Goal: Complete application form

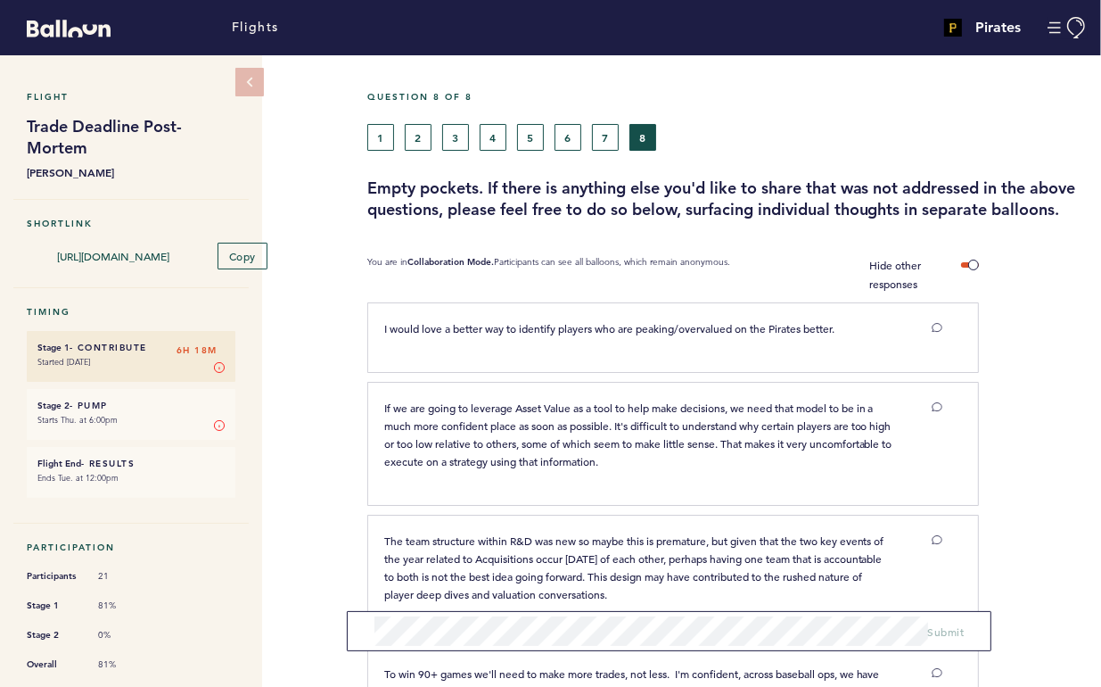
click at [359, 136] on div "1 2 3 4 5 6 7 8" at bounding box center [634, 137] width 561 height 27
click at [383, 144] on button "1" at bounding box center [380, 137] width 27 height 27
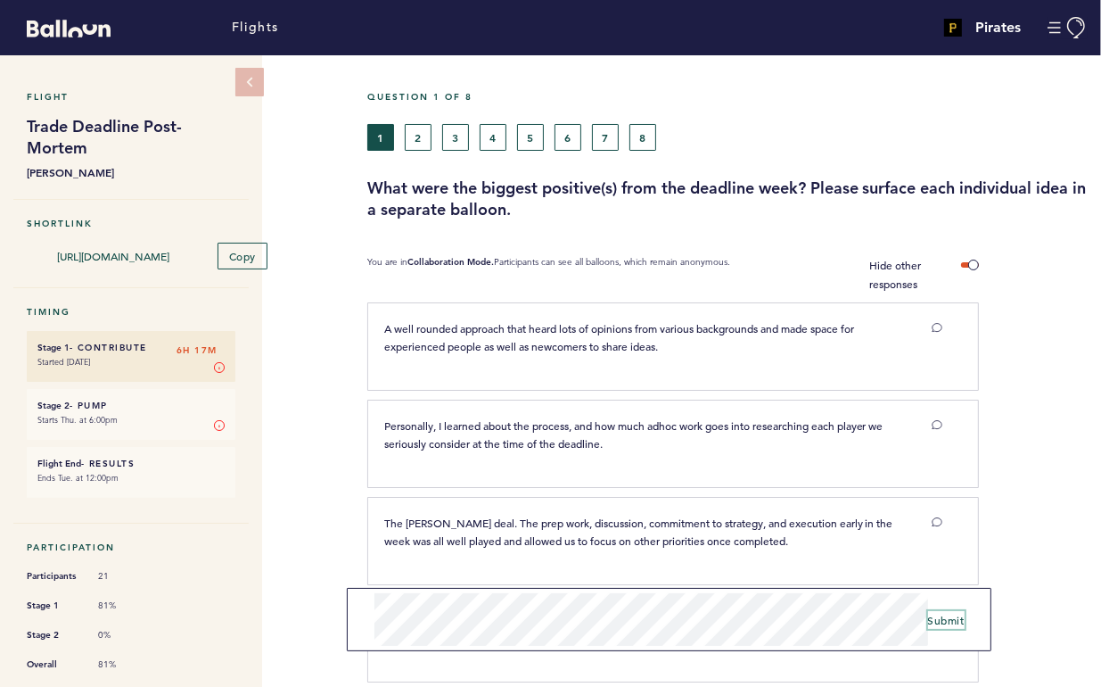
click at [938, 611] on button "Submit" at bounding box center [946, 620] width 37 height 18
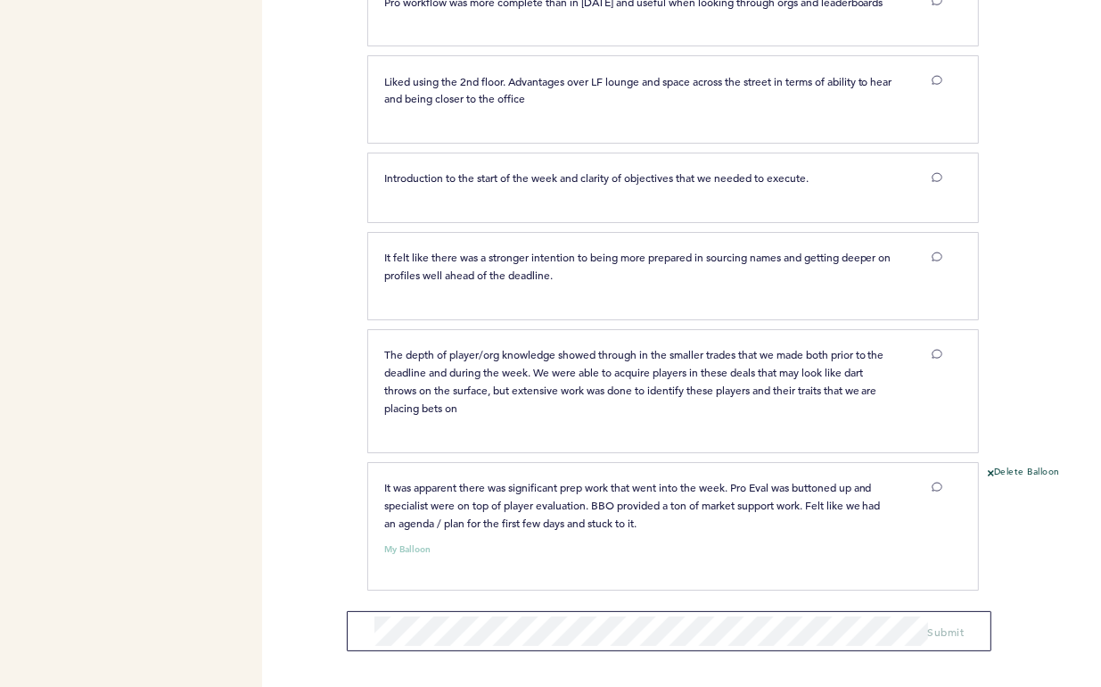
scroll to position [2662, 0]
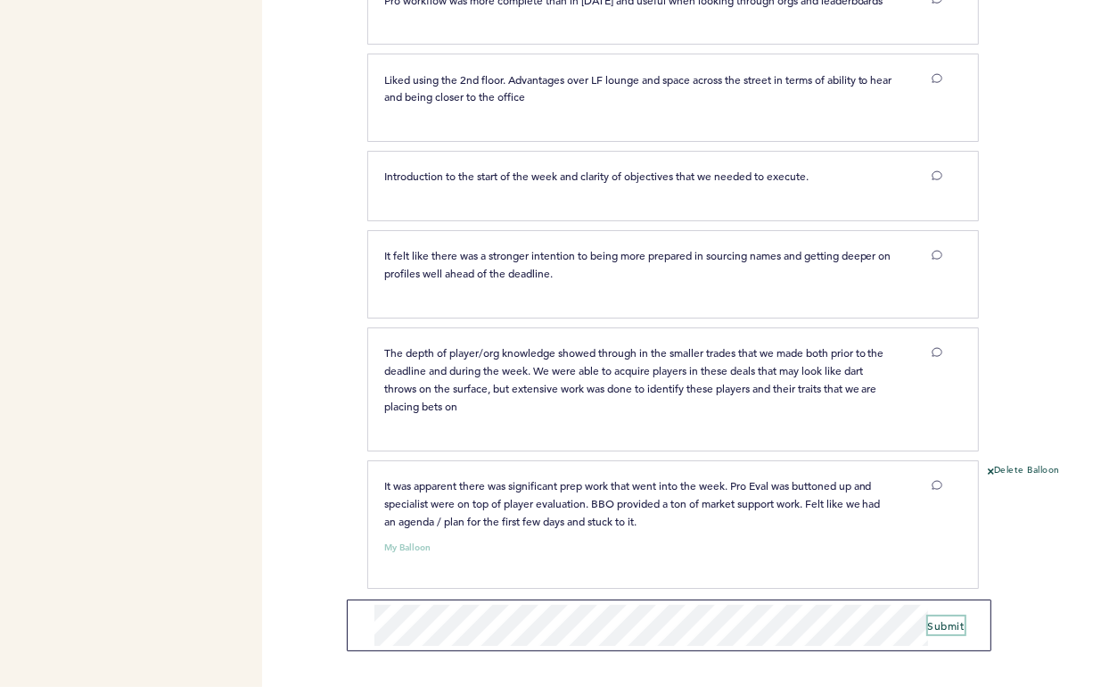
click at [937, 629] on span "Submit" at bounding box center [946, 625] width 37 height 14
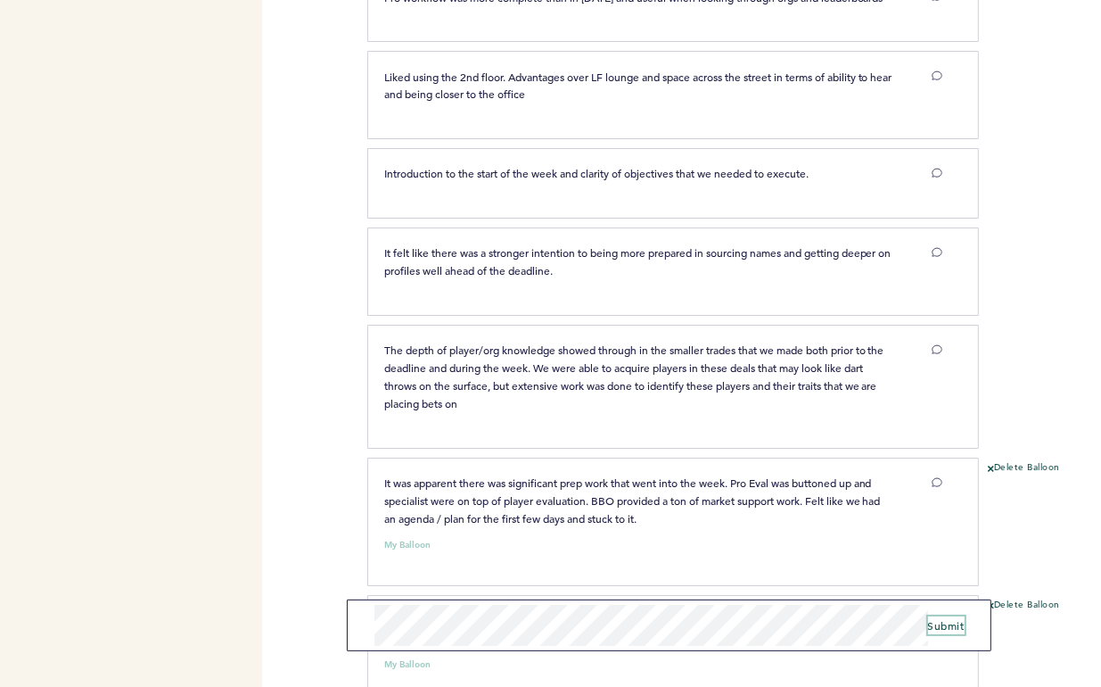
click at [939, 625] on span "Submit" at bounding box center [946, 625] width 37 height 14
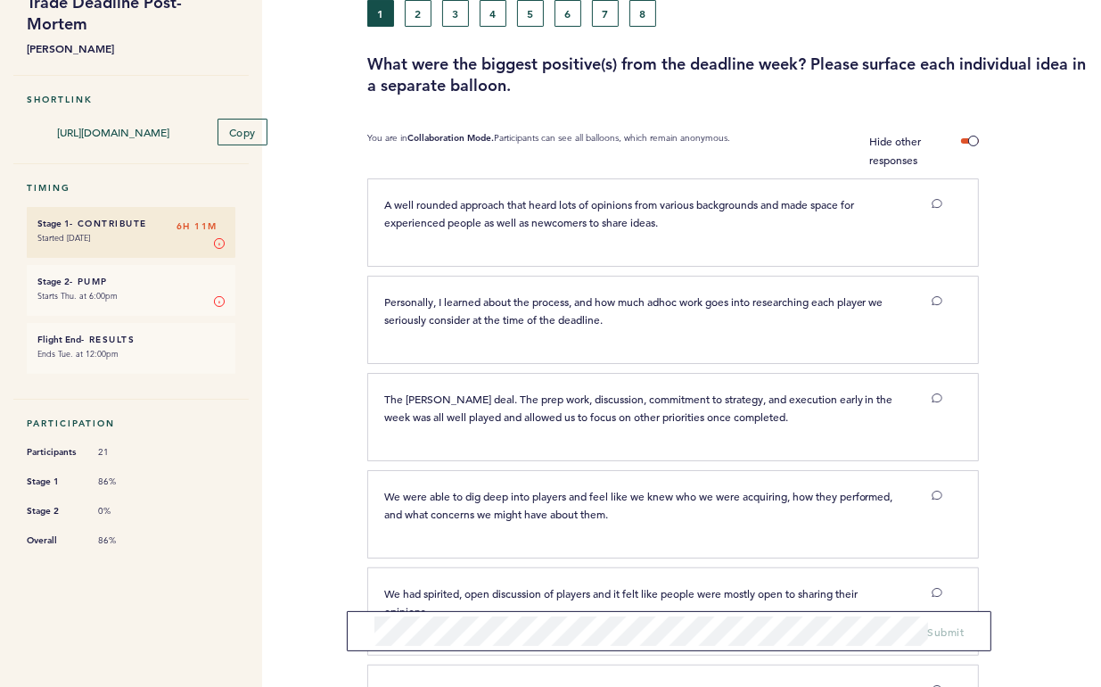
scroll to position [0, 0]
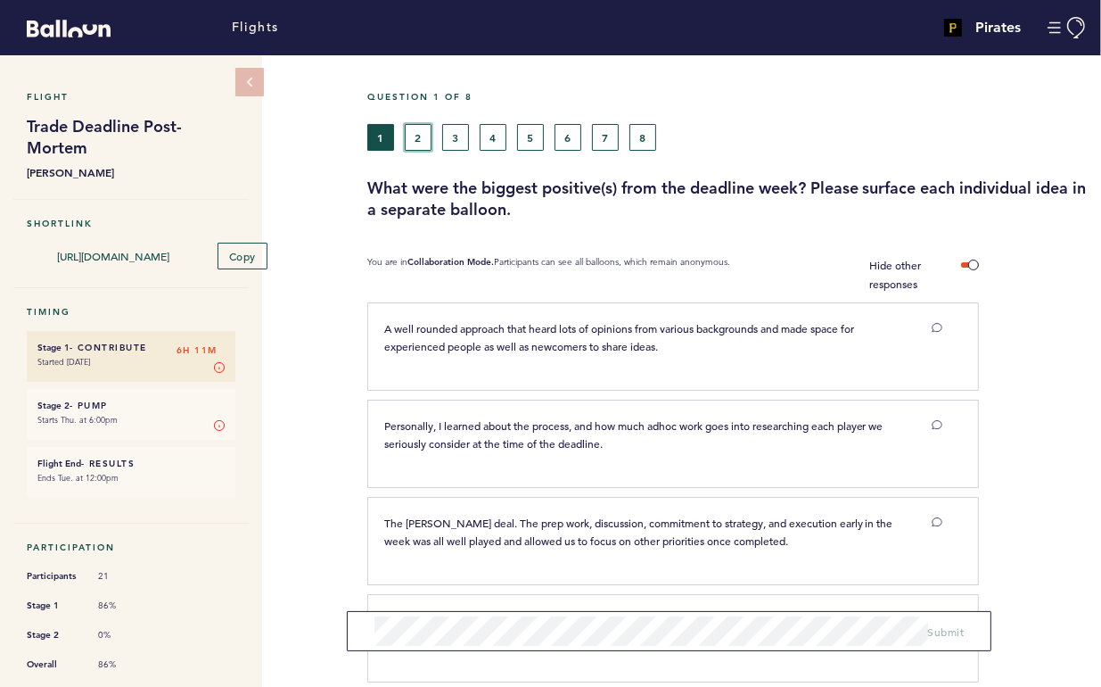
click at [412, 137] on button "2" at bounding box center [418, 137] width 27 height 27
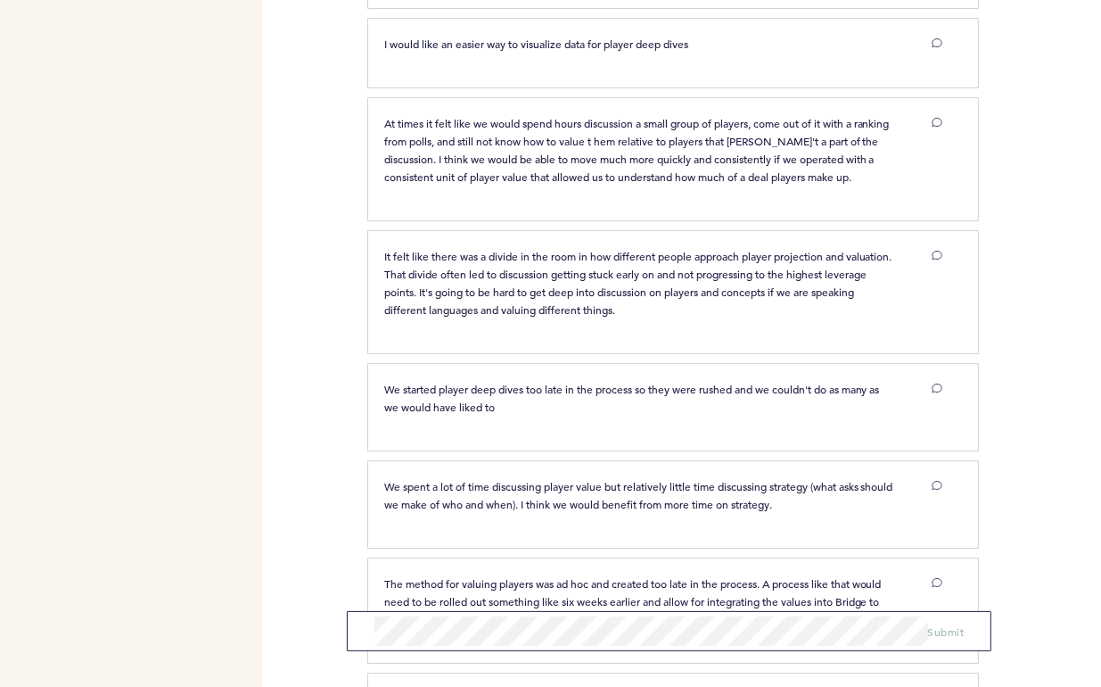
scroll to position [740, 0]
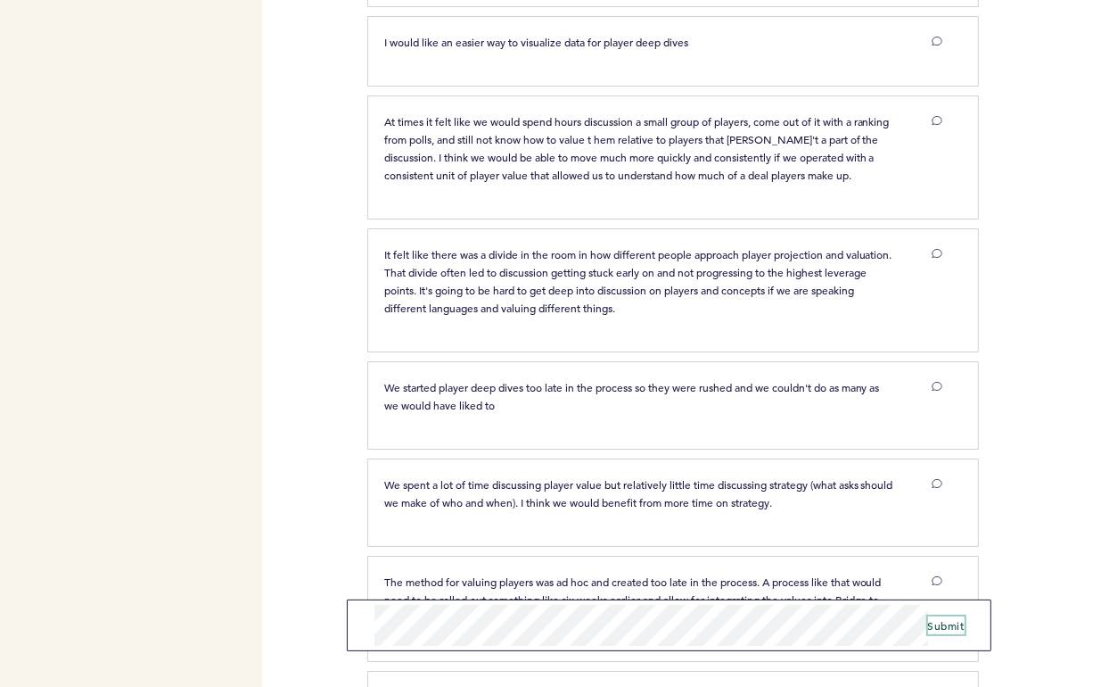
click at [948, 626] on span "Submit" at bounding box center [946, 625] width 37 height 14
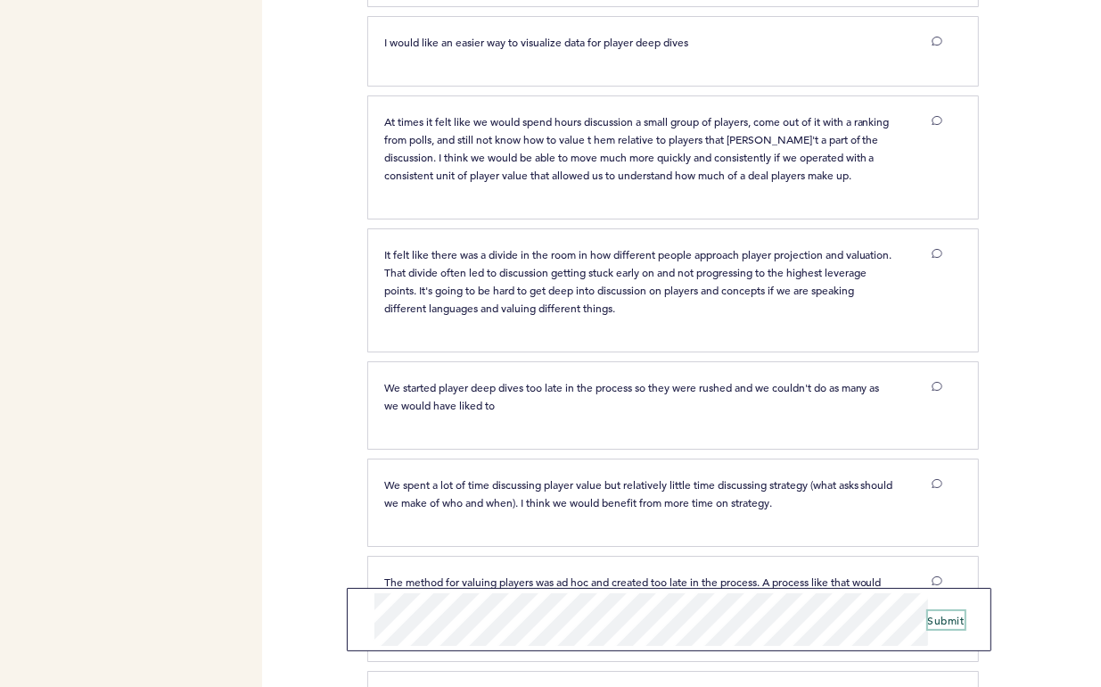
click at [954, 618] on span "Submit" at bounding box center [946, 620] width 37 height 14
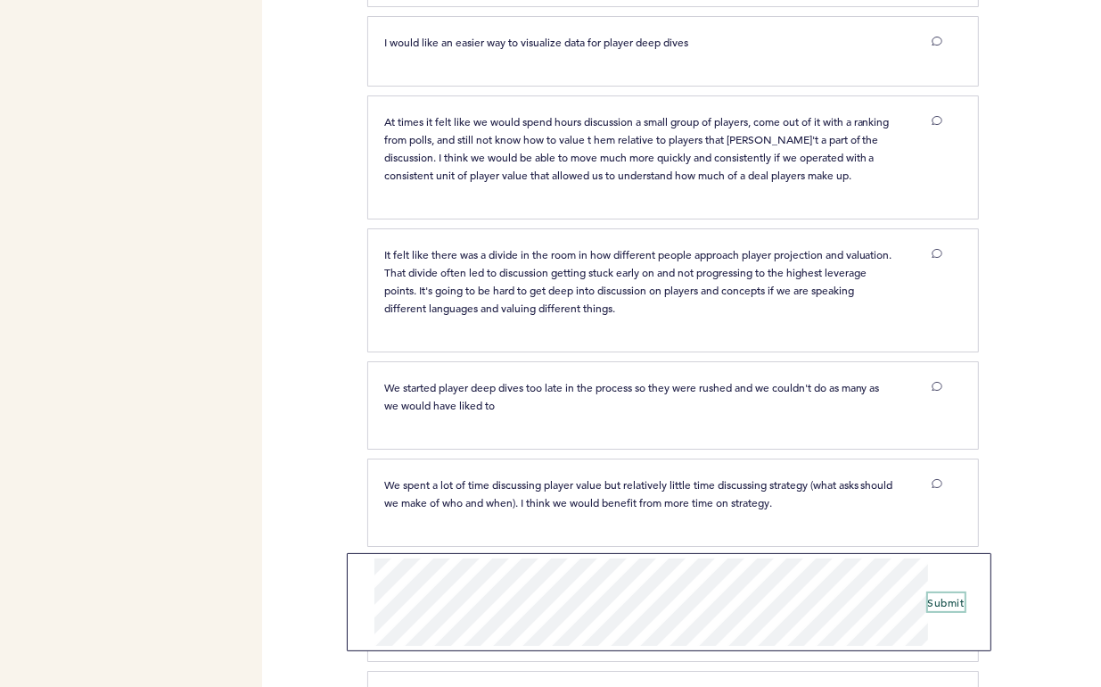
click at [954, 601] on span "Submit" at bounding box center [946, 602] width 37 height 14
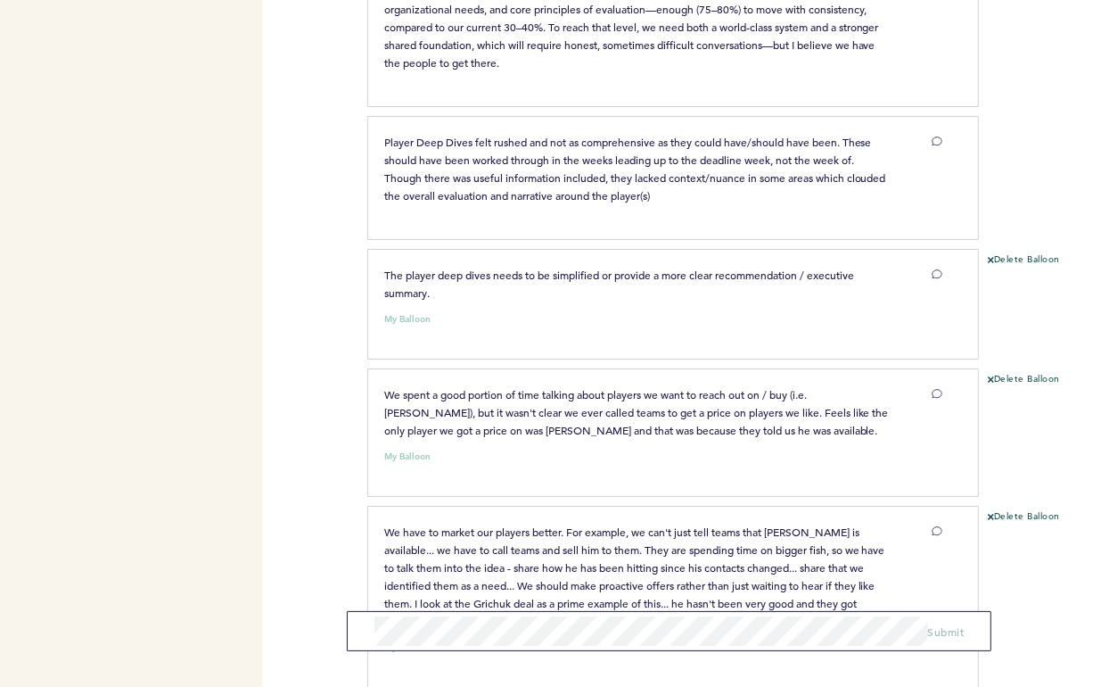
scroll to position [5210, 0]
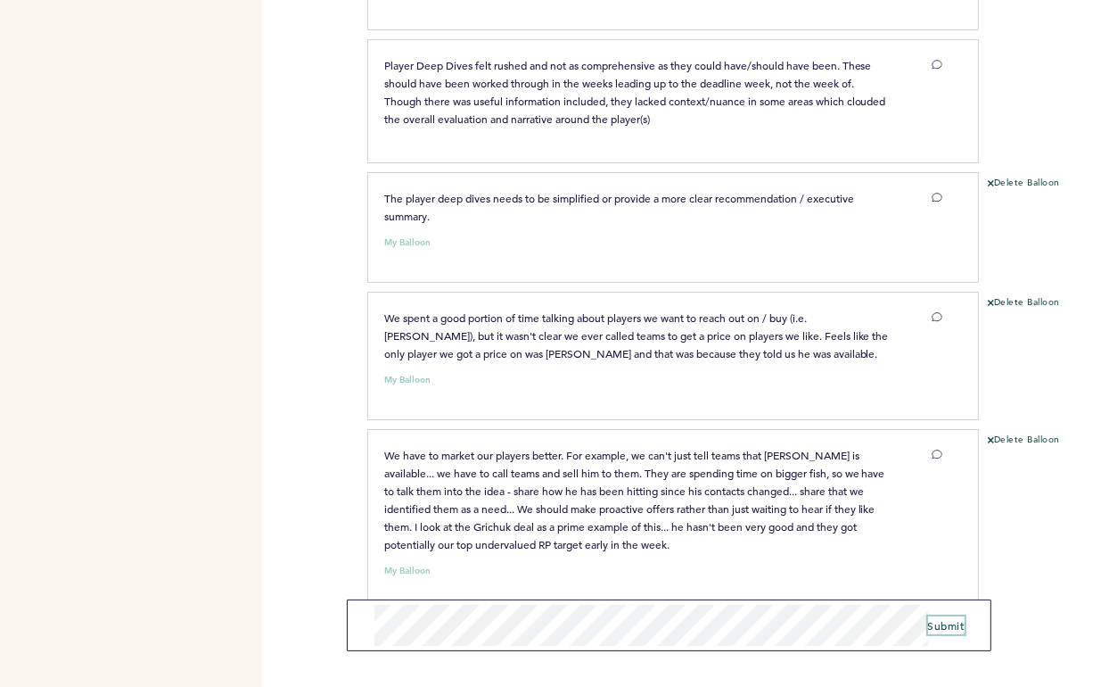
click at [951, 622] on span "Submit" at bounding box center [946, 625] width 37 height 14
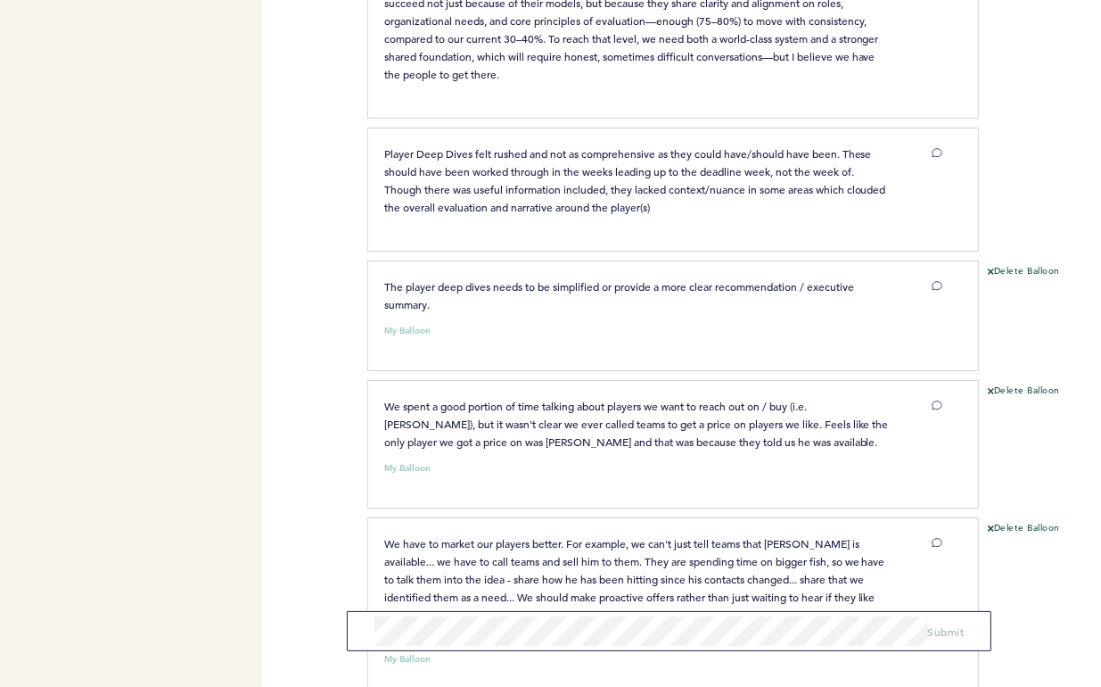
scroll to position [5329, 0]
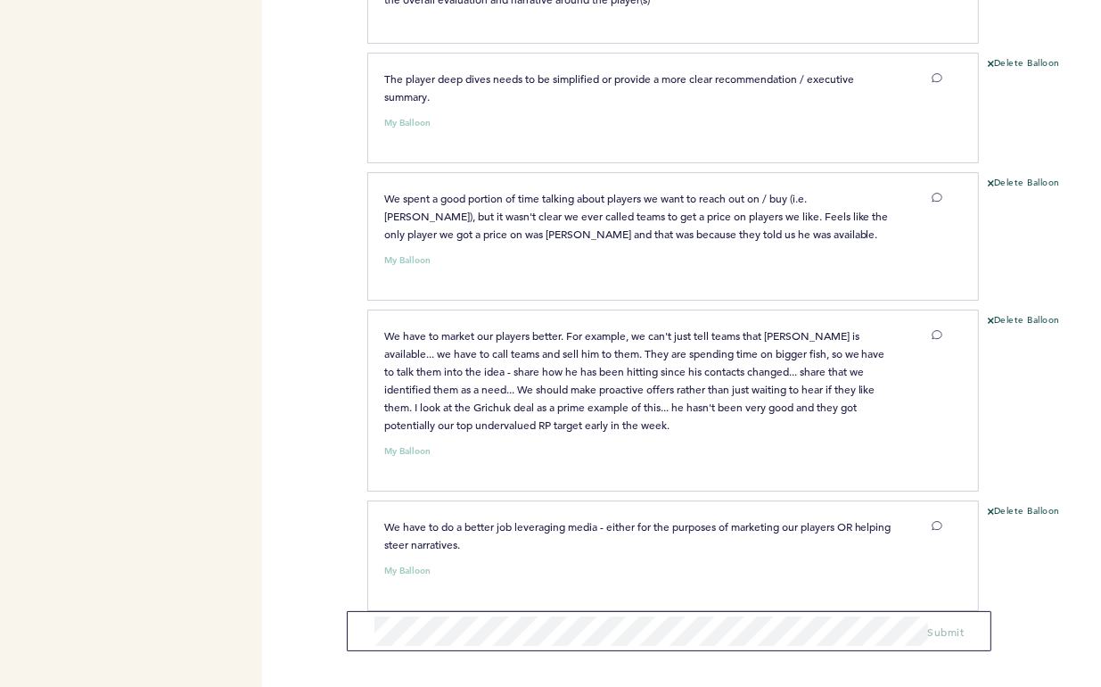
drag, startPoint x: 511, startPoint y: 547, endPoint x: 378, endPoint y: 502, distance: 140.2
click at [378, 517] on div "We have to do a better job leveraging media - either for the purposes of market…" at bounding box center [663, 552] width 585 height 71
click at [485, 519] on span "We have to do a better job leveraging media - either for the purposes of market…" at bounding box center [639, 535] width 510 height 32
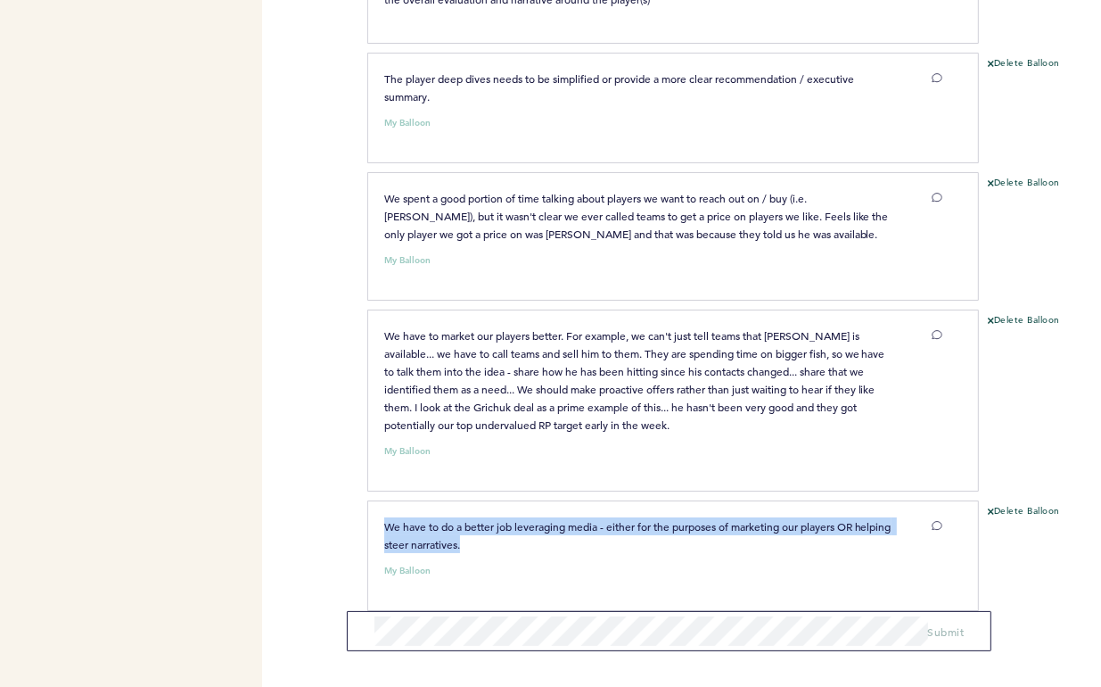
drag, startPoint x: 522, startPoint y: 522, endPoint x: 384, endPoint y: 499, distance: 139.1
click at [384, 517] on p "We have to do a better job leveraging media - either for the purposes of market…" at bounding box center [638, 535] width 509 height 36
copy span "We have to do a better job leveraging media - either for the purposes of market…"
click at [1026, 505] on button "Delete Balloon" at bounding box center [1024, 512] width 72 height 14
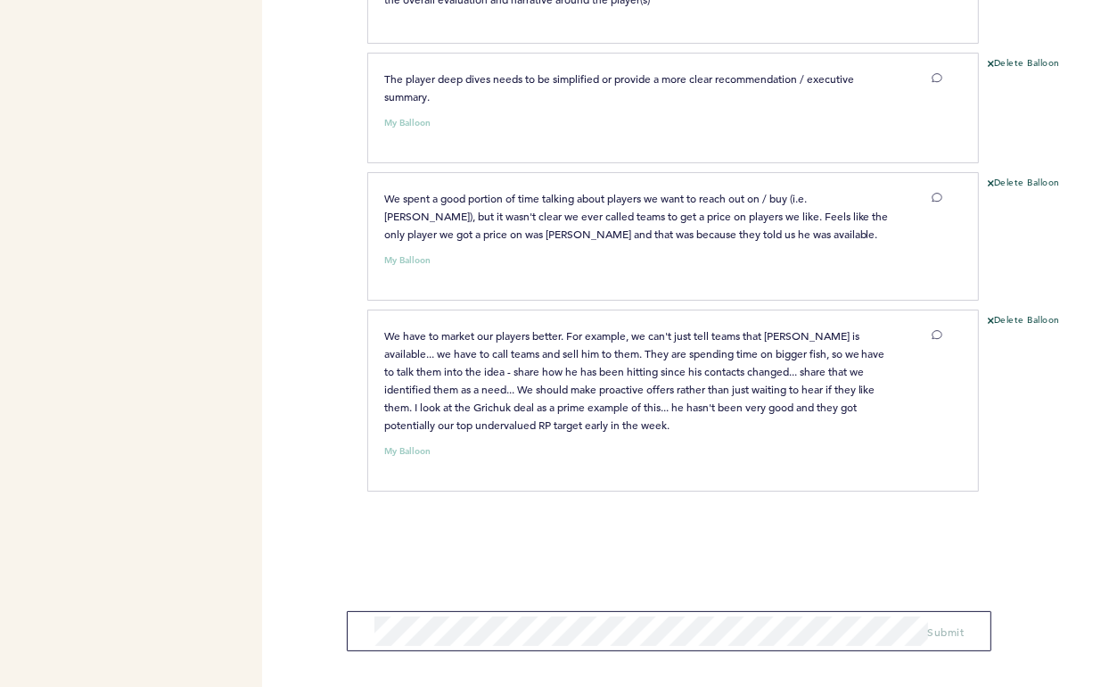
scroll to position [5210, 0]
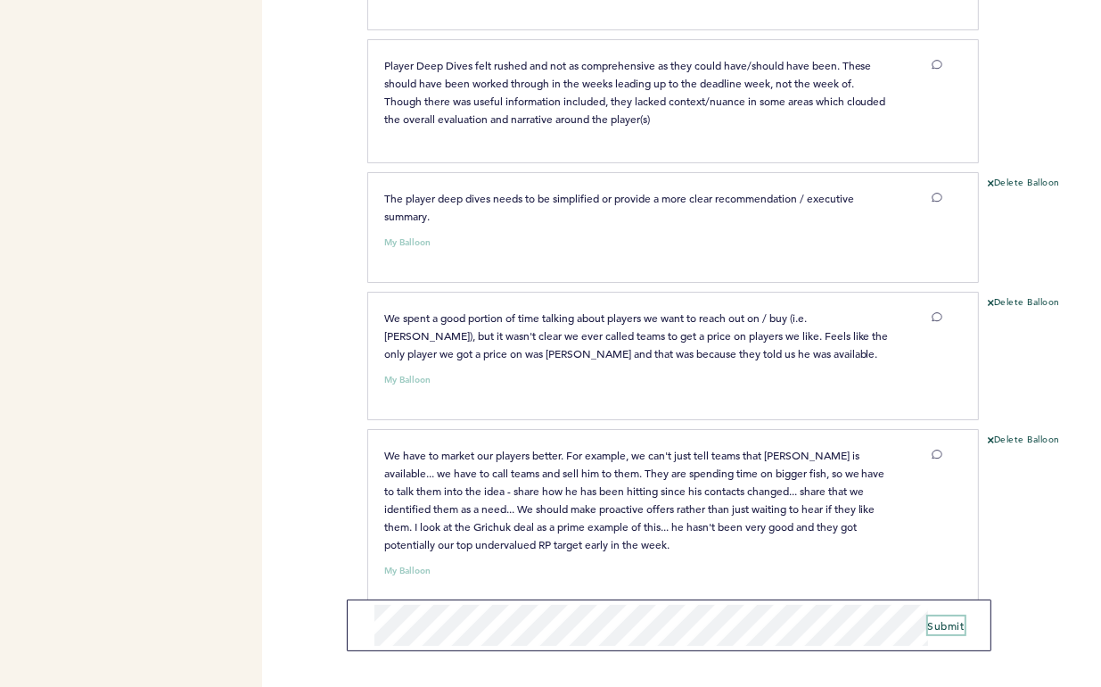
click at [945, 622] on span "Submit" at bounding box center [946, 625] width 37 height 14
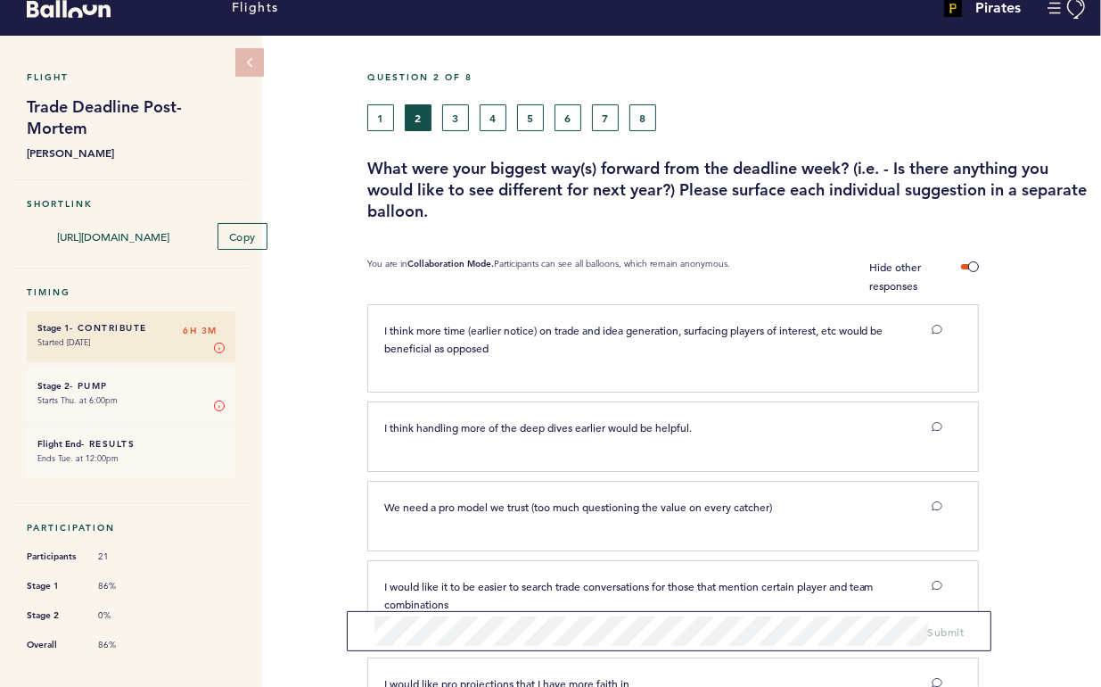
scroll to position [0, 0]
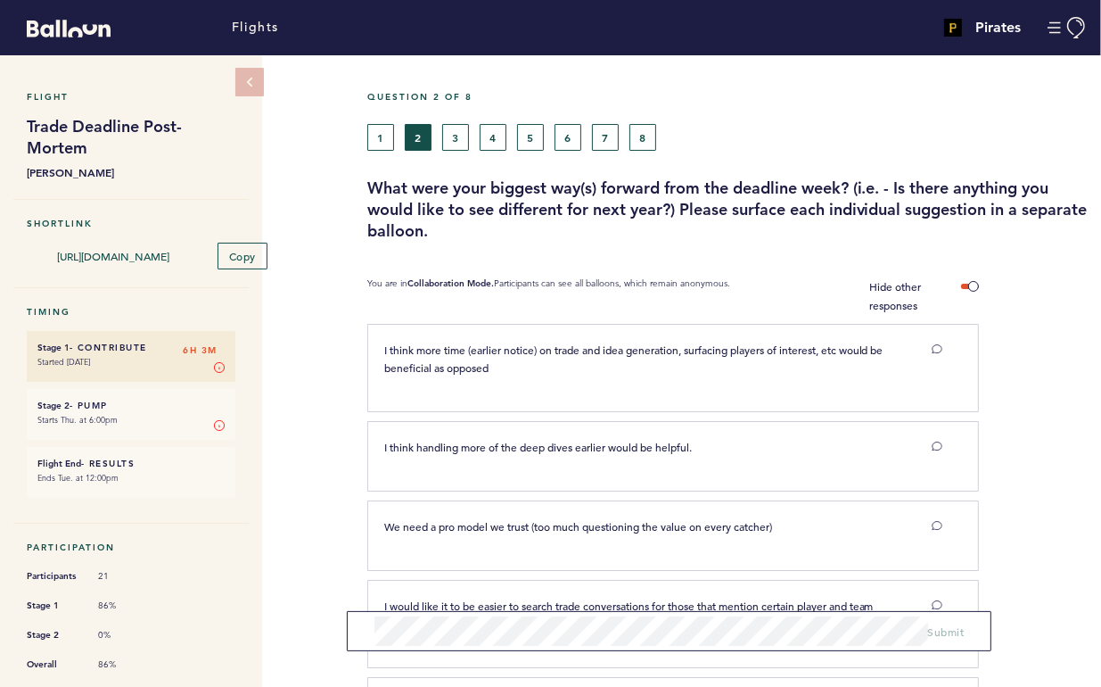
click at [379, 110] on div "Question 2 of 8" at bounding box center [727, 107] width 747 height 33
click at [379, 114] on div "Question 2 of 8" at bounding box center [727, 107] width 747 height 33
click at [378, 119] on div "Question 2 of 8" at bounding box center [727, 107] width 747 height 33
click at [425, 115] on div "Question 2 of 8" at bounding box center [727, 107] width 747 height 33
click at [449, 124] on button "3" at bounding box center [455, 137] width 27 height 27
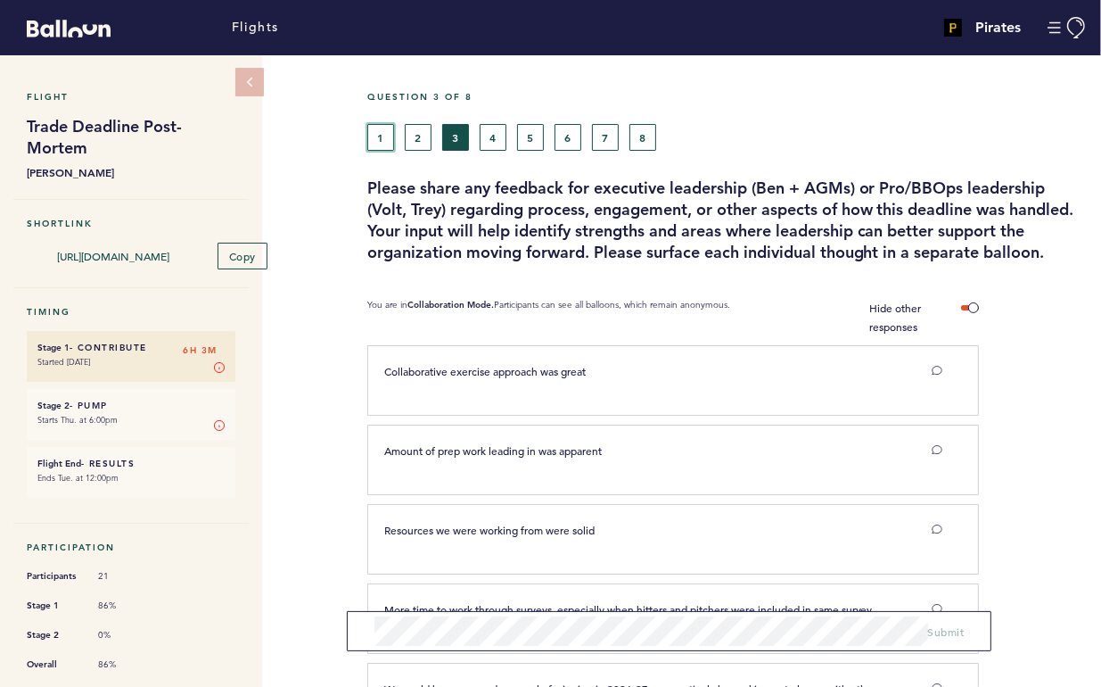
click at [384, 138] on button "1" at bounding box center [380, 137] width 27 height 27
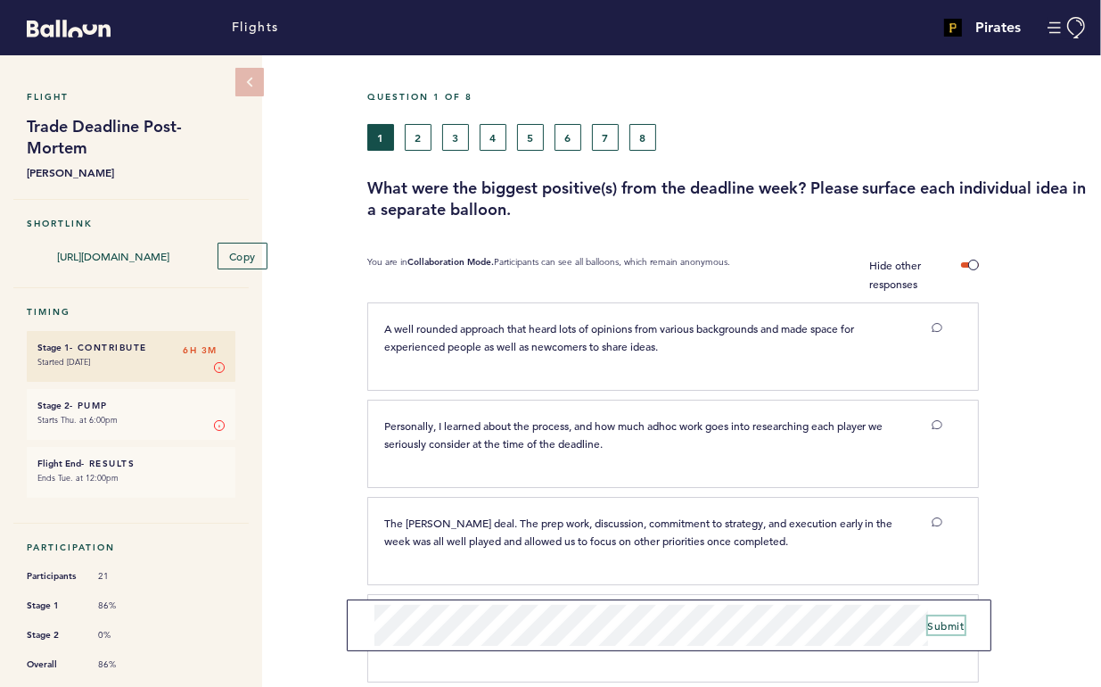
click at [952, 625] on span "Submit" at bounding box center [946, 625] width 37 height 14
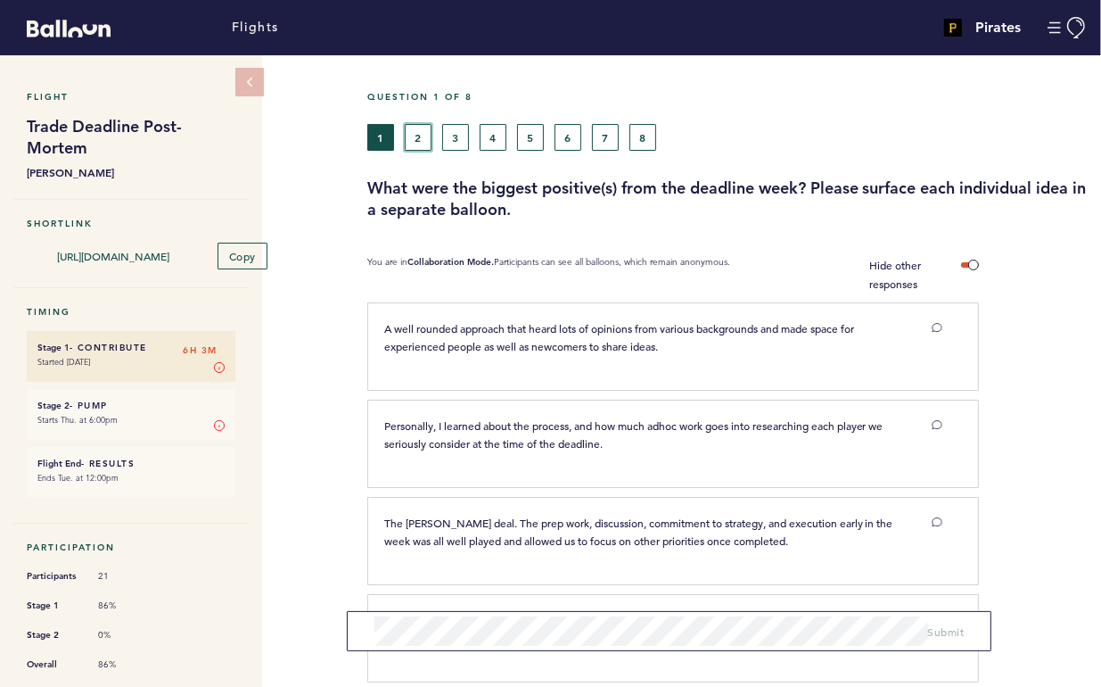
click at [421, 137] on button "2" at bounding box center [418, 137] width 27 height 27
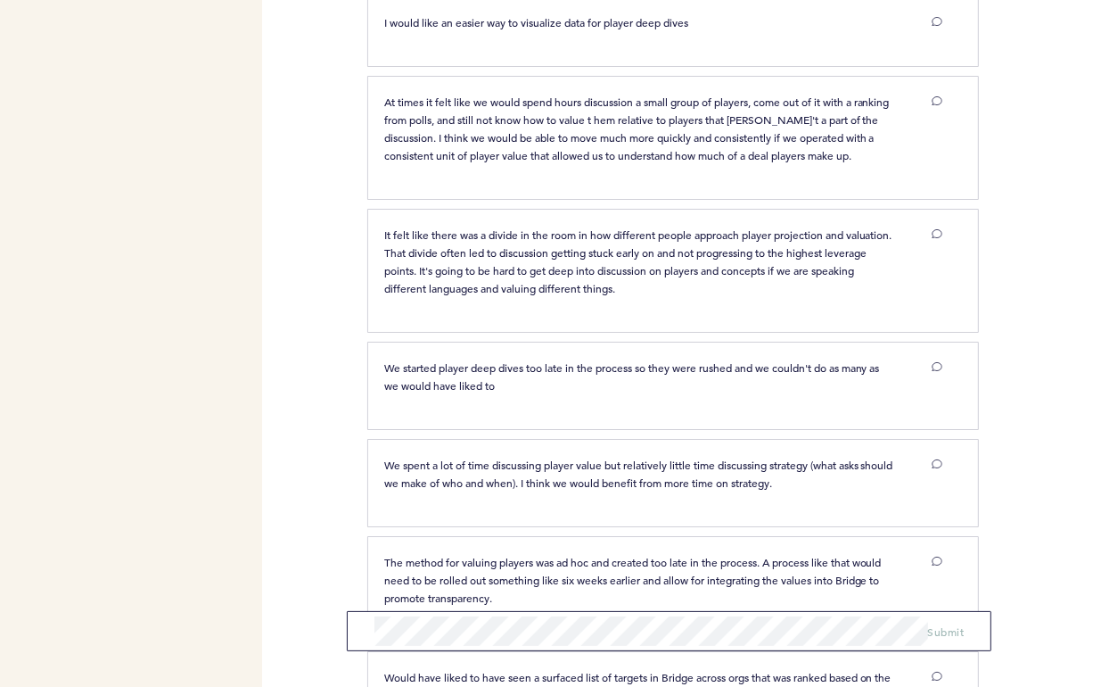
scroll to position [762, 0]
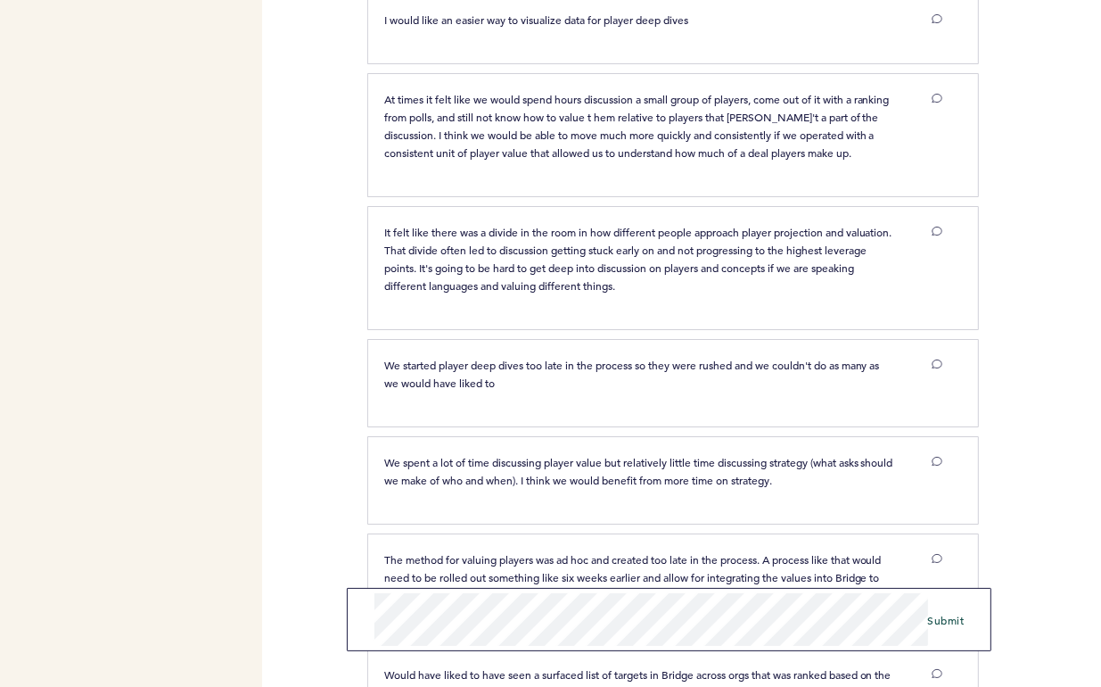
click at [342, 579] on div "Flights Pirates [EMAIL_ADDRESS][DOMAIN_NAME] Team Domain: pirates Notification …" at bounding box center [550, 343] width 1101 height 687
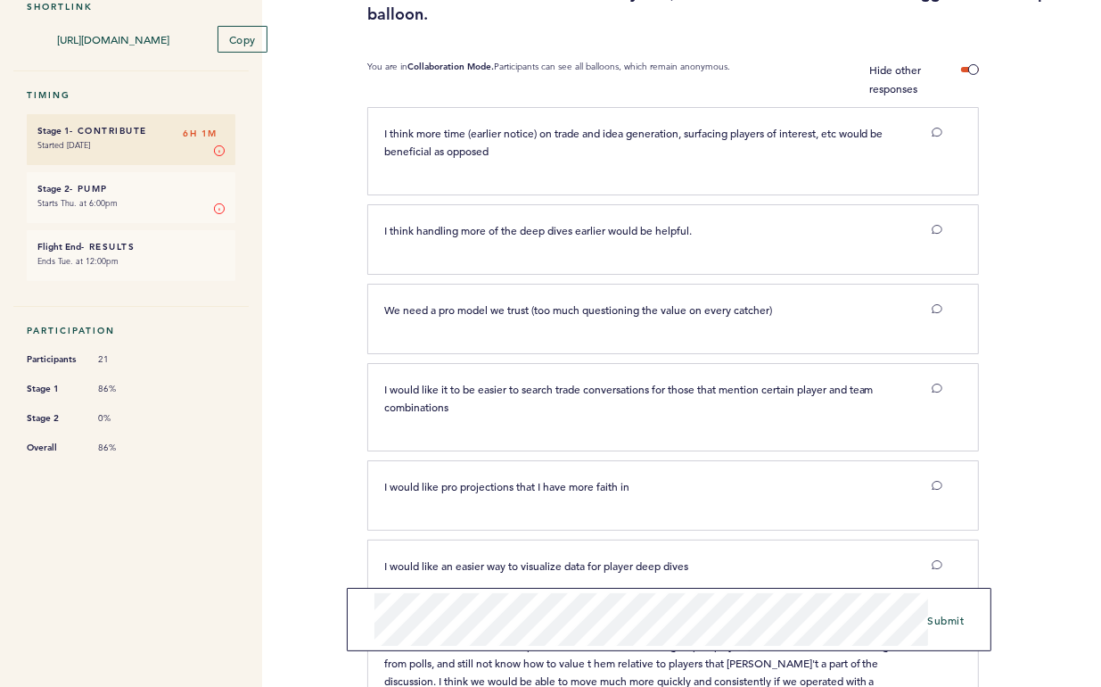
scroll to position [0, 0]
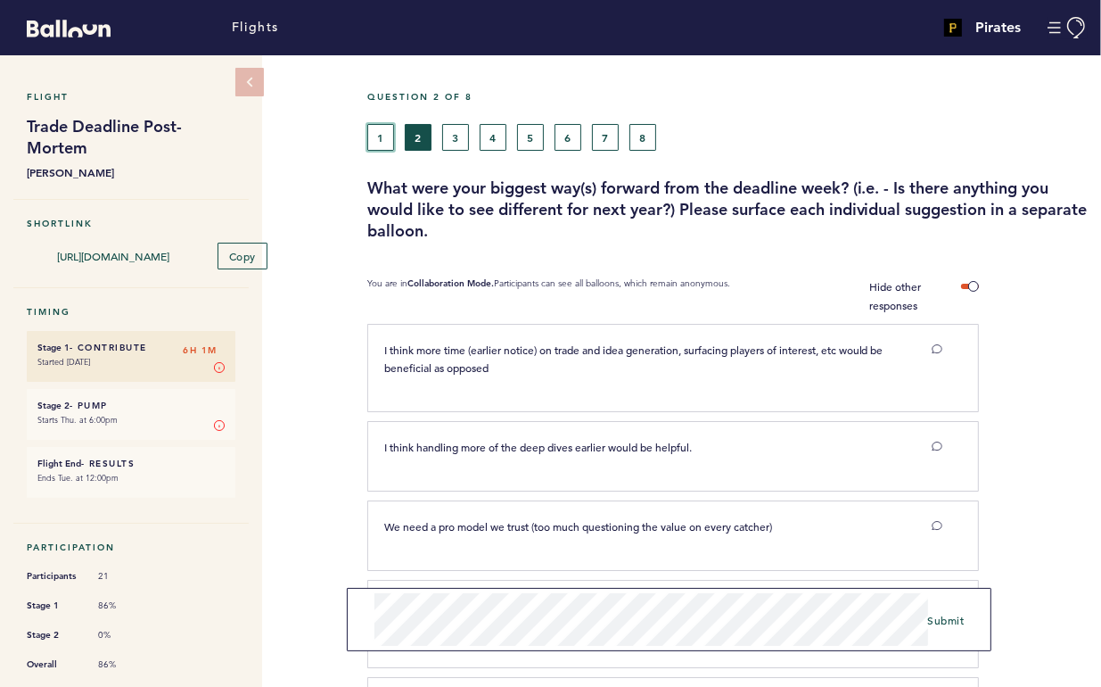
click at [389, 124] on button "1" at bounding box center [380, 137] width 27 height 27
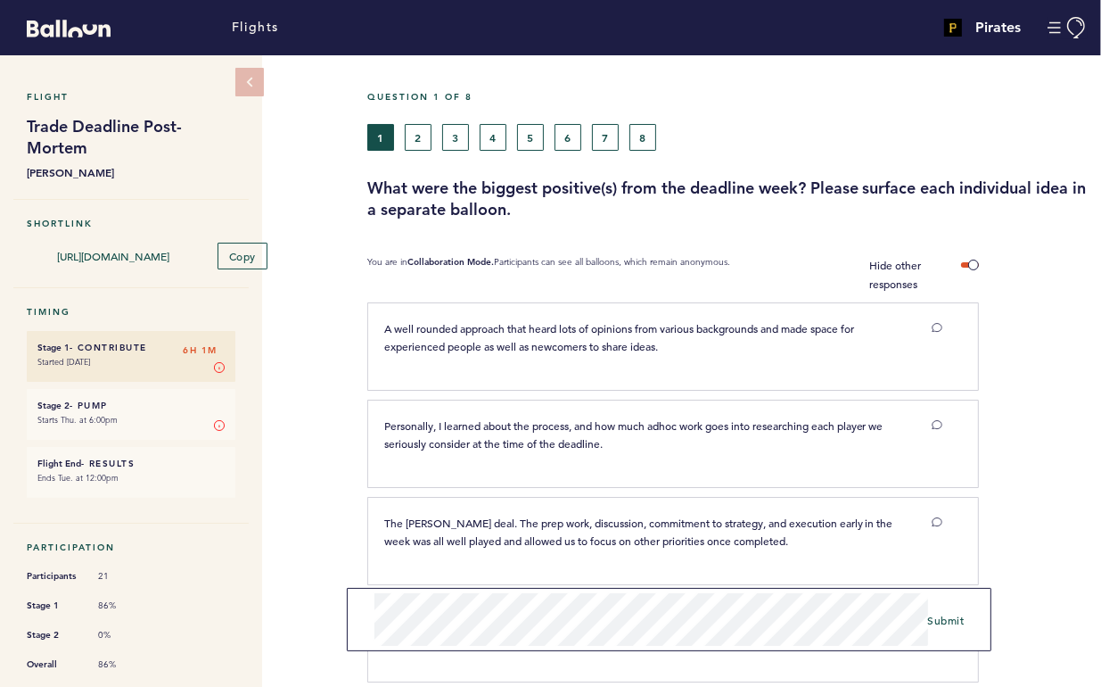
click at [947, 638] on form "Submit" at bounding box center [669, 619] width 645 height 63
click at [952, 618] on span "Submit" at bounding box center [946, 620] width 37 height 14
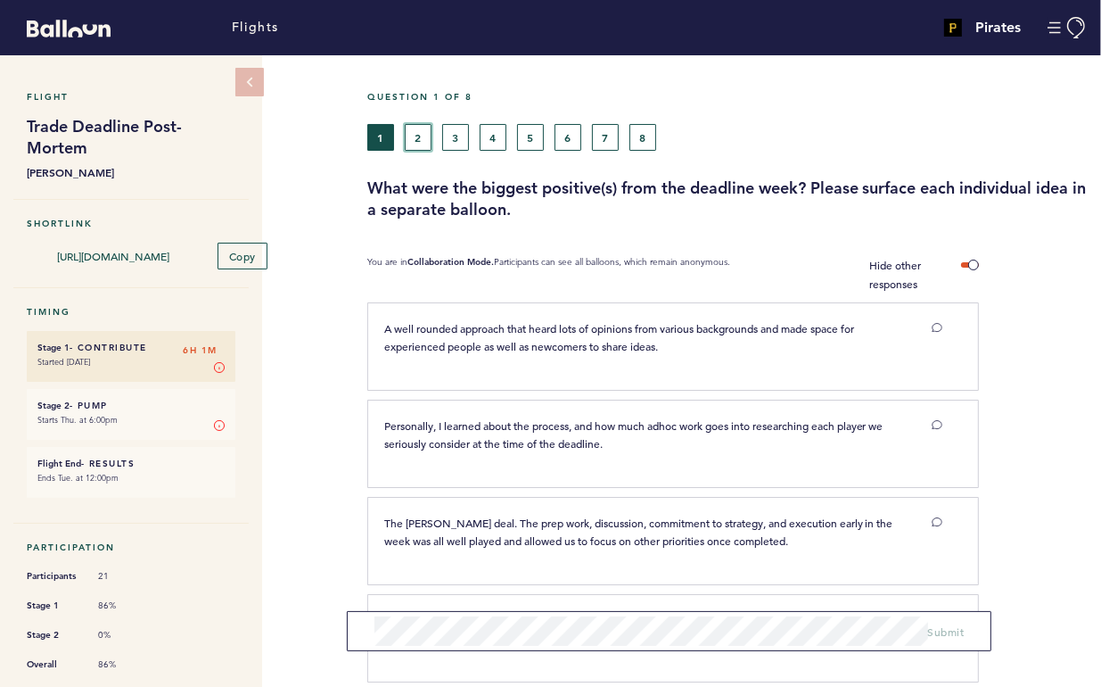
click at [425, 136] on button "2" at bounding box center [418, 137] width 27 height 27
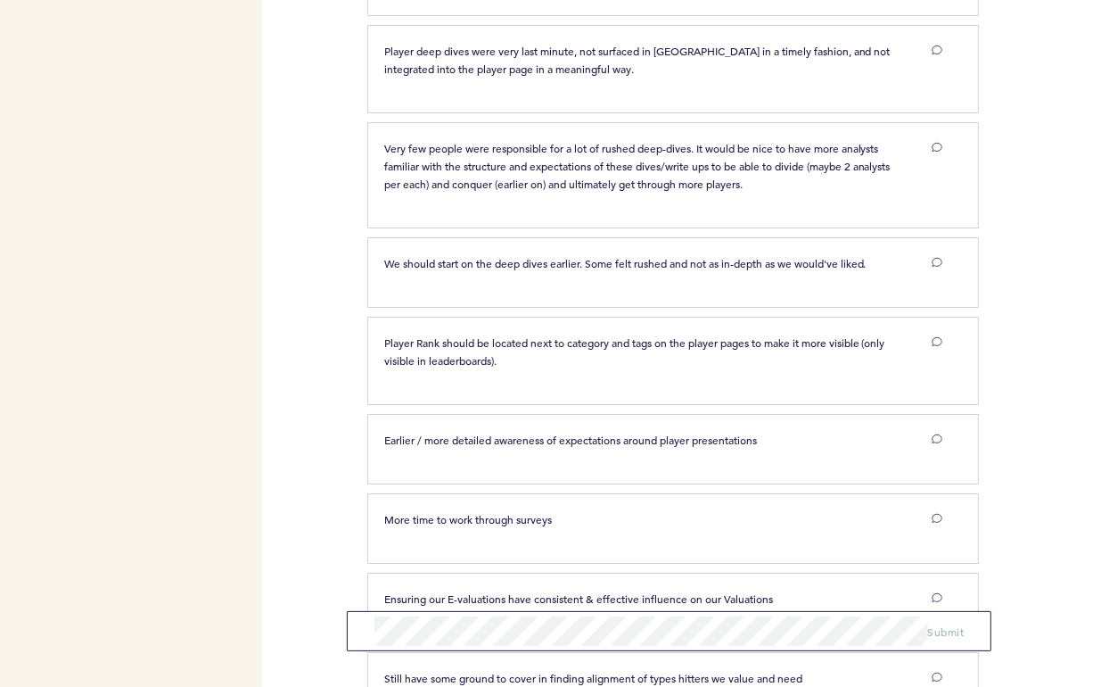
scroll to position [1502, 0]
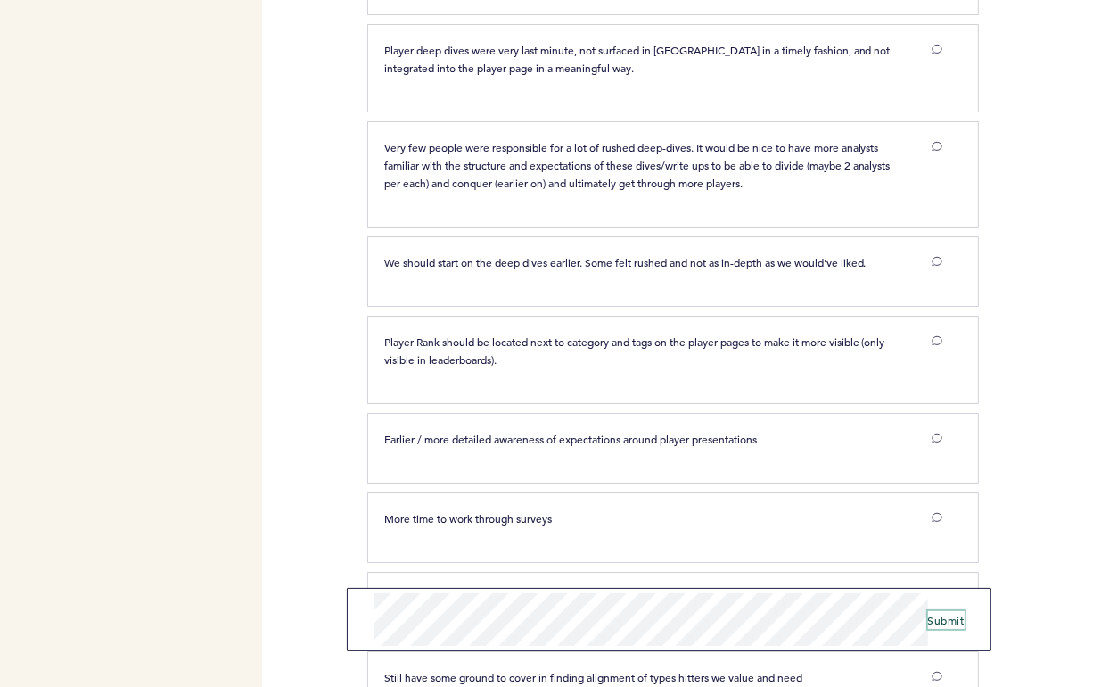
click at [957, 618] on span "Submit" at bounding box center [946, 620] width 37 height 14
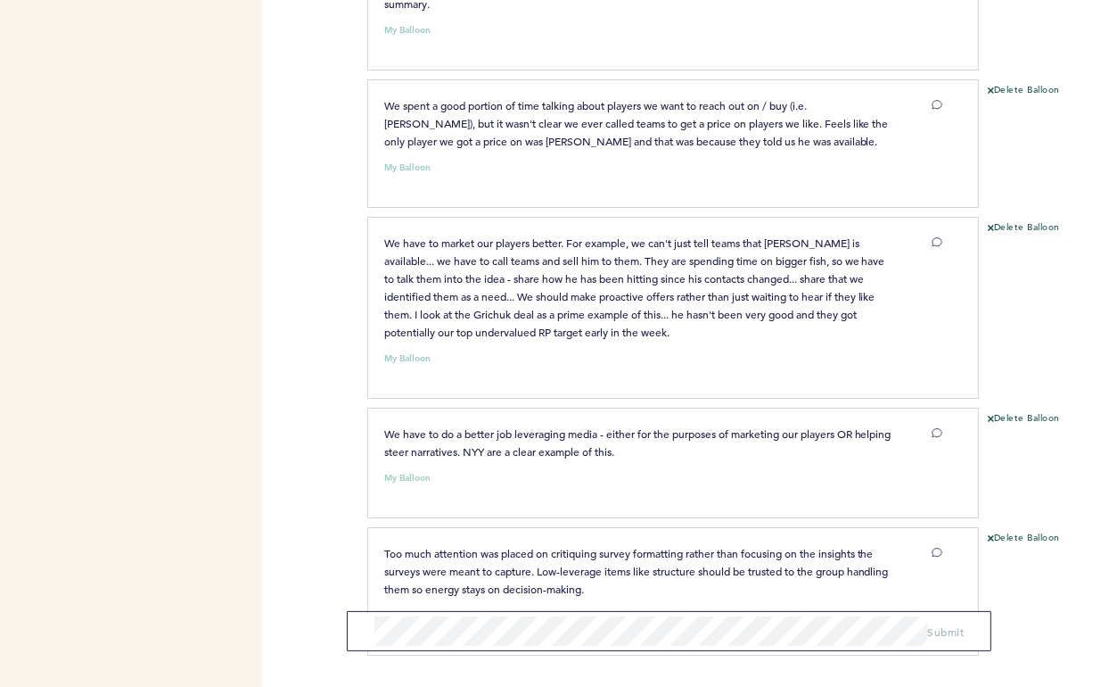
scroll to position [5466, 0]
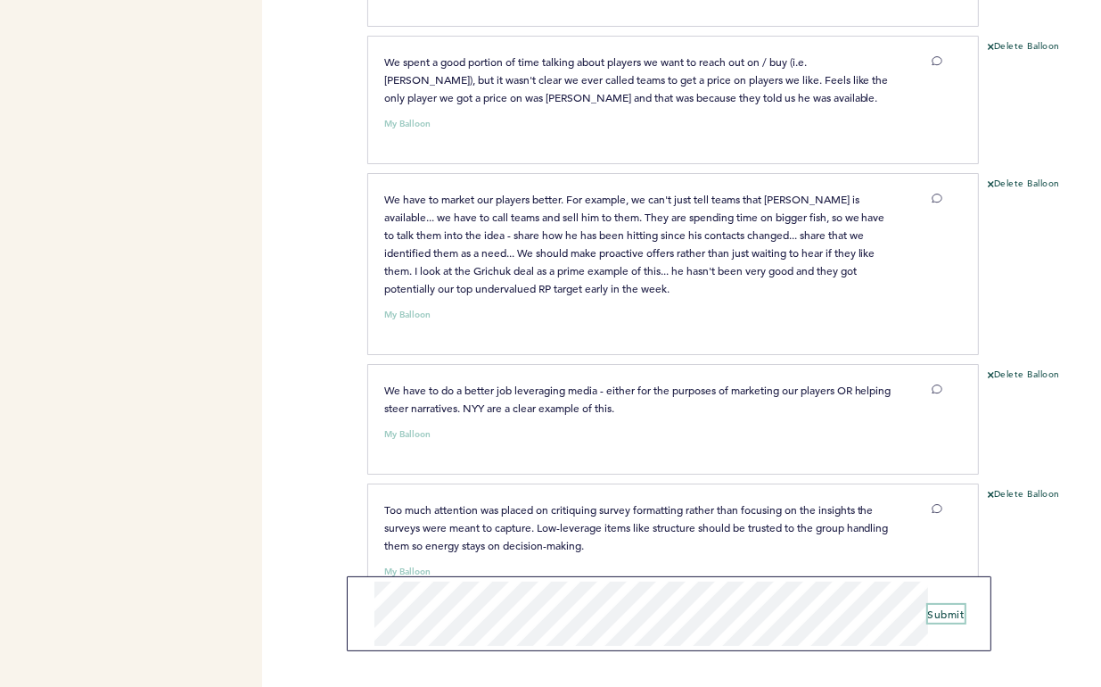
click at [941, 616] on span "Submit" at bounding box center [946, 613] width 37 height 14
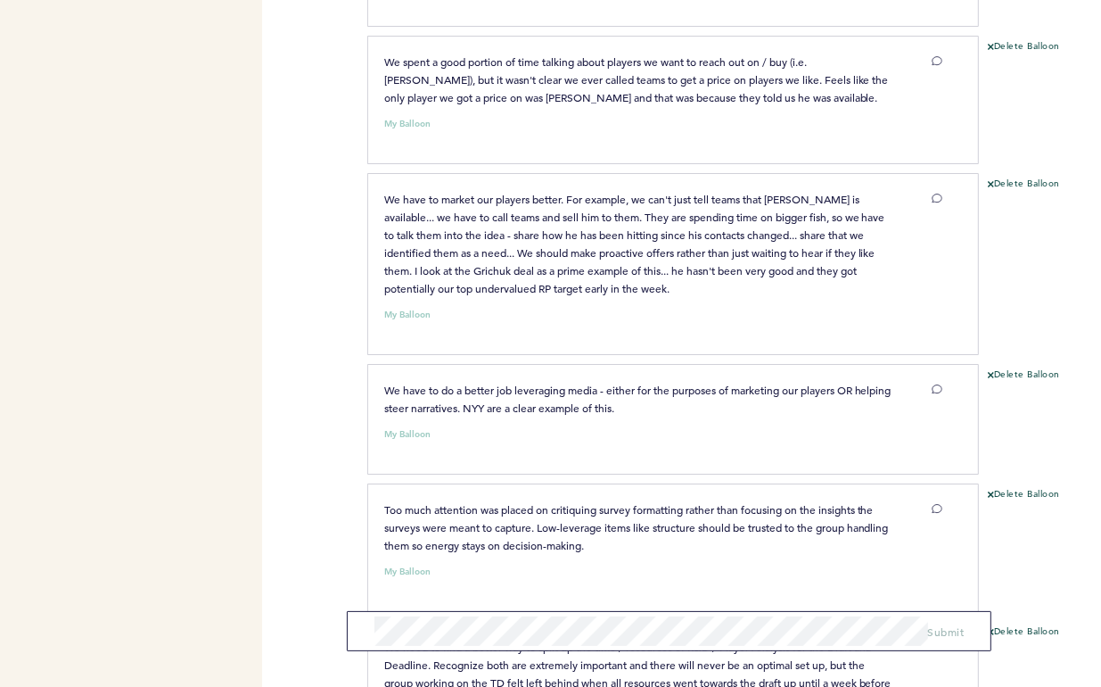
scroll to position [5621, 0]
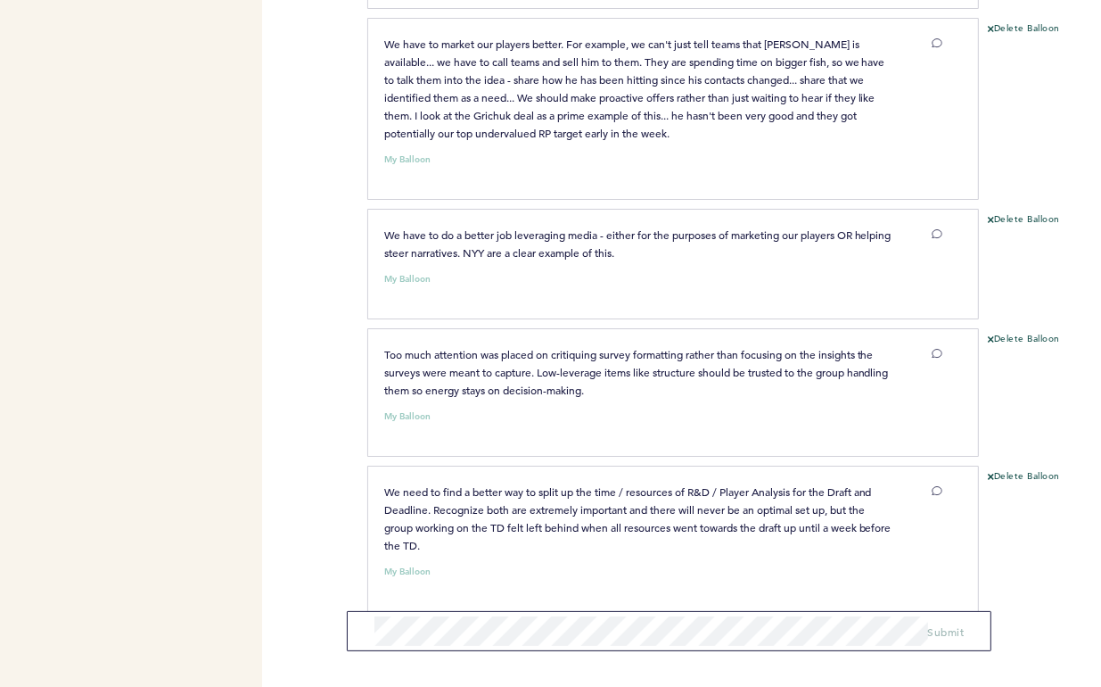
click at [566, 647] on form "Submit" at bounding box center [669, 631] width 645 height 40
click at [1029, 213] on button "Delete Balloon" at bounding box center [1024, 220] width 72 height 14
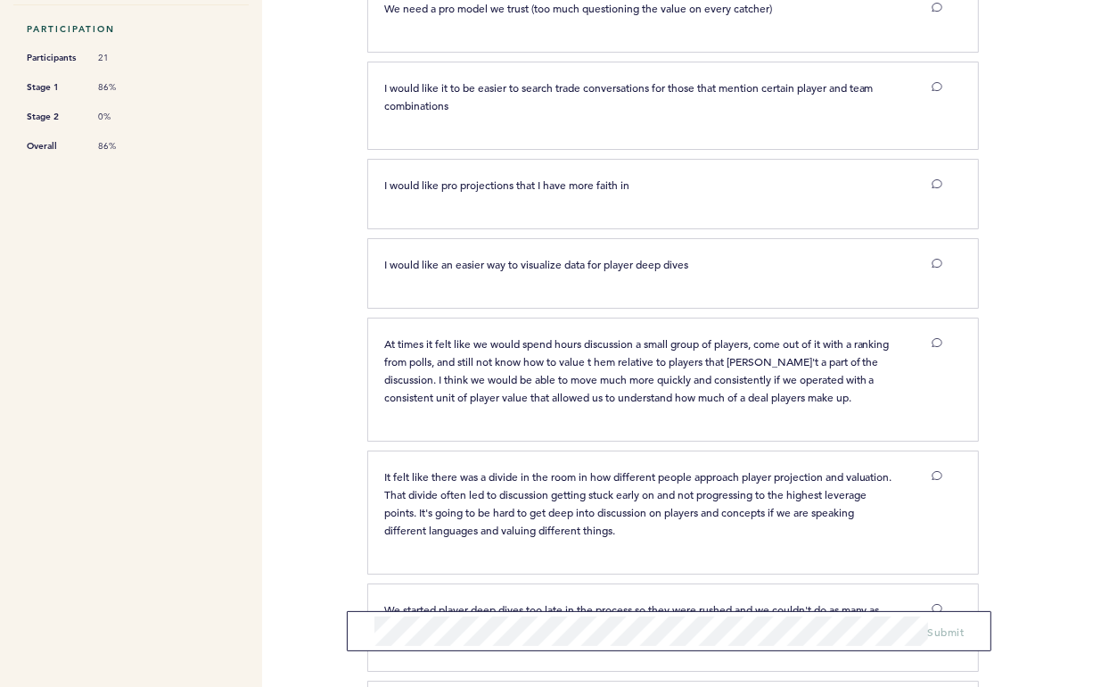
scroll to position [0, 0]
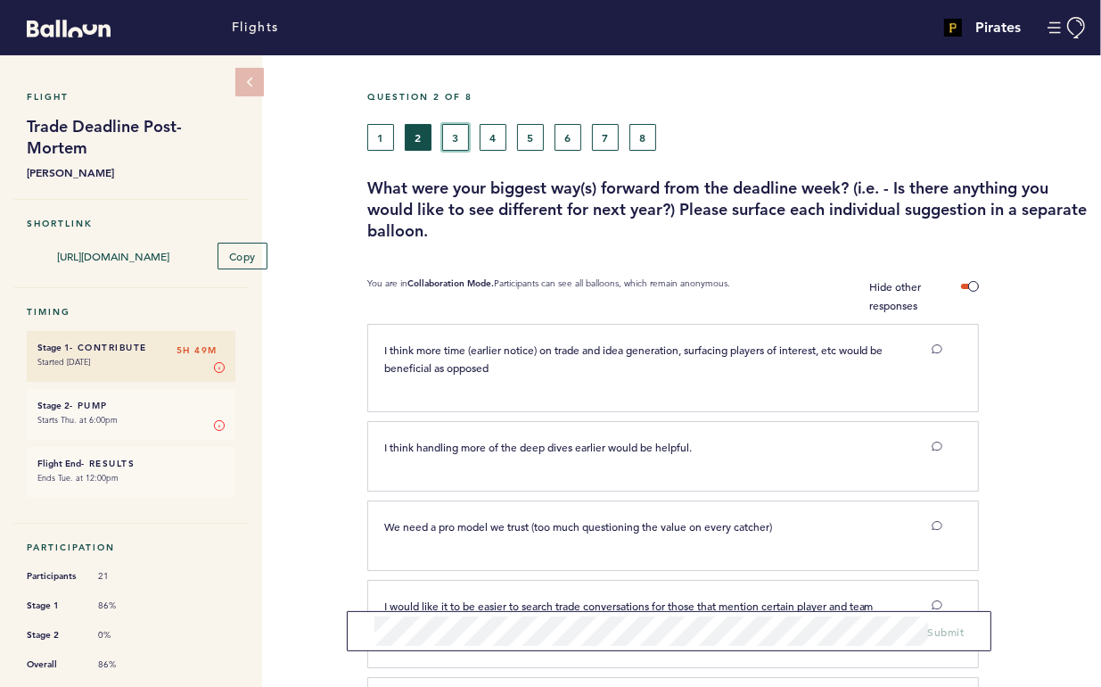
click at [457, 144] on button "3" at bounding box center [455, 137] width 27 height 27
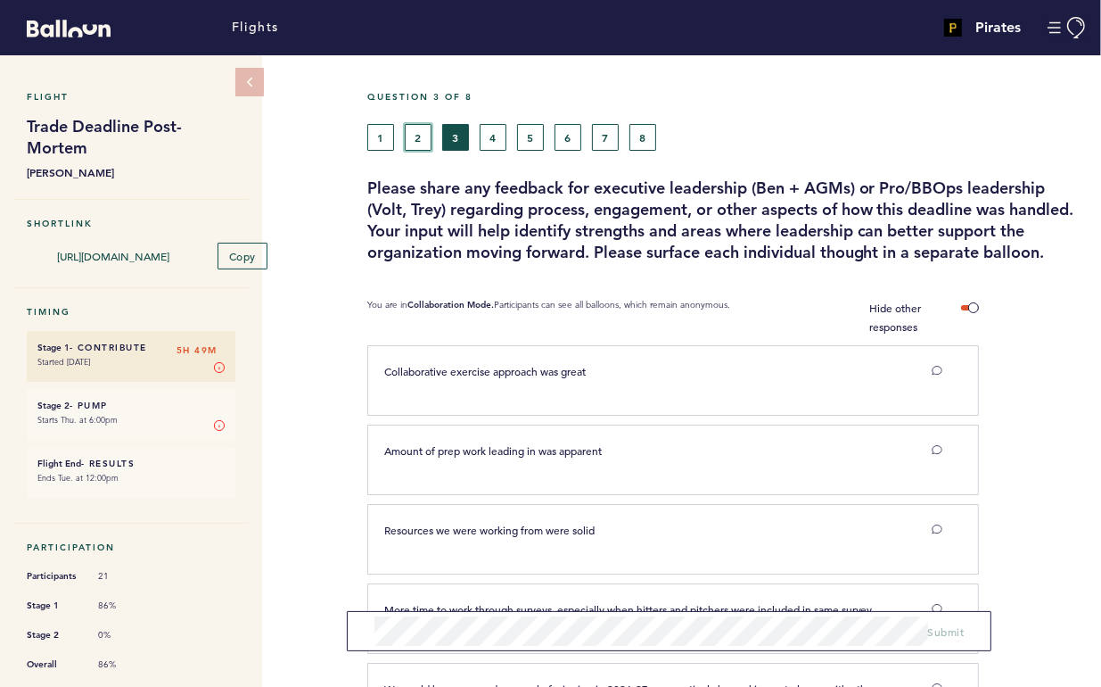
click at [425, 133] on button "2" at bounding box center [418, 137] width 27 height 27
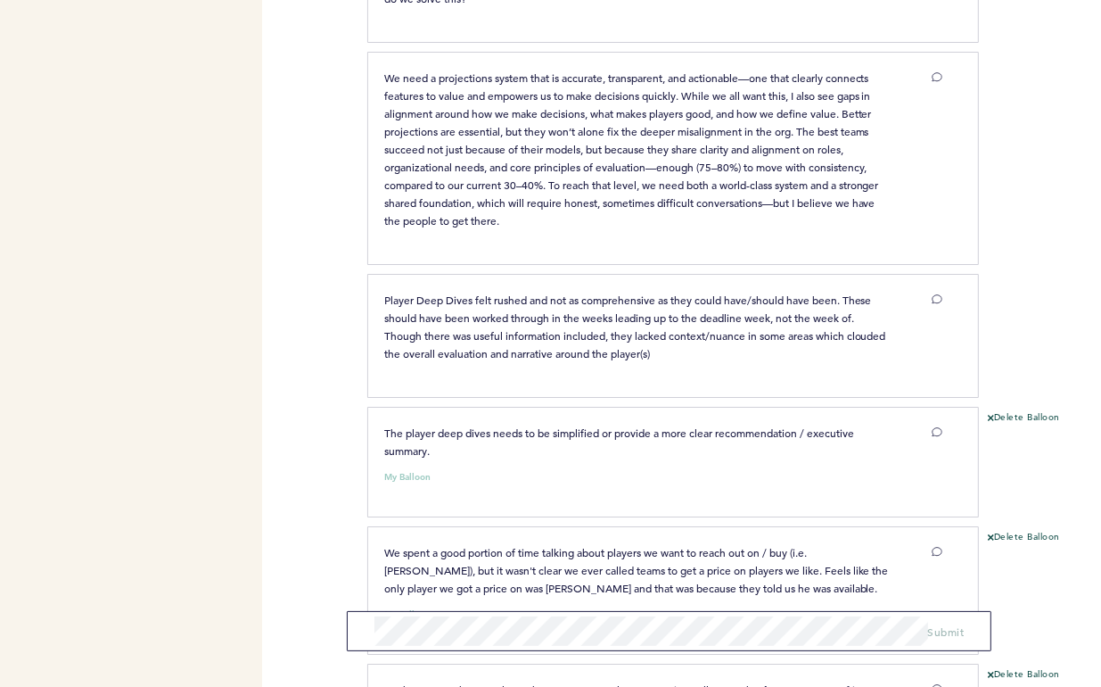
scroll to position [5502, 0]
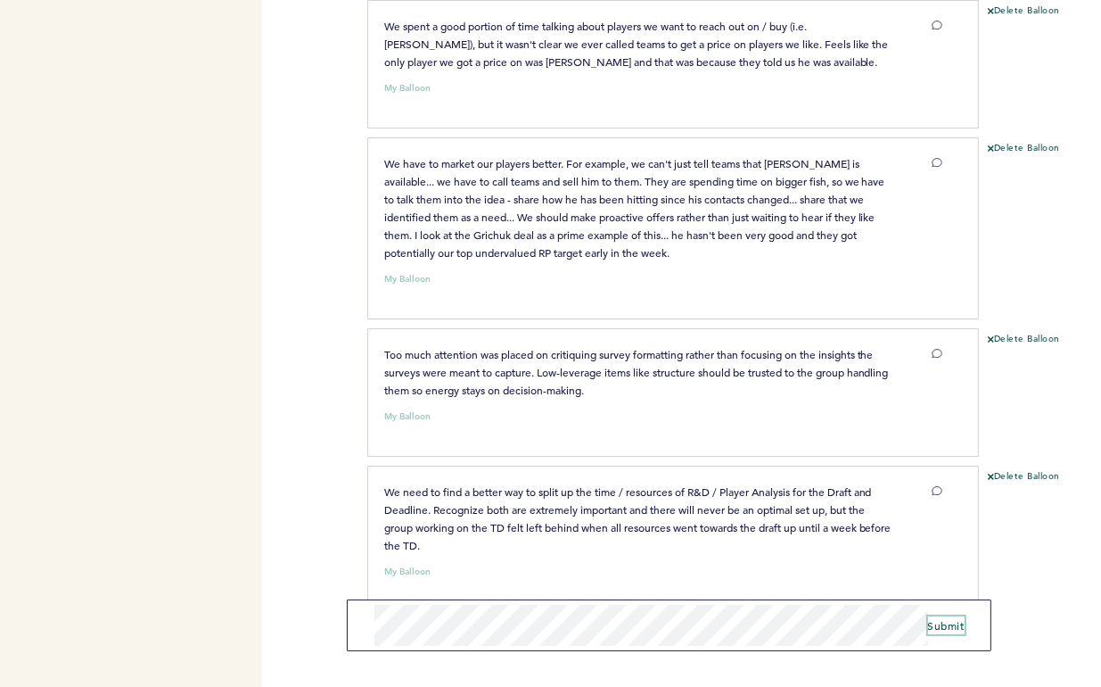
click at [946, 621] on span "Submit" at bounding box center [946, 625] width 37 height 14
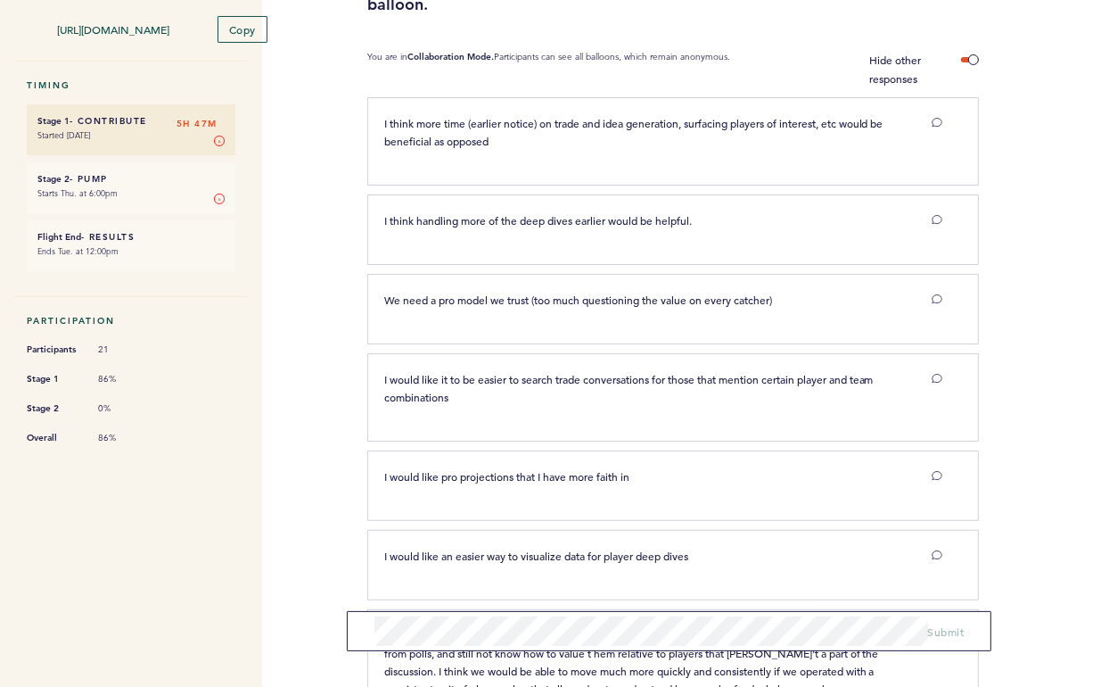
scroll to position [0, 0]
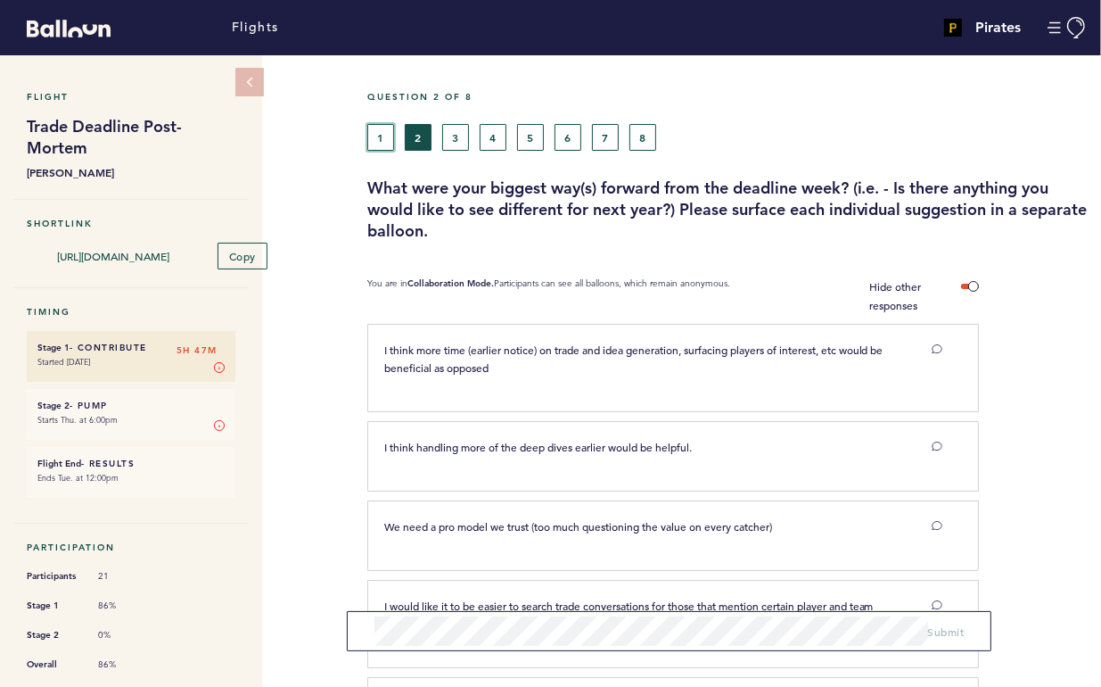
click at [378, 135] on button "1" at bounding box center [380, 137] width 27 height 27
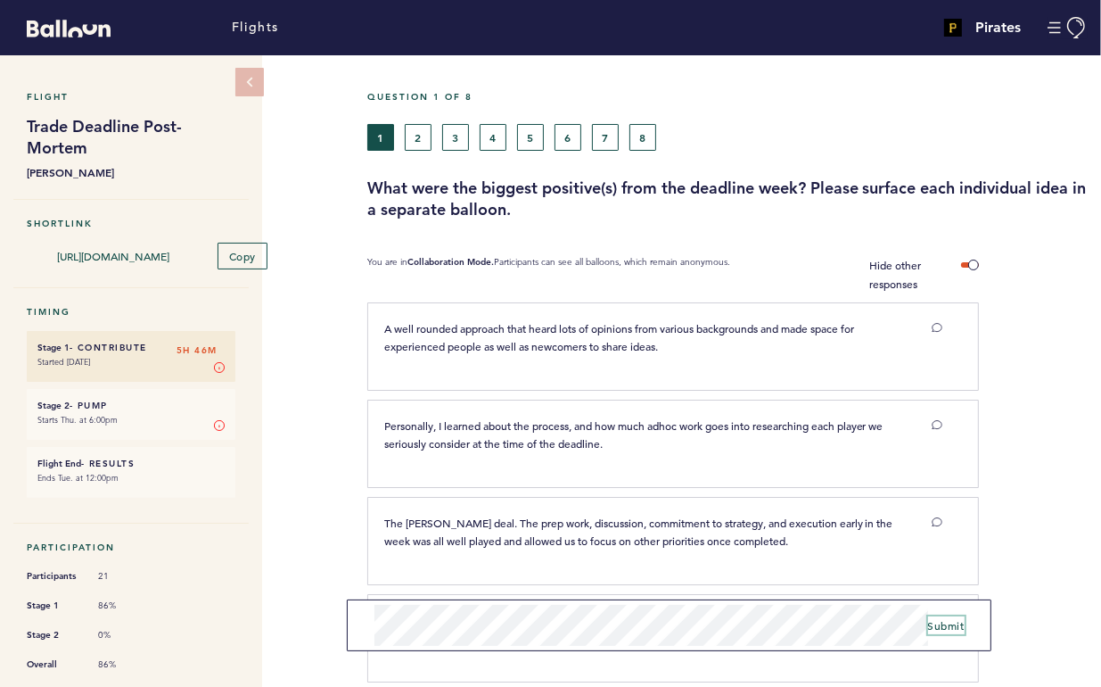
click at [936, 630] on span "Submit" at bounding box center [946, 625] width 37 height 14
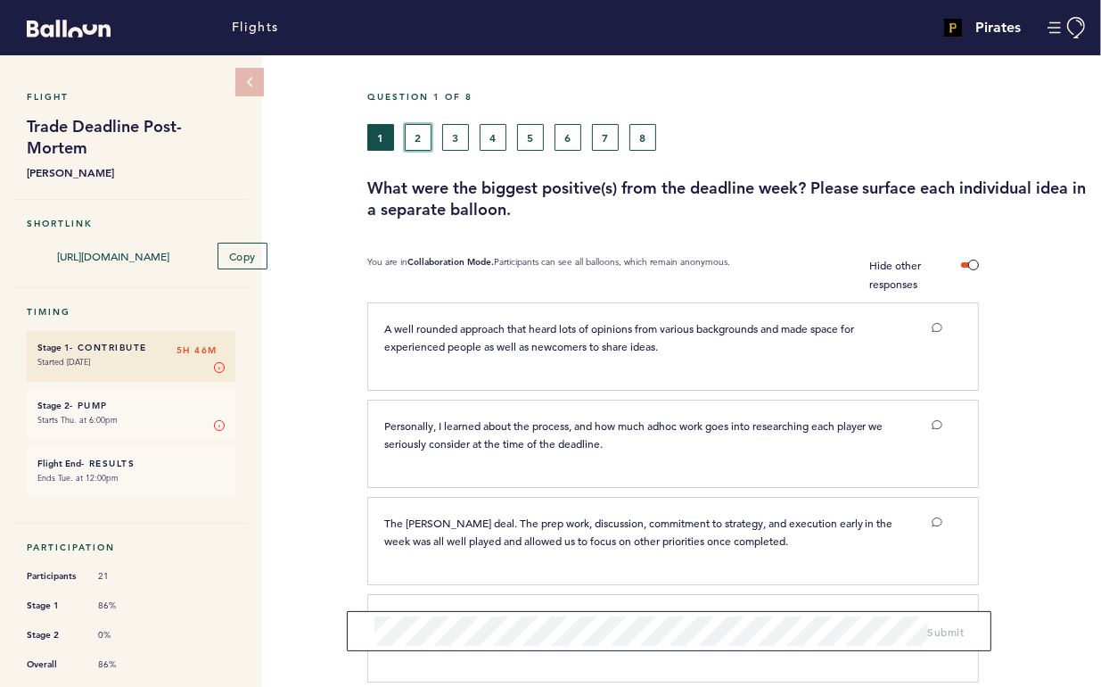
click at [421, 142] on button "2" at bounding box center [418, 137] width 27 height 27
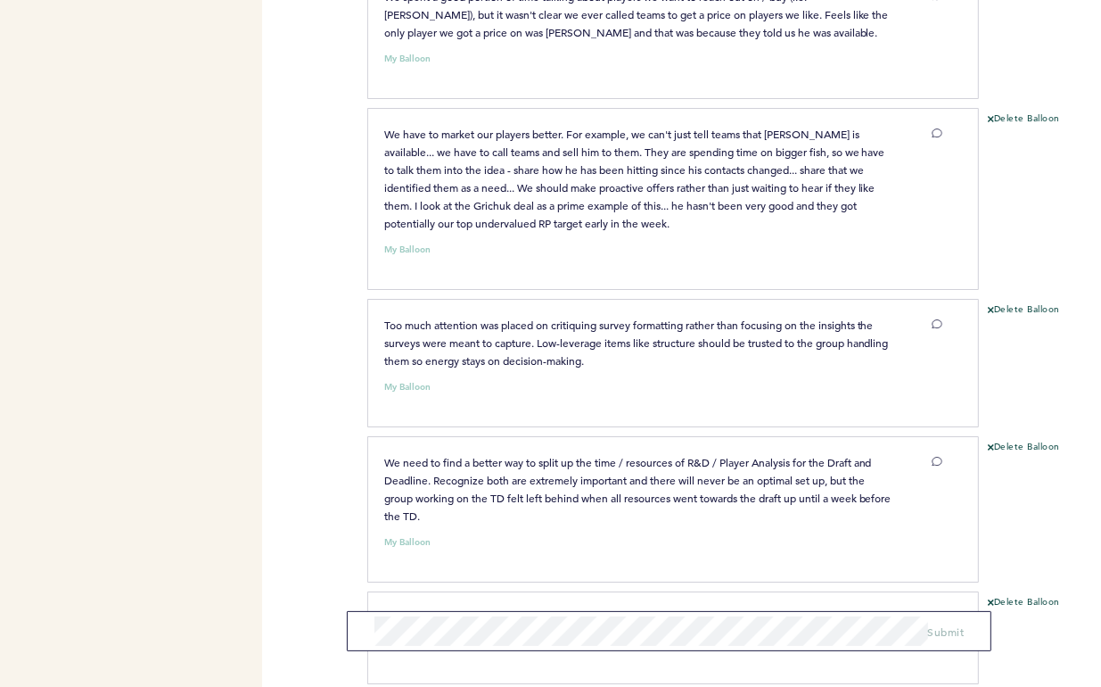
scroll to position [5621, 0]
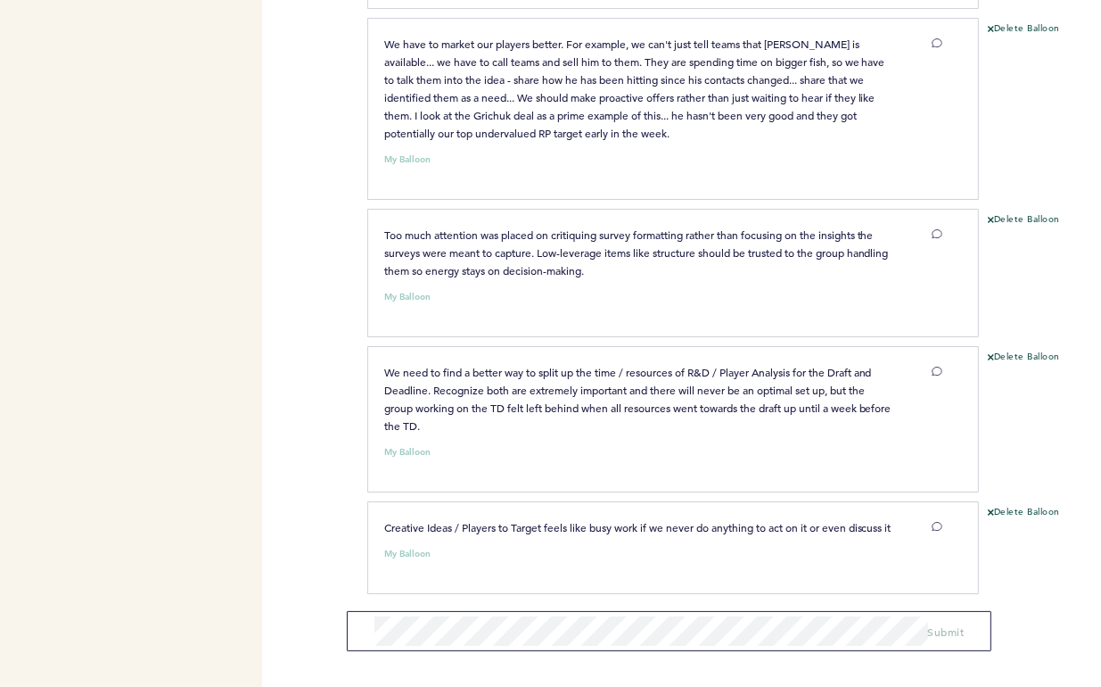
drag, startPoint x: 773, startPoint y: 151, endPoint x: 546, endPoint y: 392, distance: 331.2
click at [298, 441] on div "Flights Pirates [EMAIL_ADDRESS][DOMAIN_NAME] Team Domain: pirates Notification …" at bounding box center [550, 343] width 1101 height 687
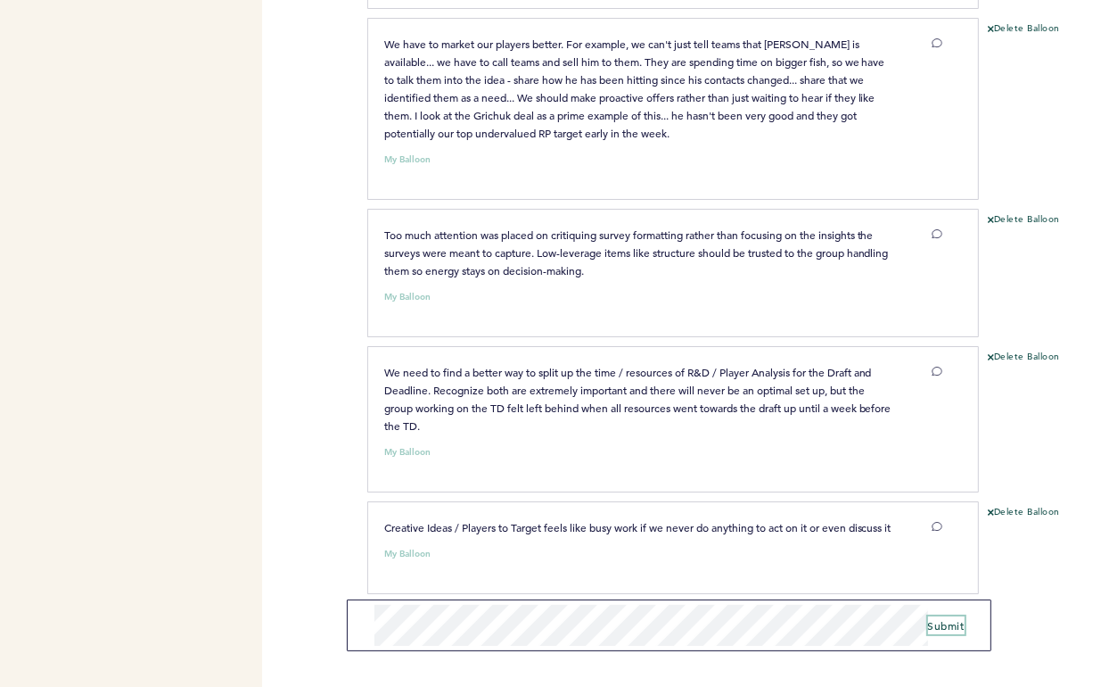
click at [942, 622] on span "Submit" at bounding box center [946, 625] width 37 height 14
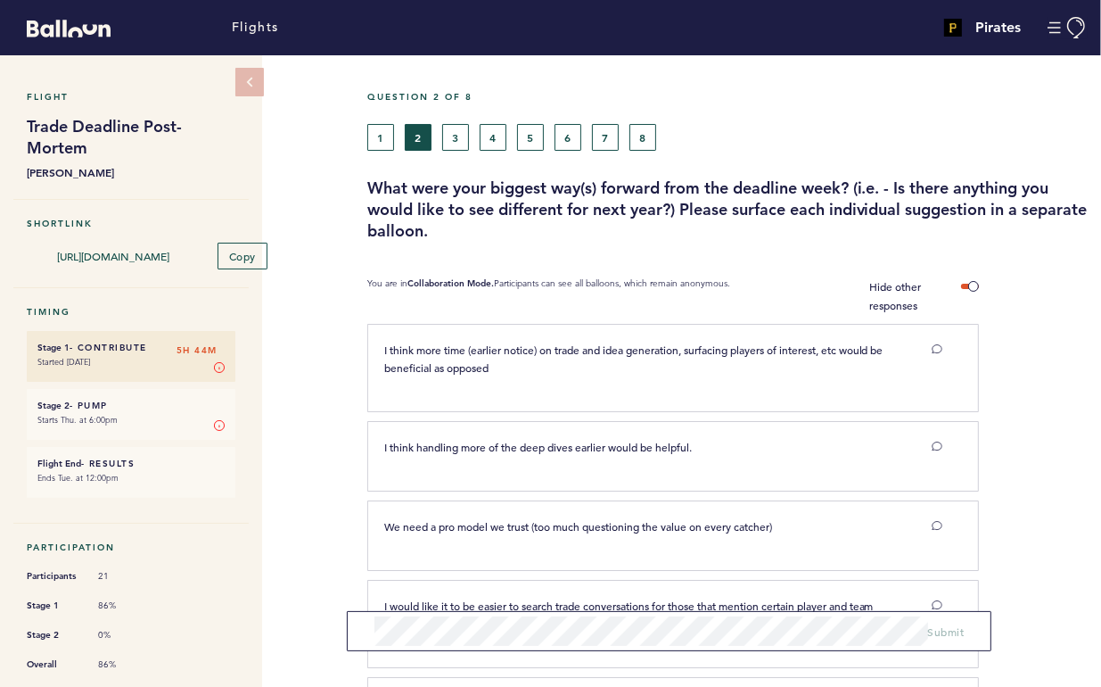
scroll to position [0, 0]
click at [452, 133] on button "3" at bounding box center [455, 137] width 27 height 27
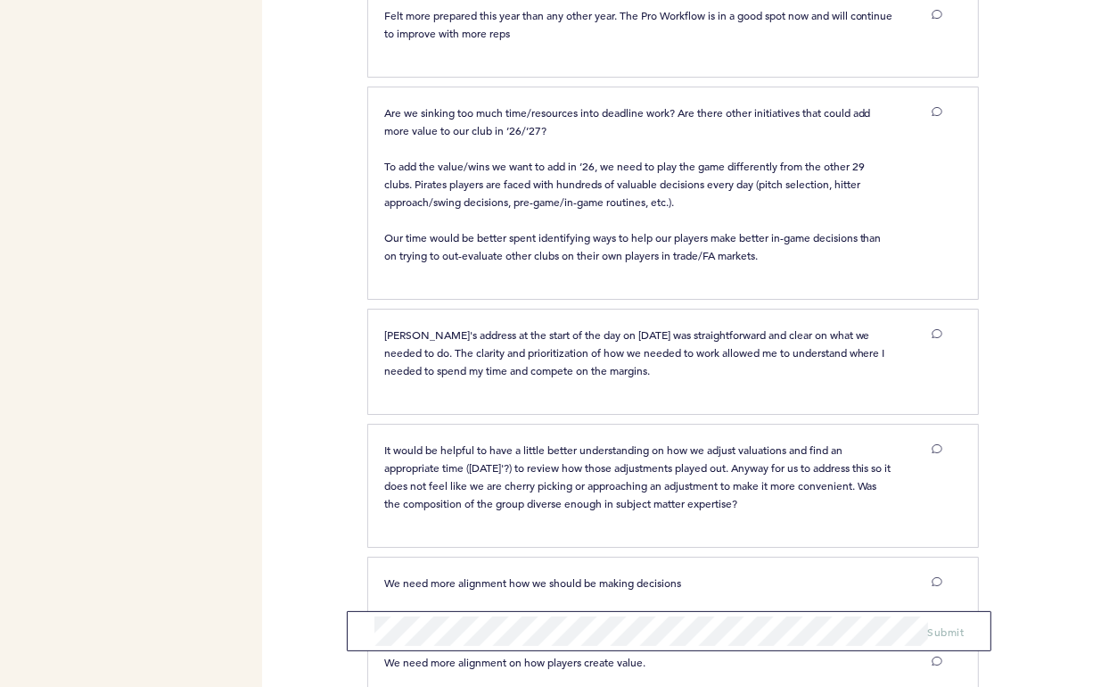
scroll to position [770, 0]
drag, startPoint x: 778, startPoint y: 240, endPoint x: 634, endPoint y: 225, distance: 144.4
click at [636, 225] on p "Are we sinking too much time/resources into deadline work? Are there other init…" at bounding box center [638, 184] width 509 height 161
click at [749, 253] on span "Are we sinking too much time/resources into deadline work? Are there other init…" at bounding box center [634, 184] width 500 height 157
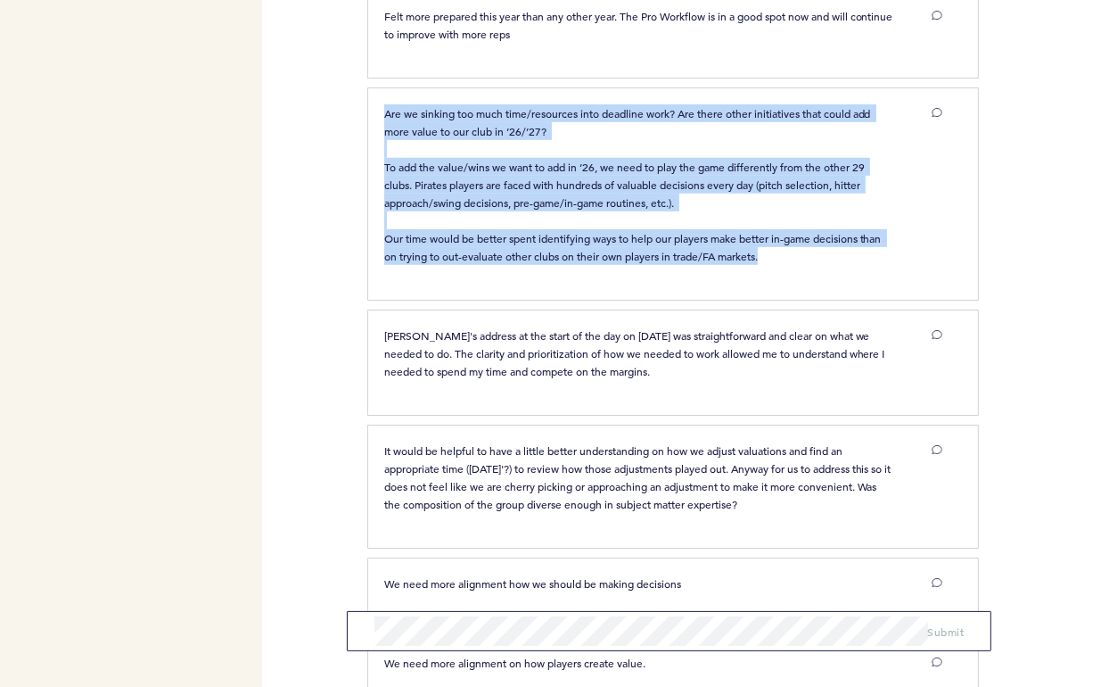
drag, startPoint x: 765, startPoint y: 251, endPoint x: 373, endPoint y: 111, distance: 416.9
click at [373, 111] on div "Are we sinking too much time/resources into deadline work? Are there other init…" at bounding box center [639, 184] width 536 height 161
copy span "Are we sinking too much time/resources into deadline work? Are there other init…"
click at [936, 107] on icon at bounding box center [937, 112] width 11 height 11
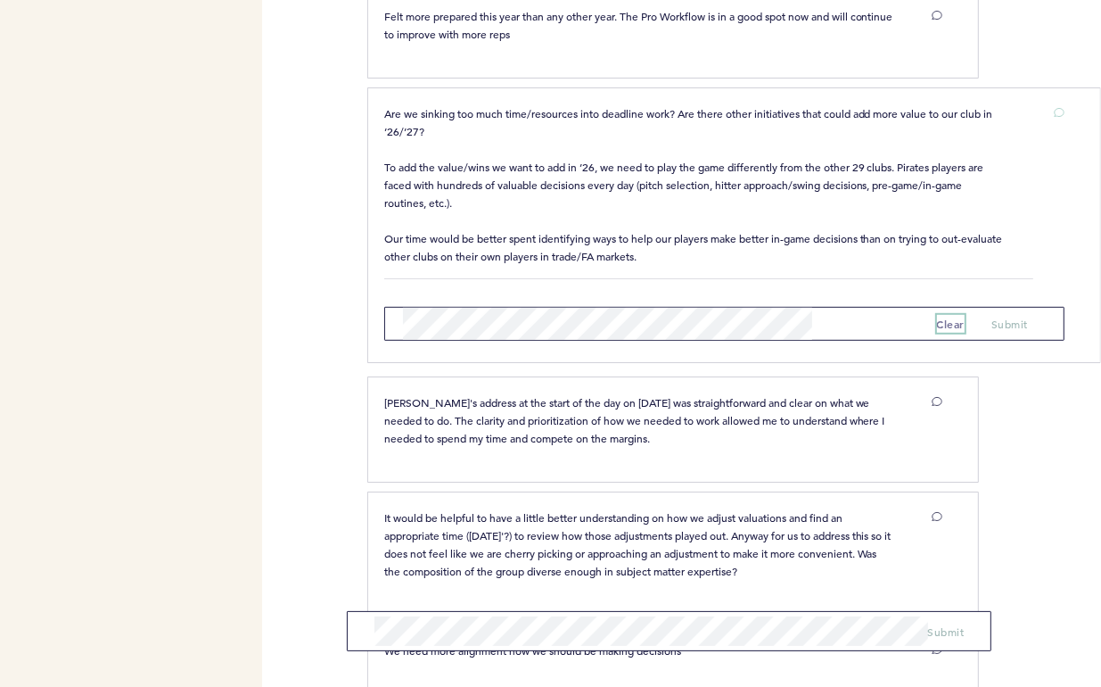
click at [937, 317] on button "clear" at bounding box center [951, 324] width 29 height 18
click at [490, 376] on div at bounding box center [428, 376] width 122 height 0
click at [1051, 112] on button at bounding box center [1058, 113] width 14 height 18
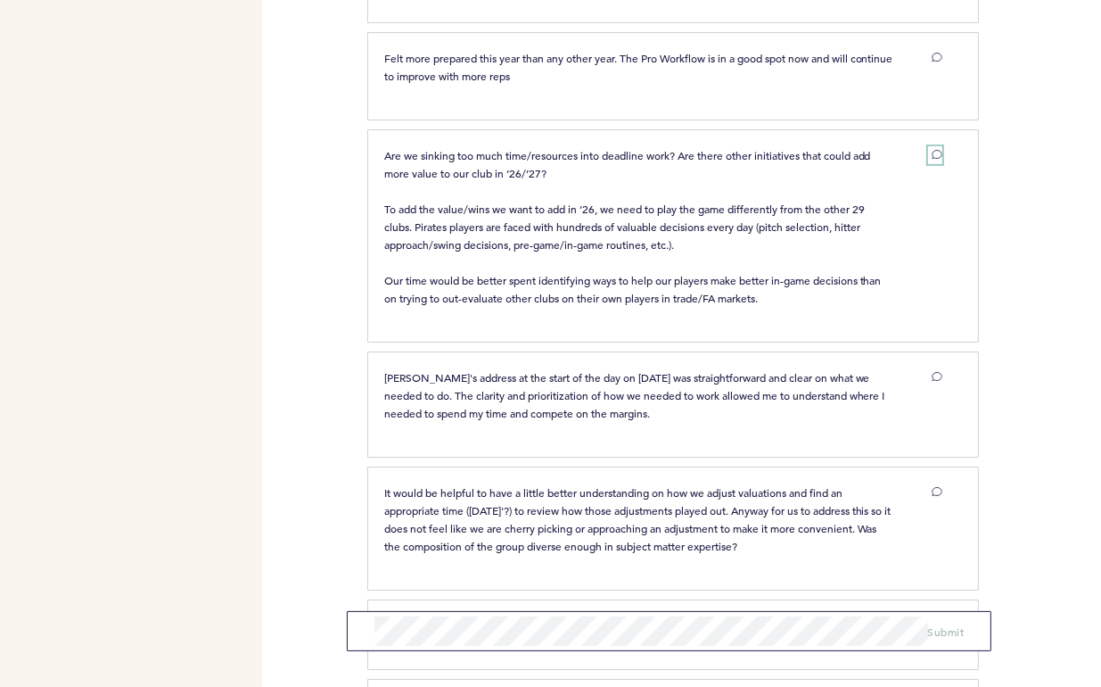
scroll to position [728, 0]
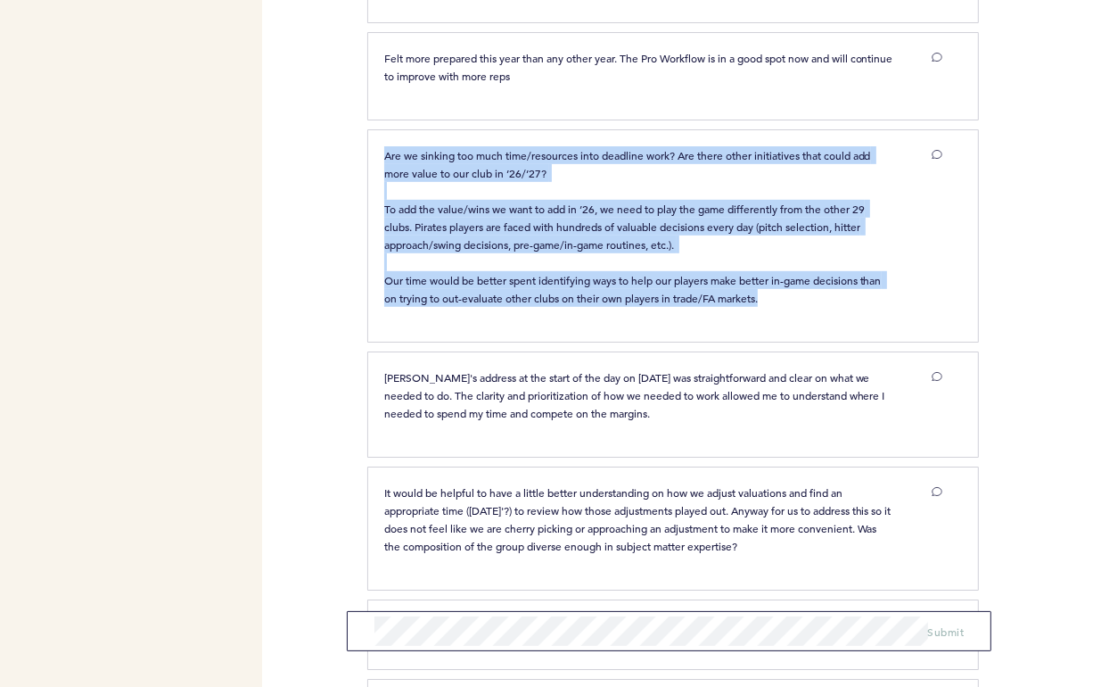
drag, startPoint x: 778, startPoint y: 293, endPoint x: 383, endPoint y: 151, distance: 419.7
click at [383, 151] on div "Are we sinking too much time/resources into deadline work? Are there other init…" at bounding box center [639, 226] width 536 height 161
copy span "Are we sinking too much time/resources into deadline work? Are there other init…"
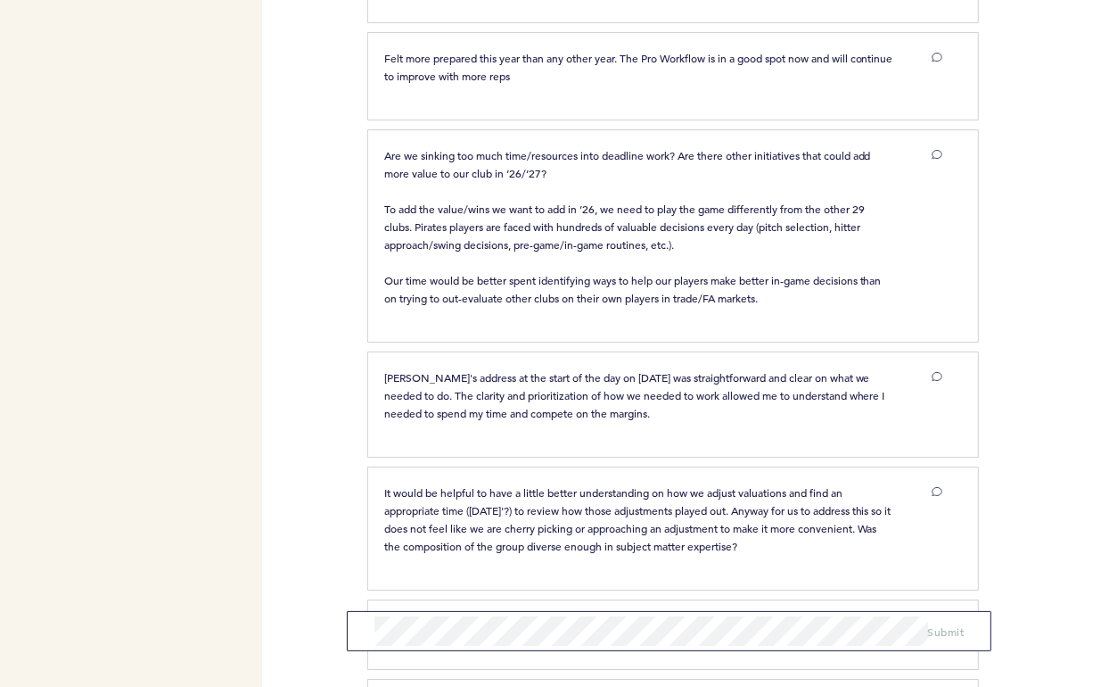
click at [243, 410] on nav "Flight Trade Deadline Post-Mortem [PERSON_NAME] Shortlink [URL][DOMAIN_NAME] Co…" at bounding box center [131, 194] width 262 height 1732
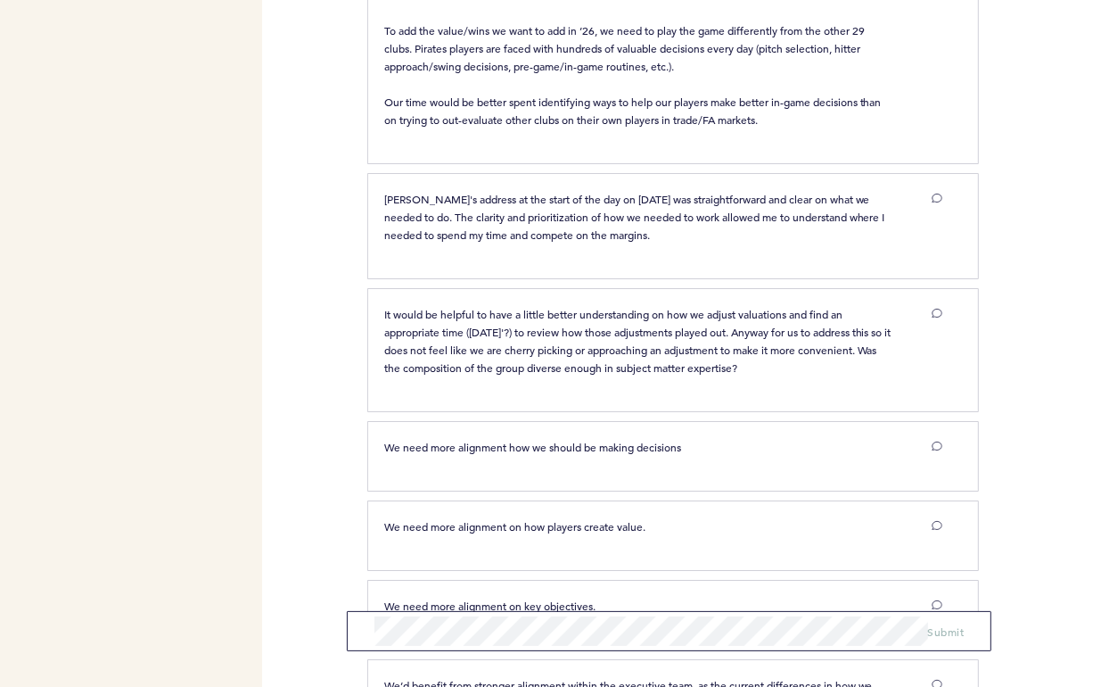
scroll to position [1092, 0]
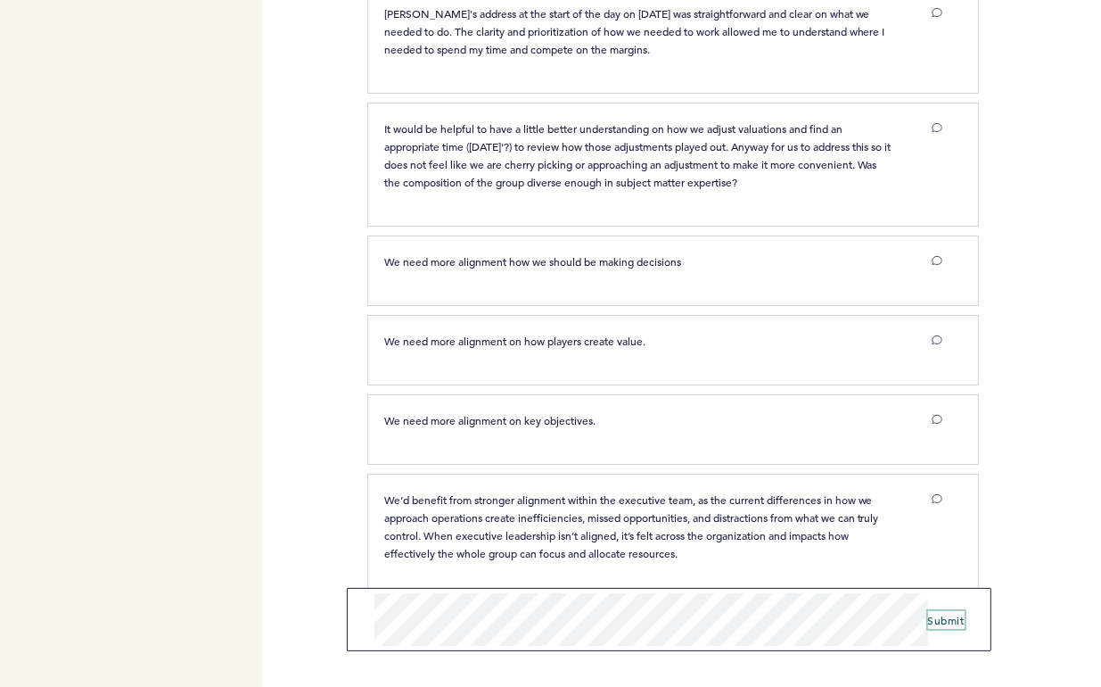
click at [948, 618] on span "Submit" at bounding box center [946, 620] width 37 height 14
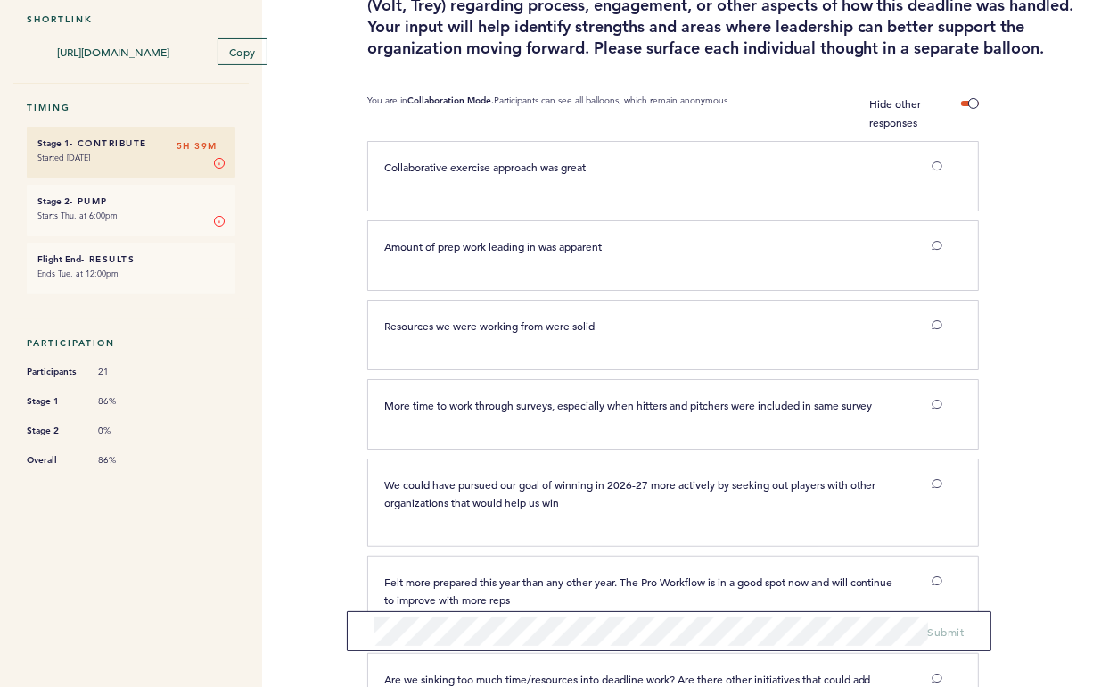
scroll to position [0, 0]
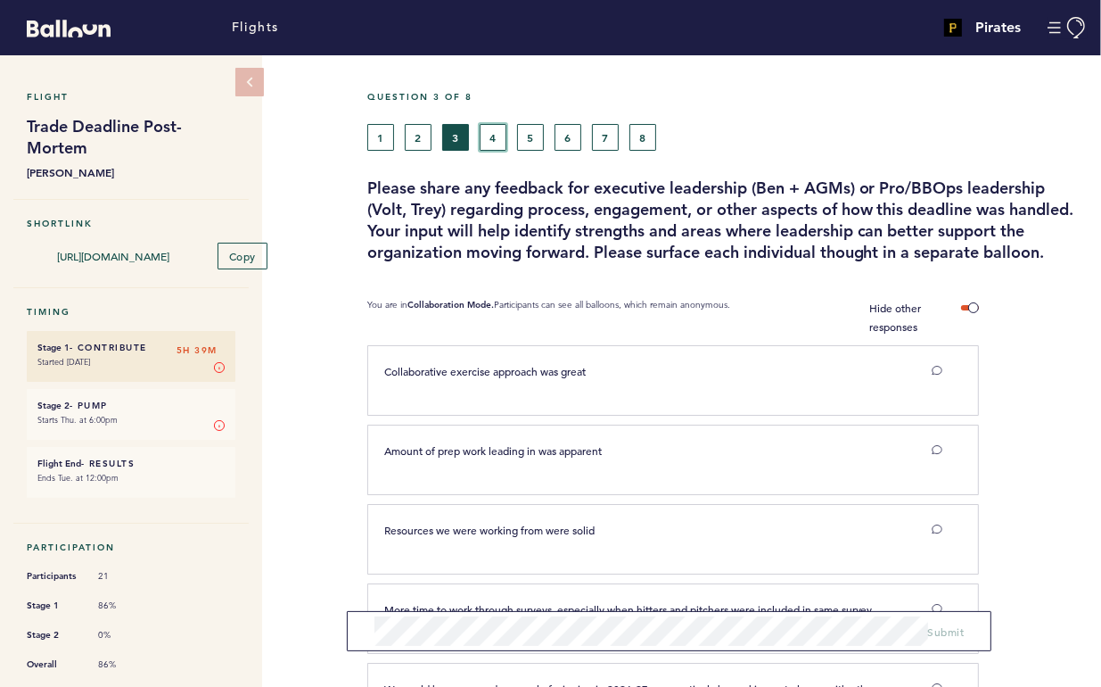
click at [499, 124] on button "4" at bounding box center [493, 137] width 27 height 27
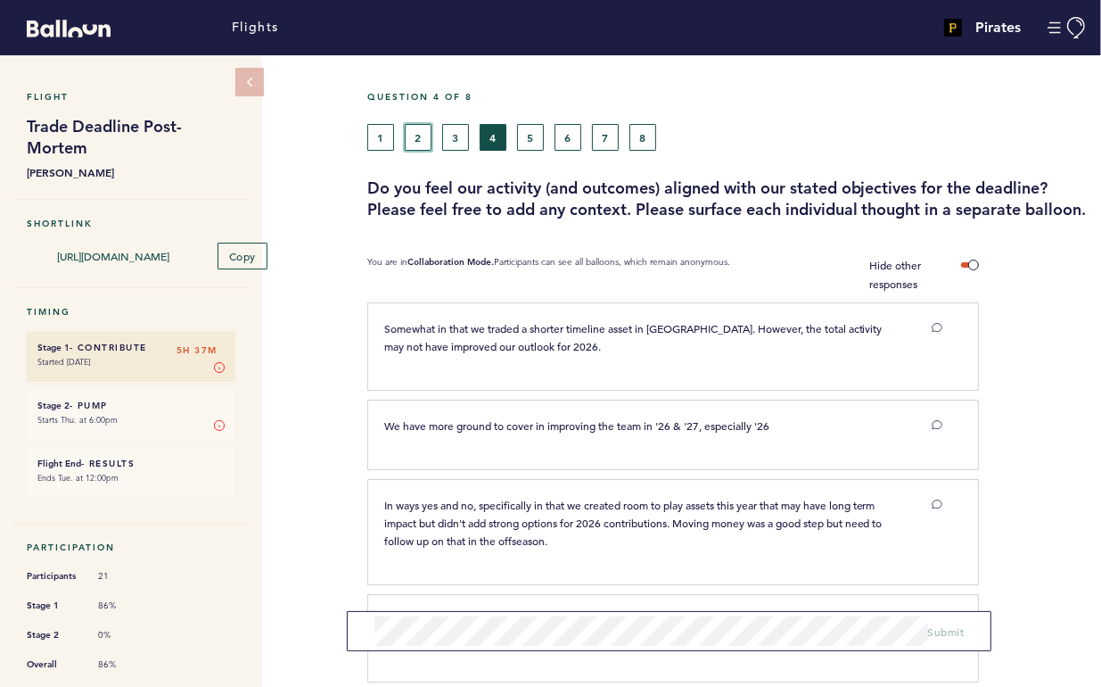
click at [421, 137] on button "2" at bounding box center [418, 137] width 27 height 27
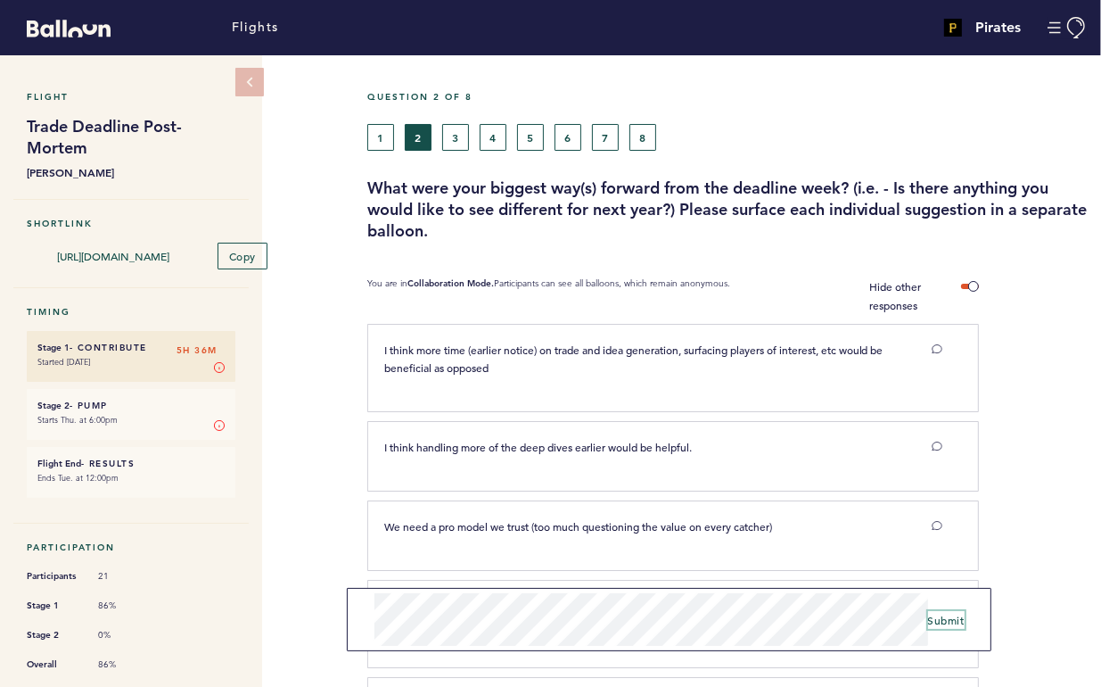
click at [948, 618] on span "Submit" at bounding box center [946, 620] width 37 height 14
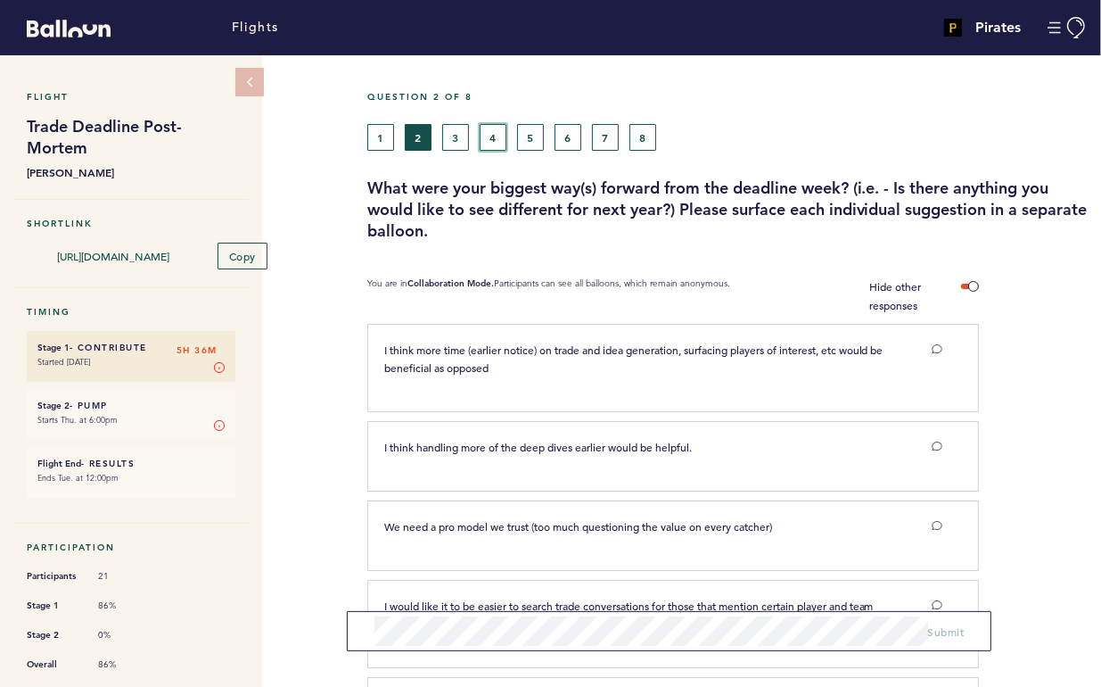
click at [493, 135] on button "4" at bounding box center [493, 137] width 27 height 27
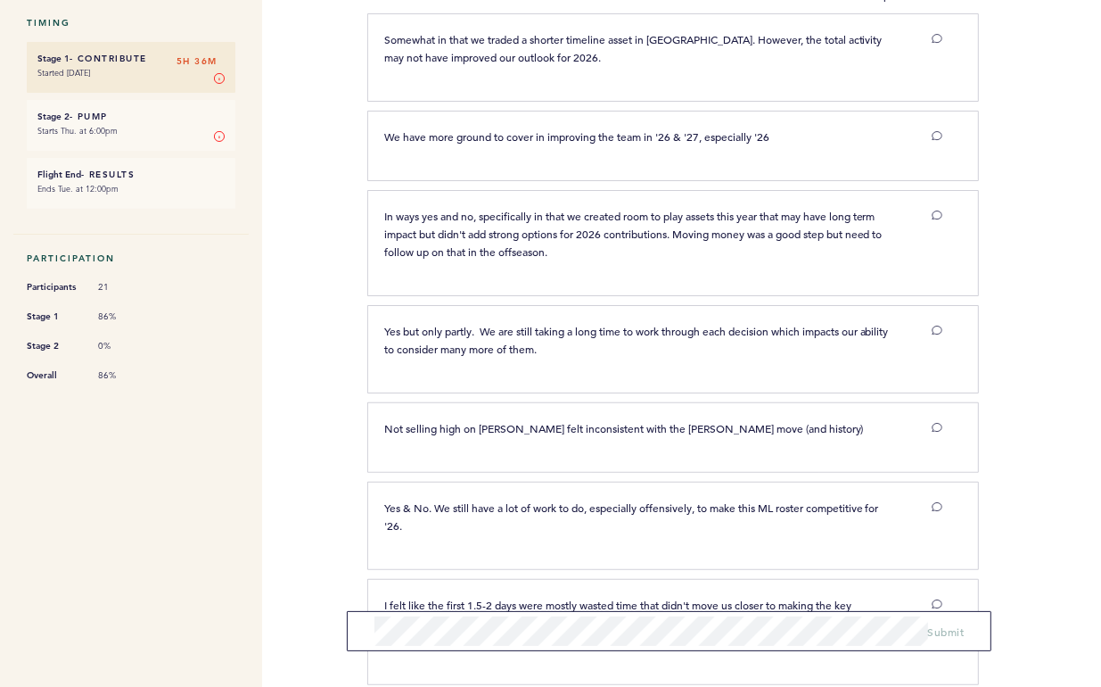
scroll to position [400, 0]
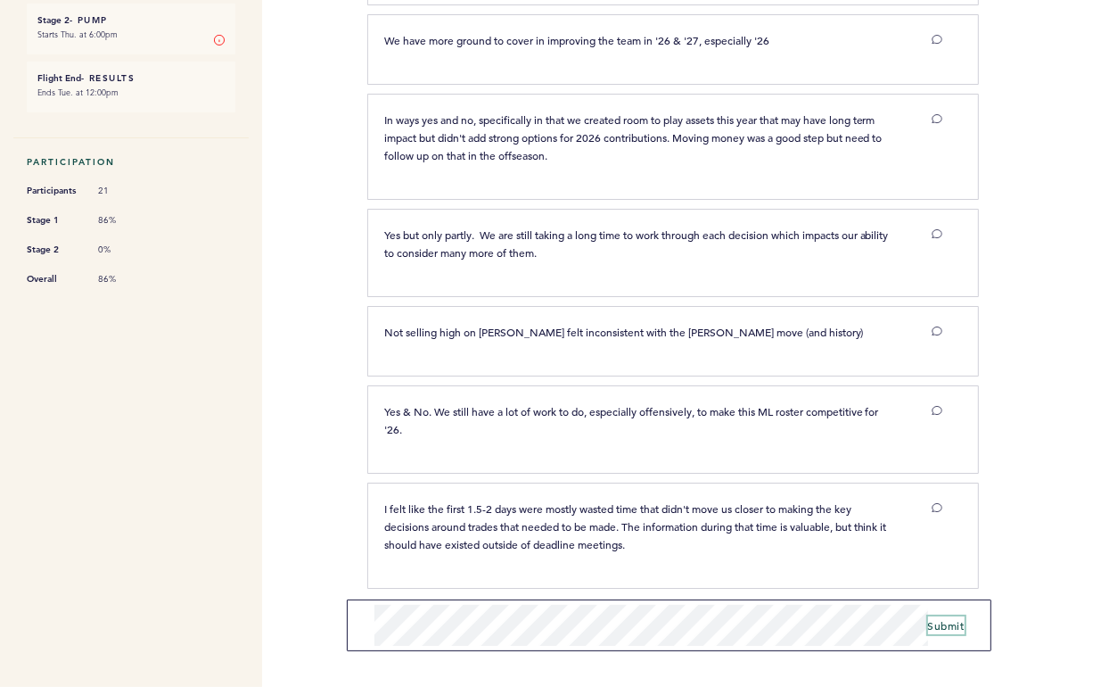
click at [936, 626] on span "Submit" at bounding box center [946, 625] width 37 height 14
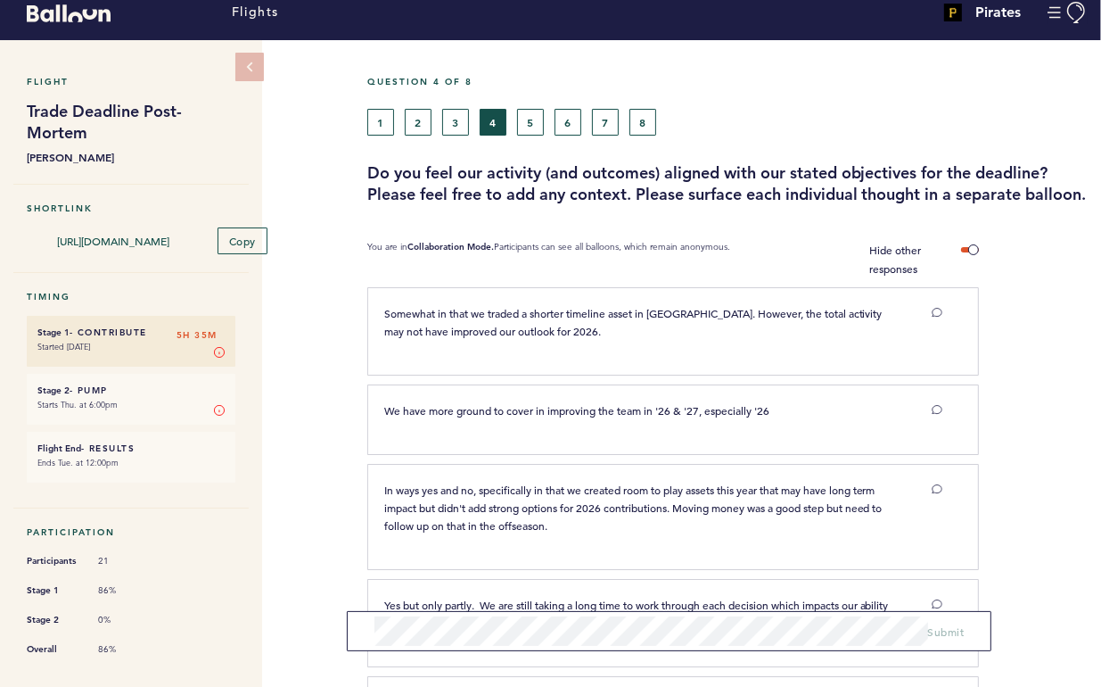
scroll to position [0, 0]
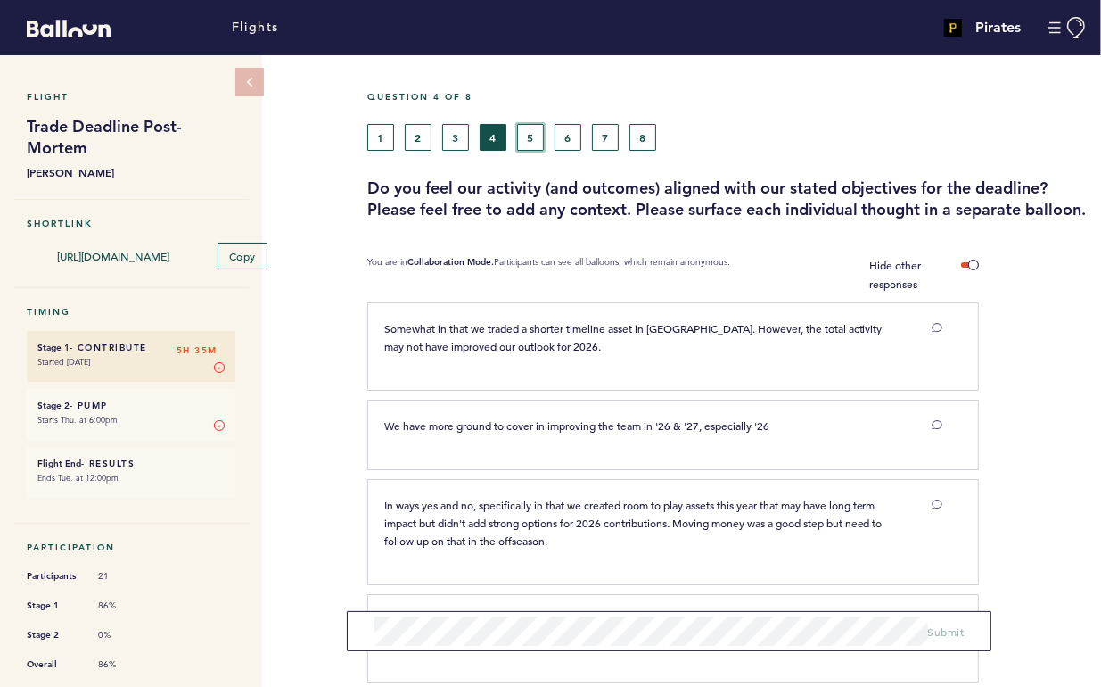
click at [524, 130] on button "5" at bounding box center [530, 137] width 27 height 27
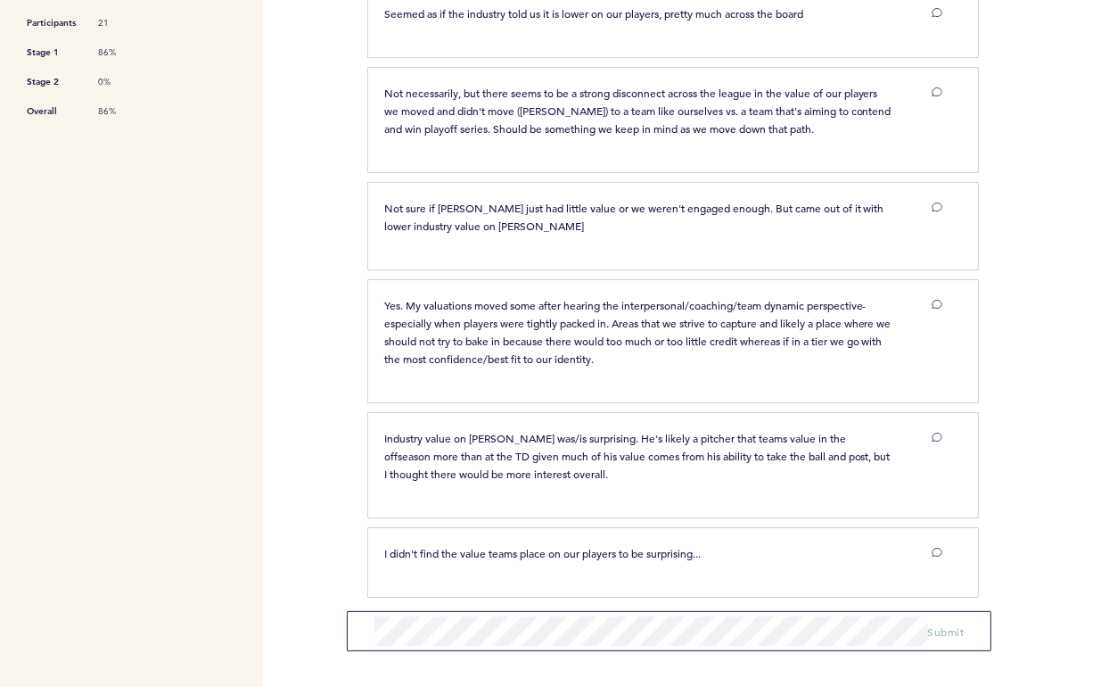
scroll to position [555, 0]
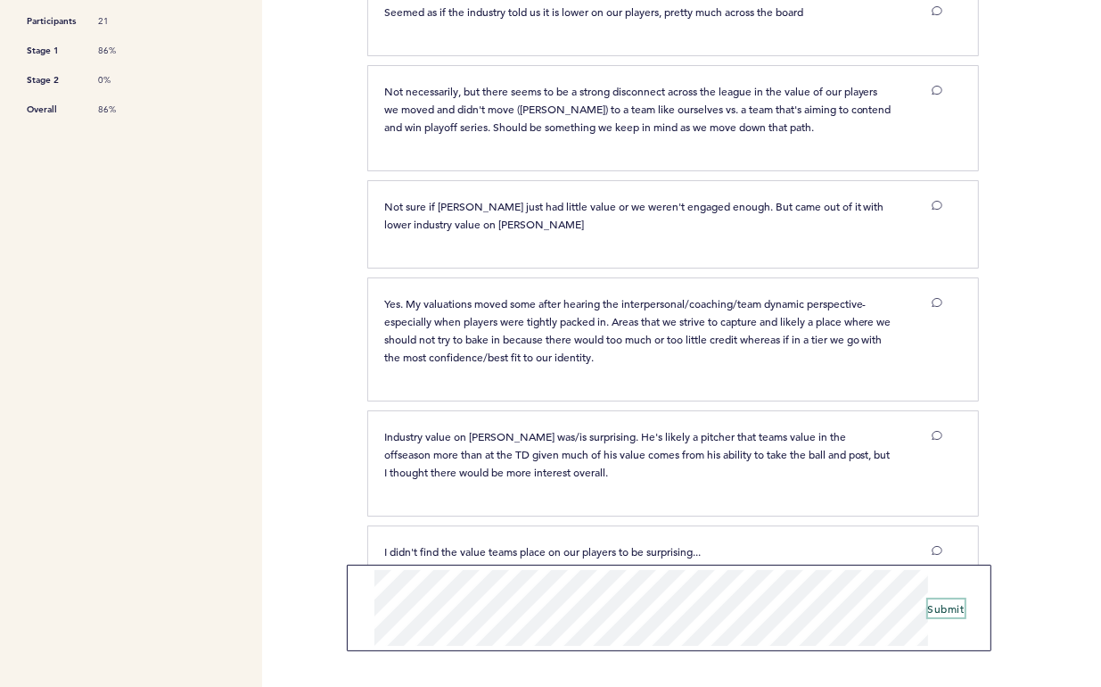
click at [953, 614] on span "Submit" at bounding box center [946, 608] width 37 height 14
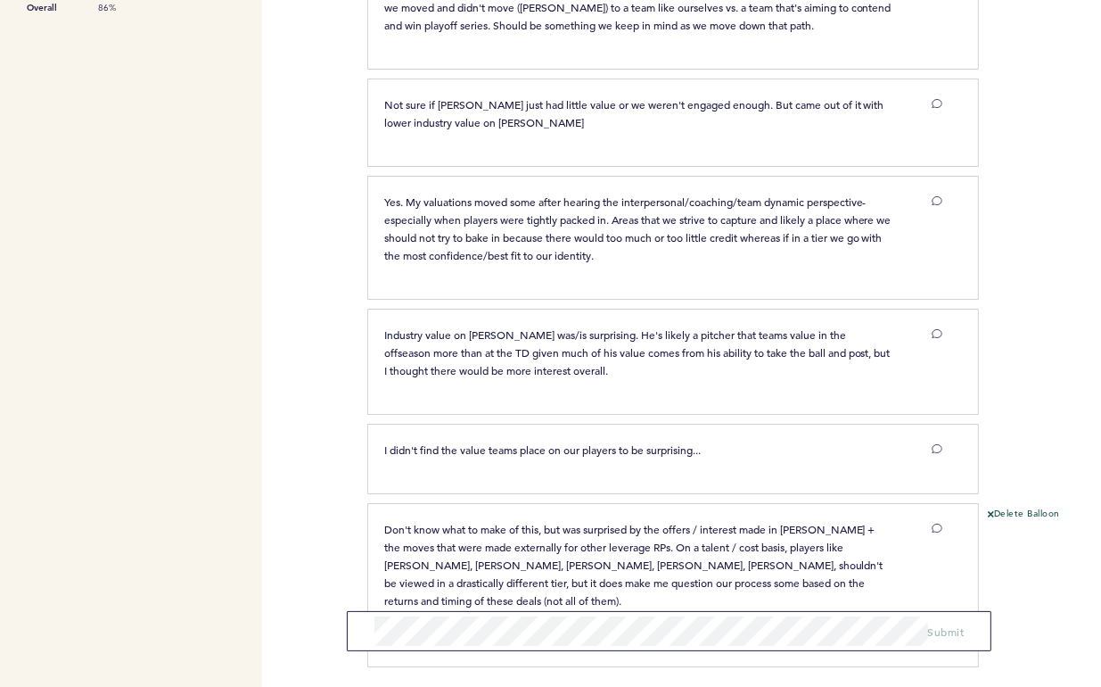
scroll to position [710, 0]
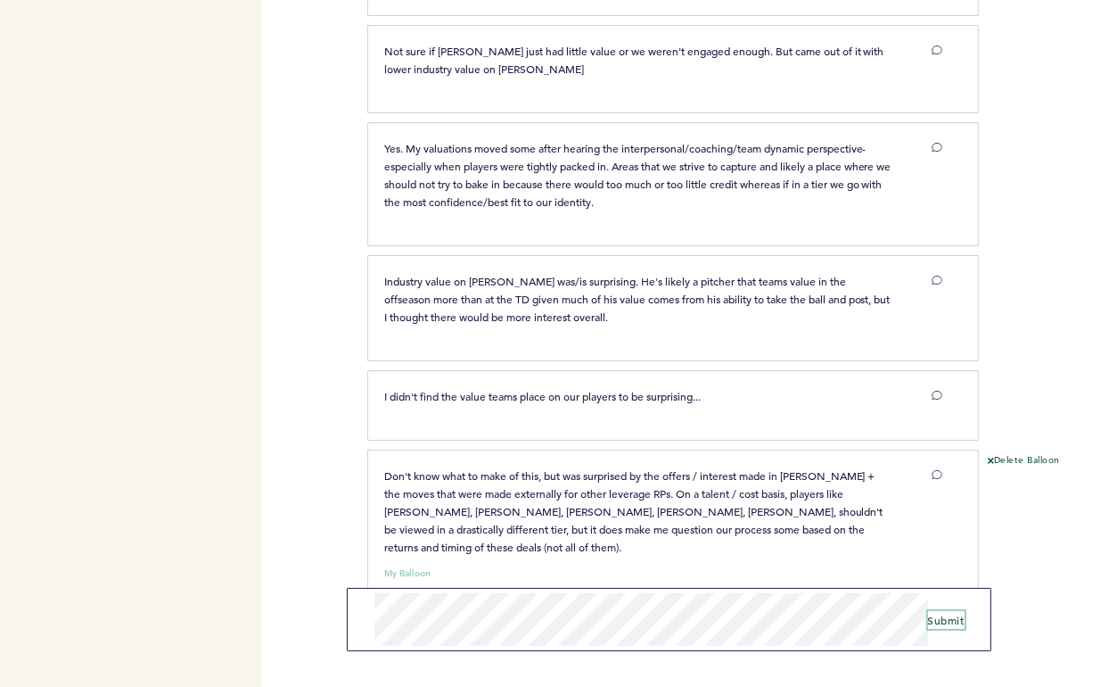
click at [945, 620] on span "Submit" at bounding box center [946, 620] width 37 height 14
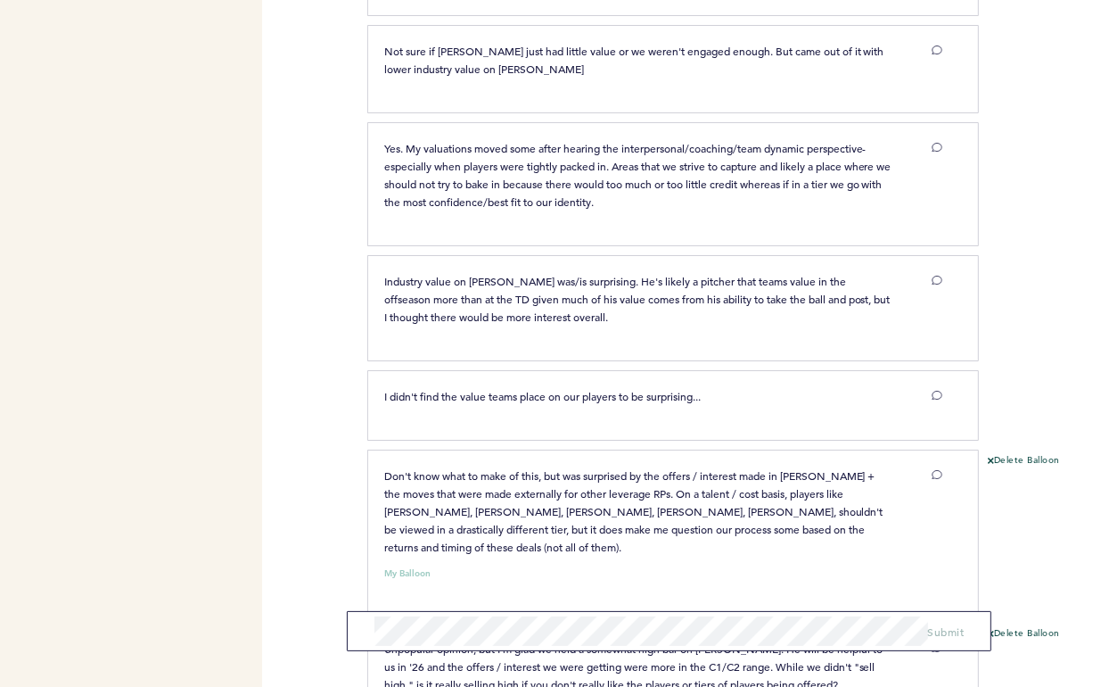
scroll to position [846, 0]
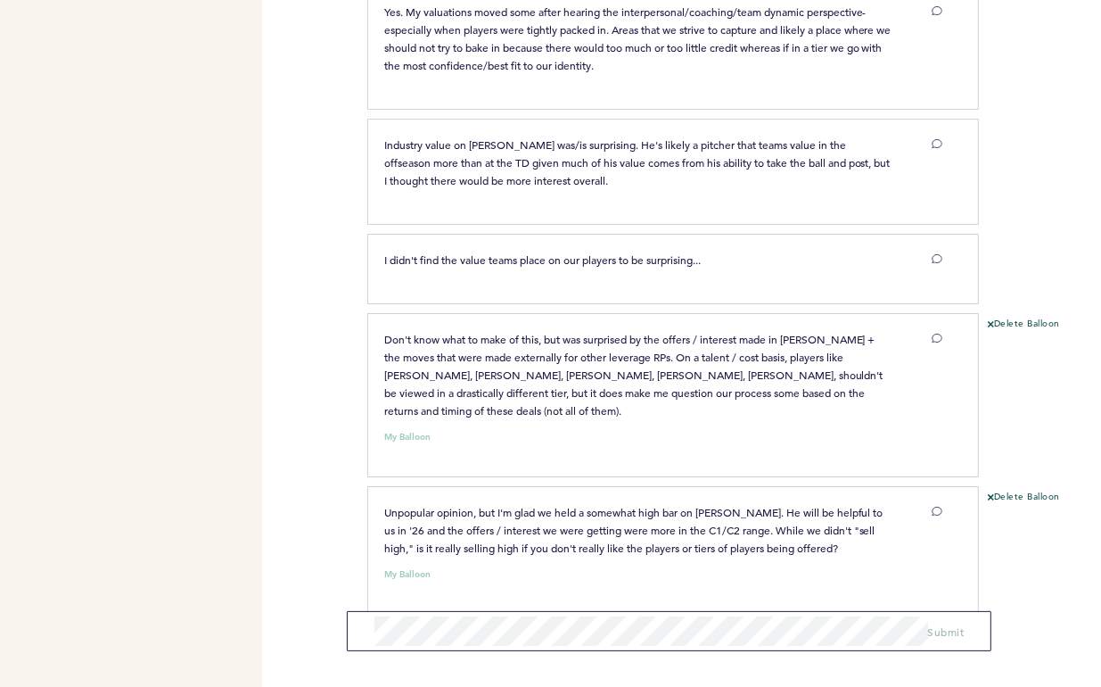
click at [617, 614] on form "Submit" at bounding box center [669, 631] width 645 height 40
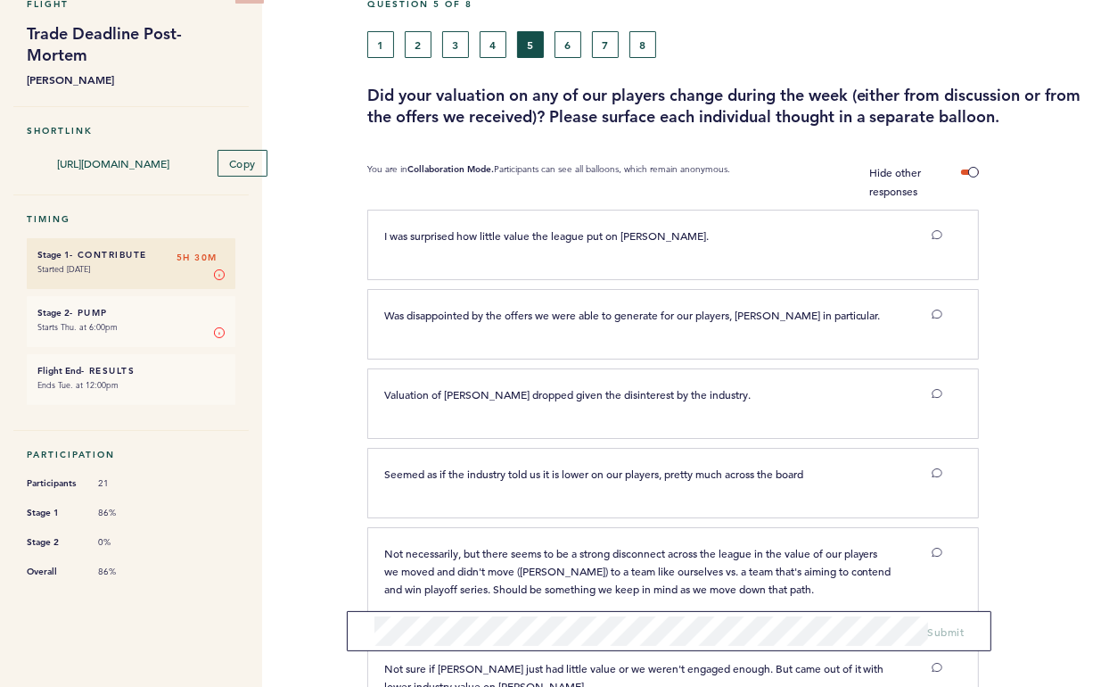
scroll to position [86, 0]
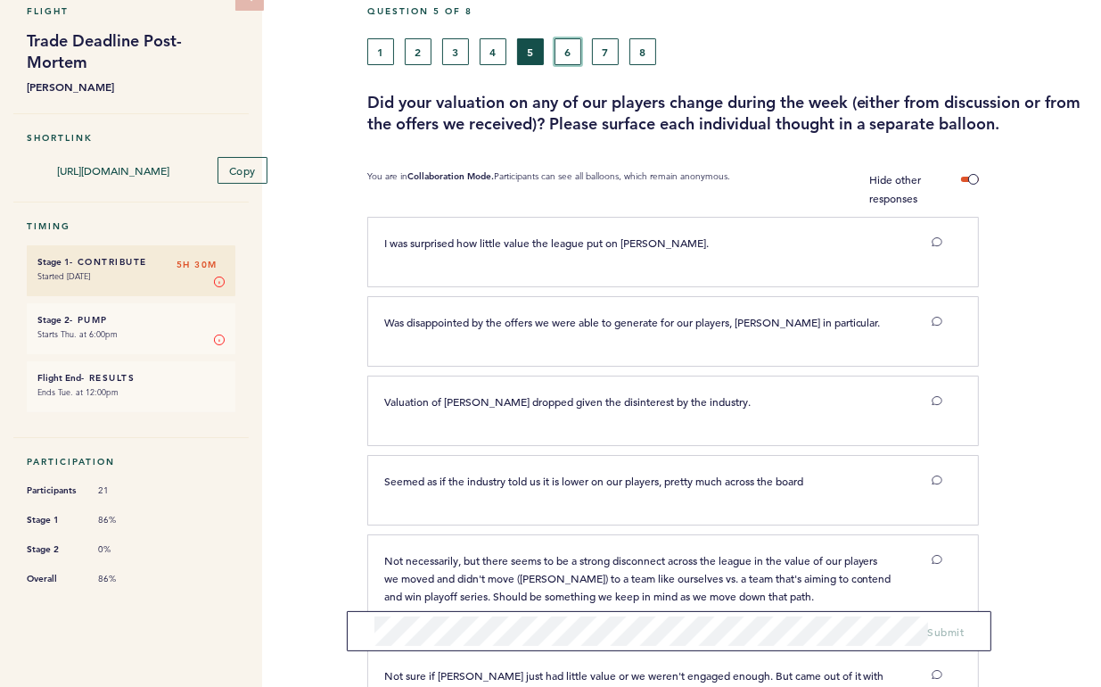
click at [570, 54] on button "6" at bounding box center [568, 51] width 27 height 27
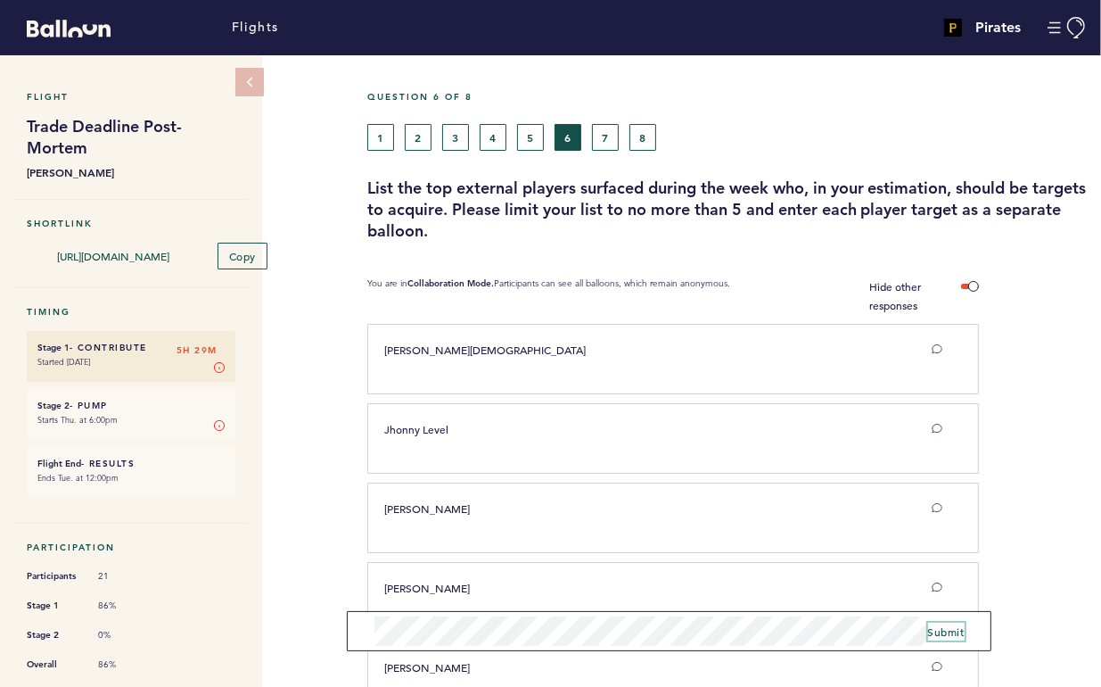
click at [928, 624] on span "Submit" at bounding box center [946, 631] width 37 height 14
click at [933, 625] on span "Submit" at bounding box center [946, 631] width 37 height 14
click at [606, 136] on button "7" at bounding box center [605, 137] width 27 height 27
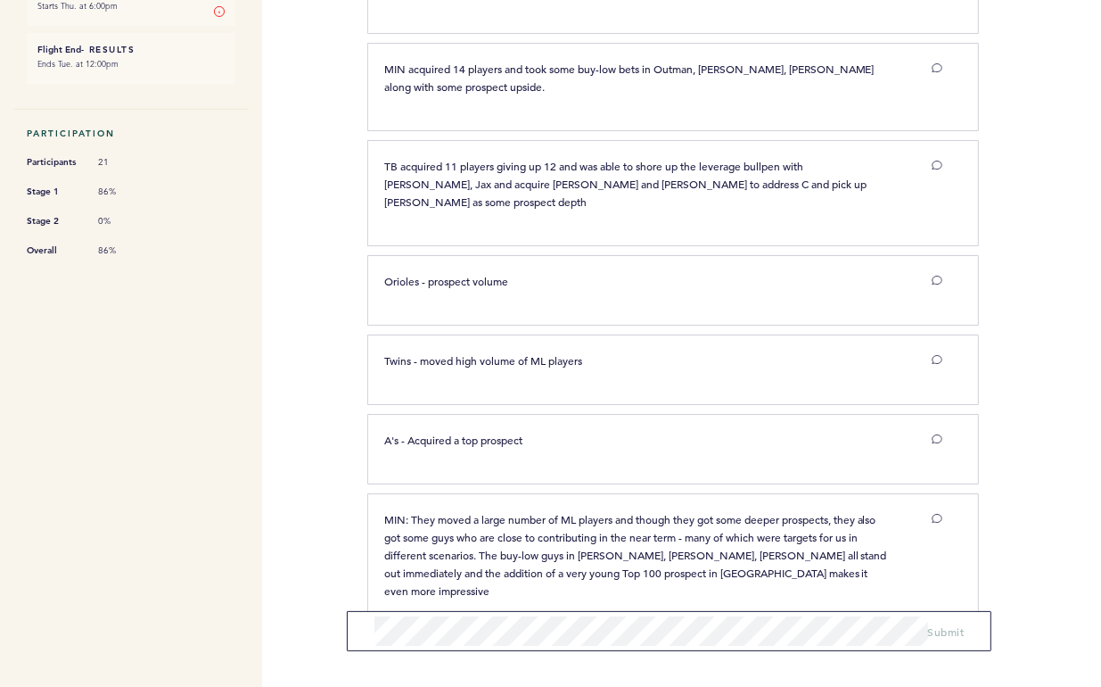
scroll to position [418, 0]
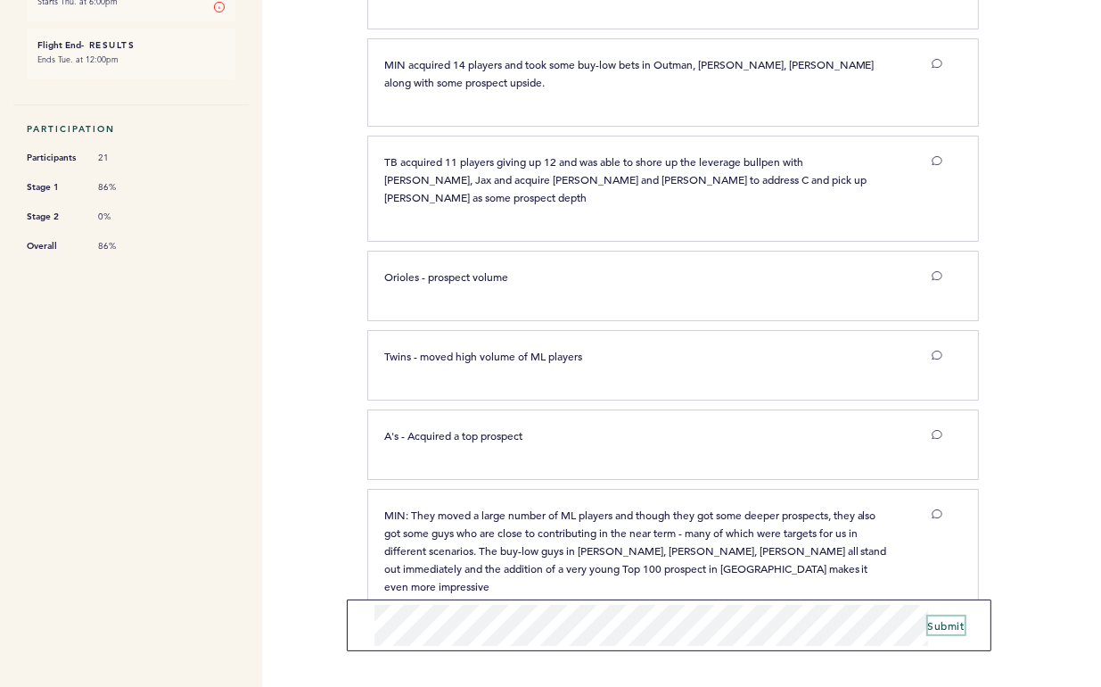
click at [945, 626] on span "Submit" at bounding box center [946, 625] width 37 height 14
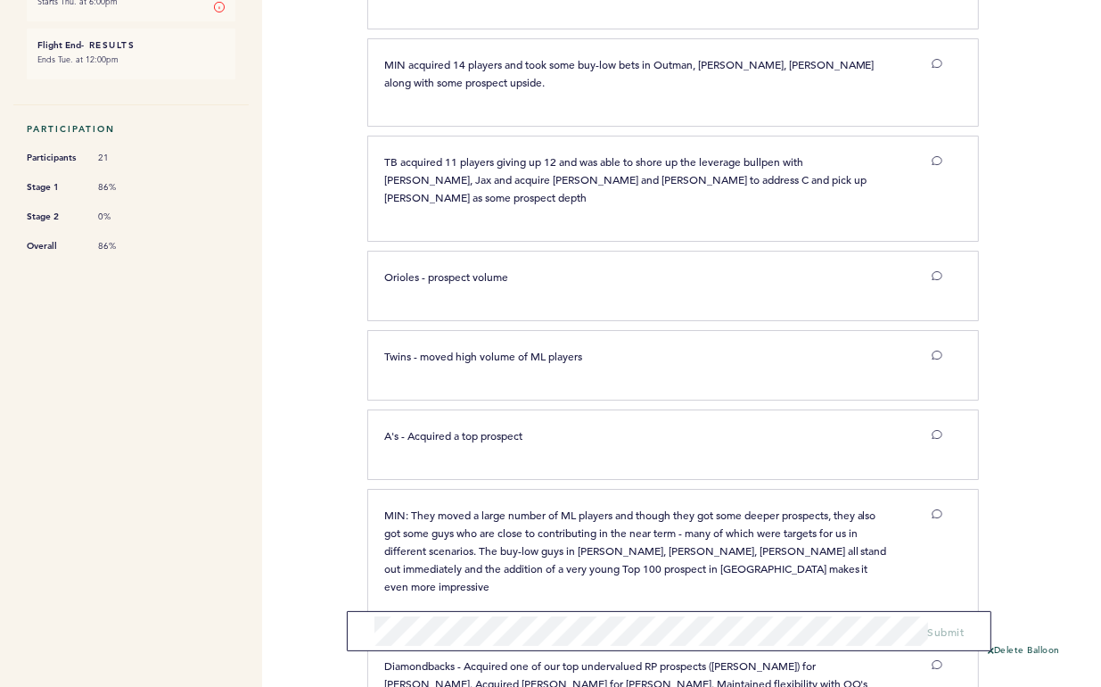
scroll to position [538, 0]
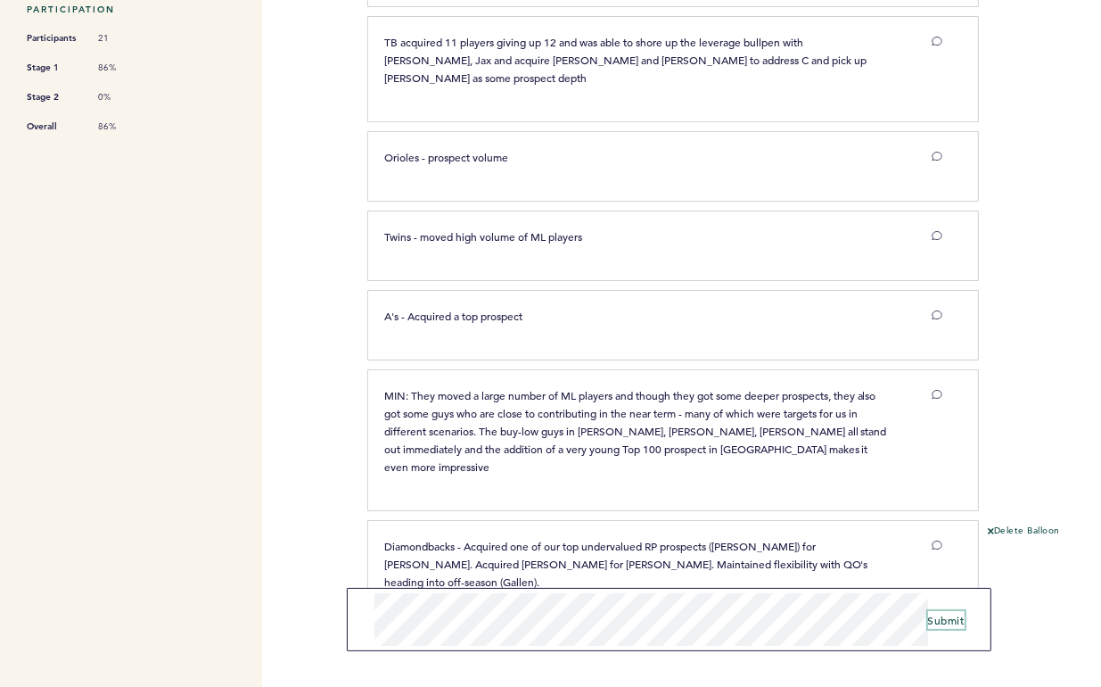
click at [953, 619] on span "Submit" at bounding box center [946, 620] width 37 height 14
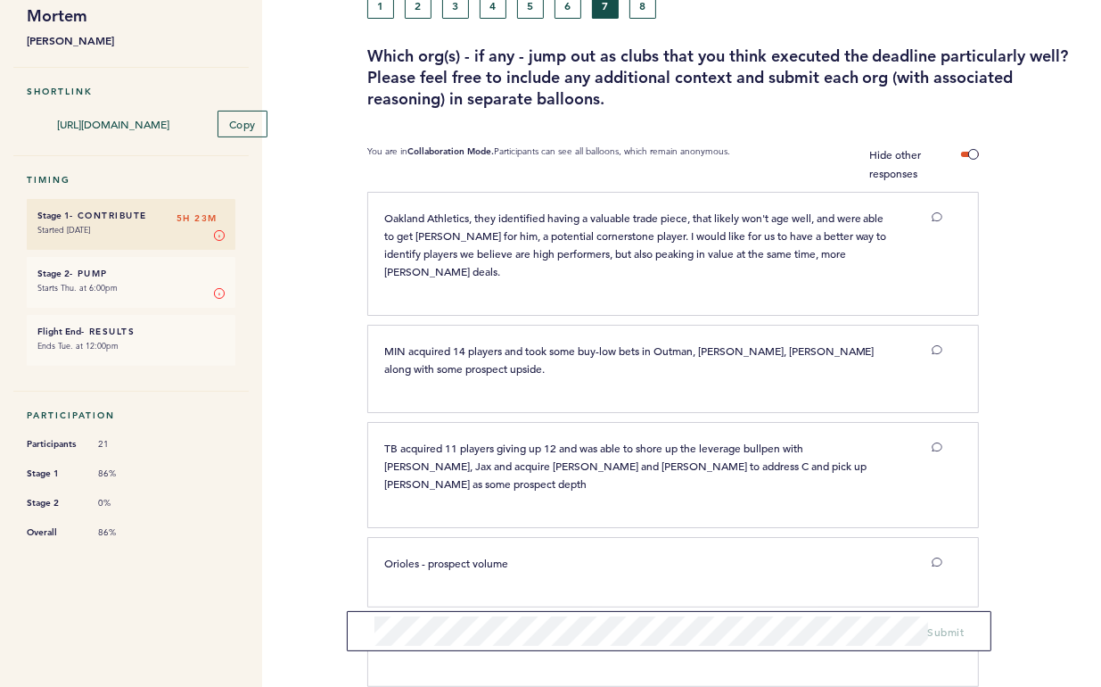
scroll to position [0, 0]
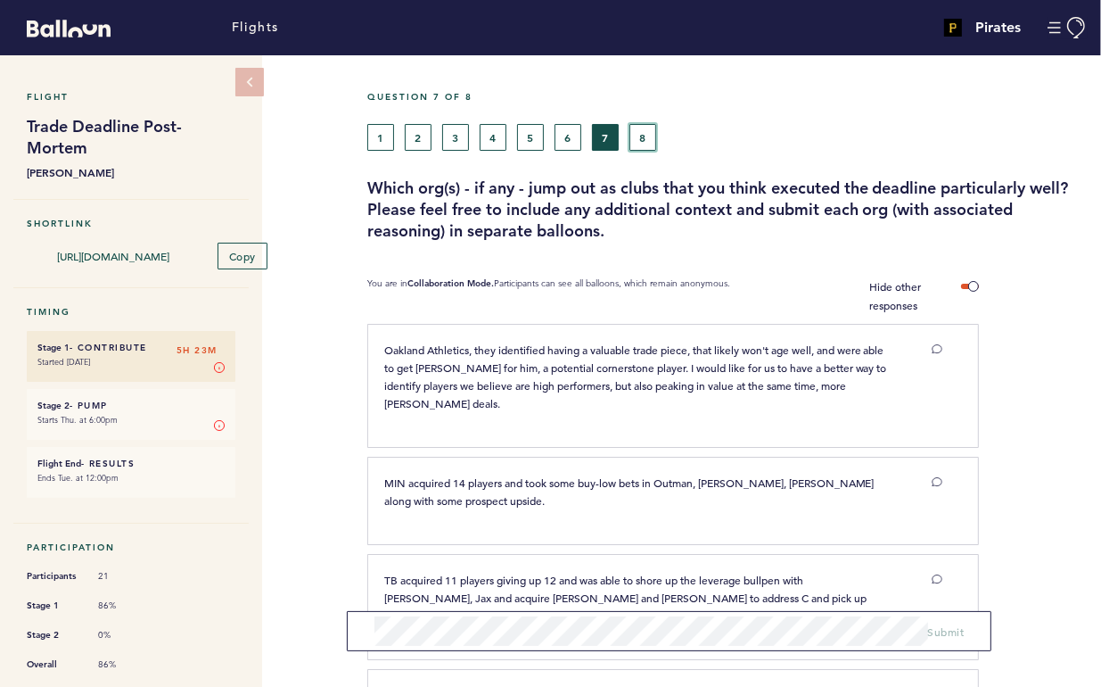
click at [646, 136] on button "8" at bounding box center [643, 137] width 27 height 27
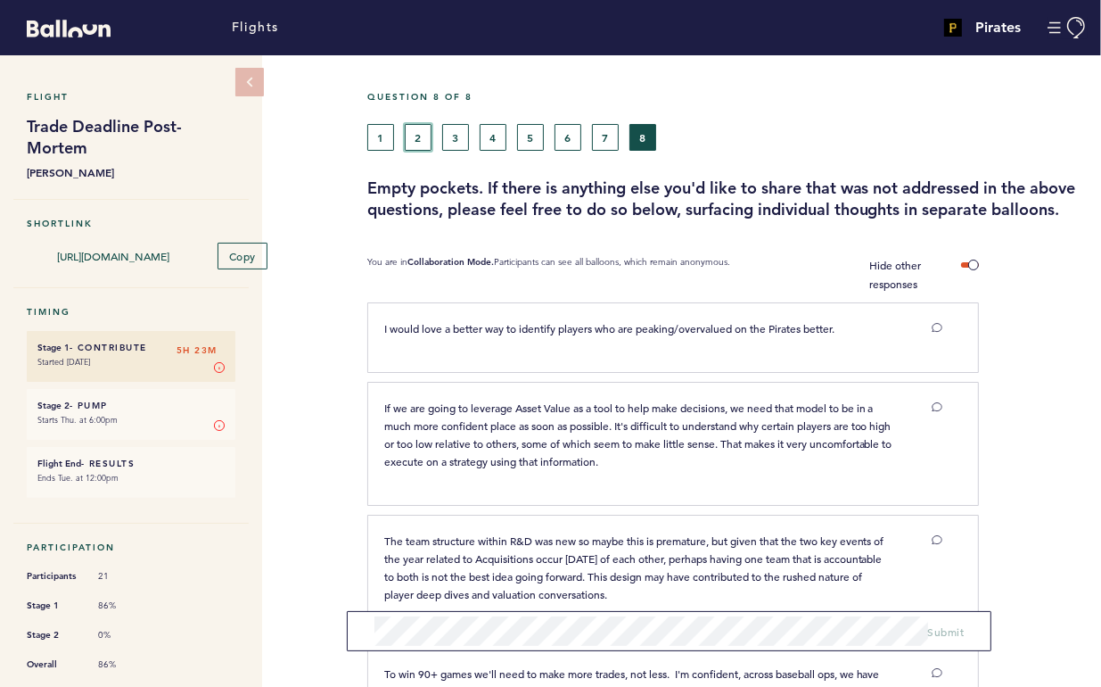
click at [417, 138] on button "2" at bounding box center [418, 137] width 27 height 27
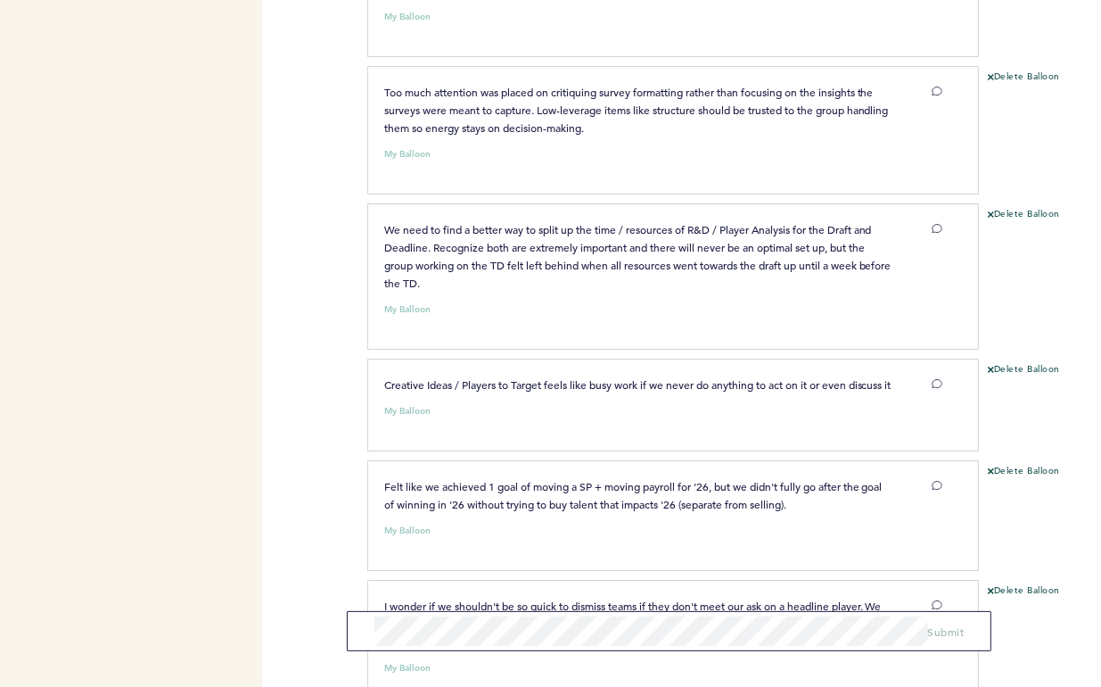
scroll to position [5877, 0]
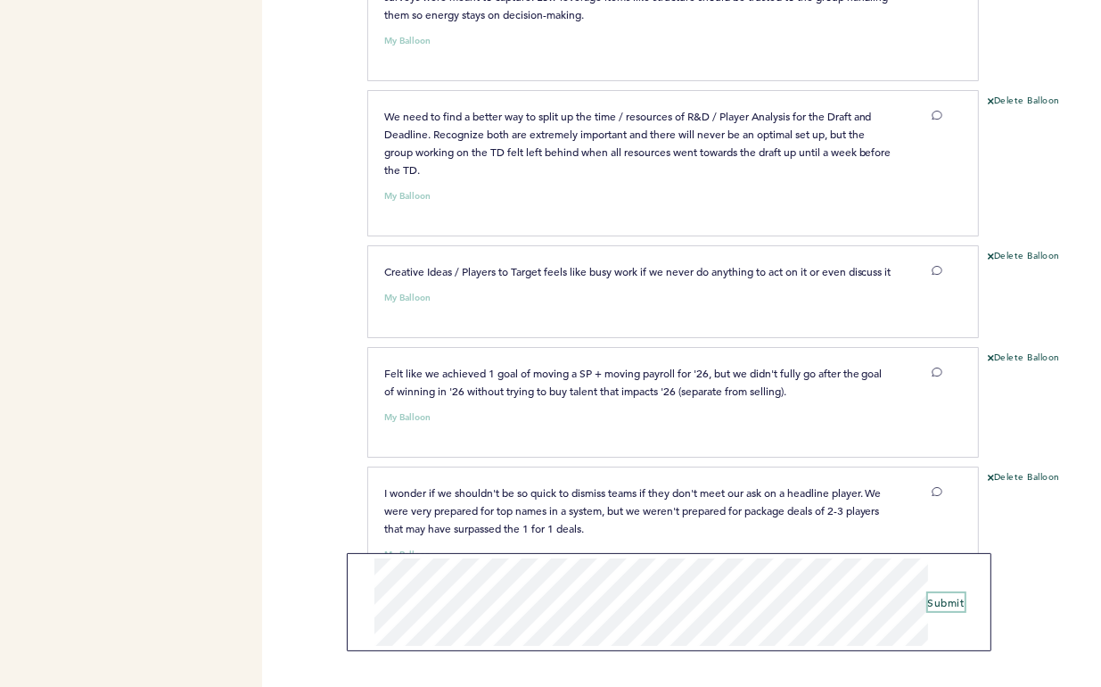
click at [954, 604] on span "Submit" at bounding box center [946, 602] width 37 height 14
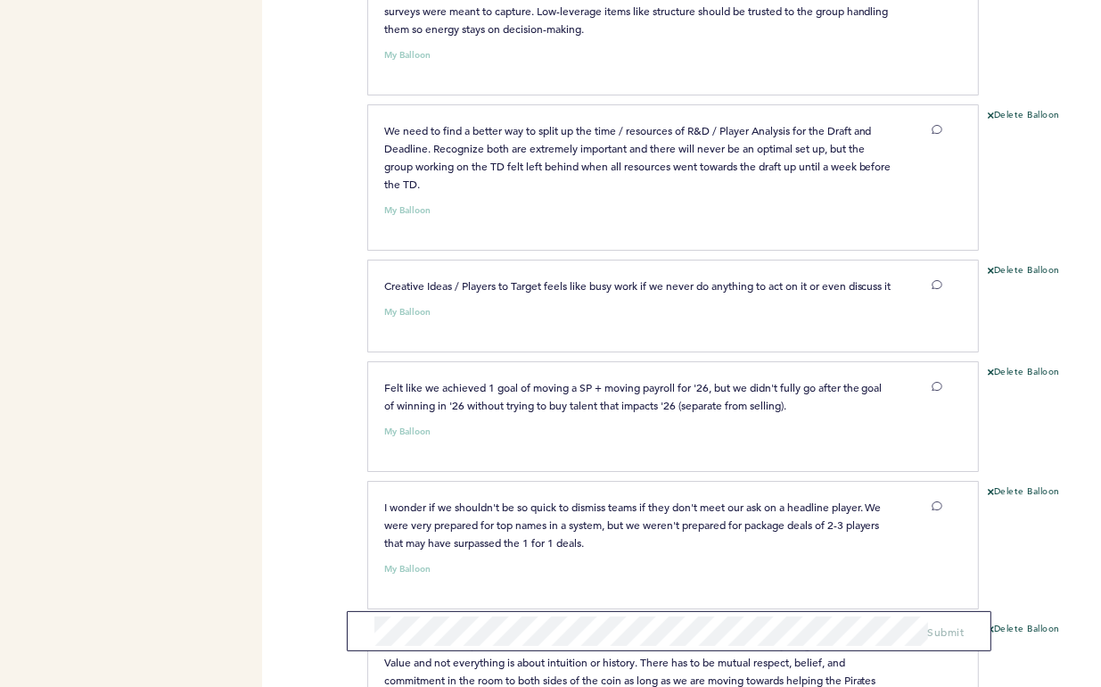
scroll to position [6050, 0]
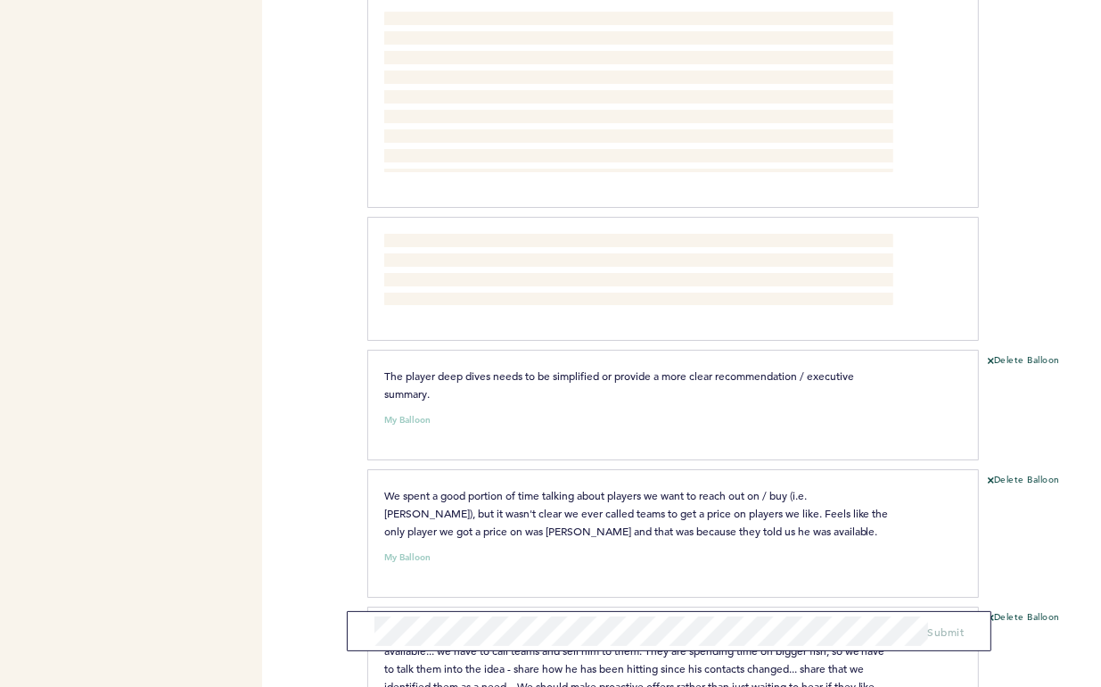
scroll to position [5033, 0]
click at [490, 380] on div "The player deep dives needs to be simplified or provide a more clear recommenda…" at bounding box center [663, 401] width 585 height 71
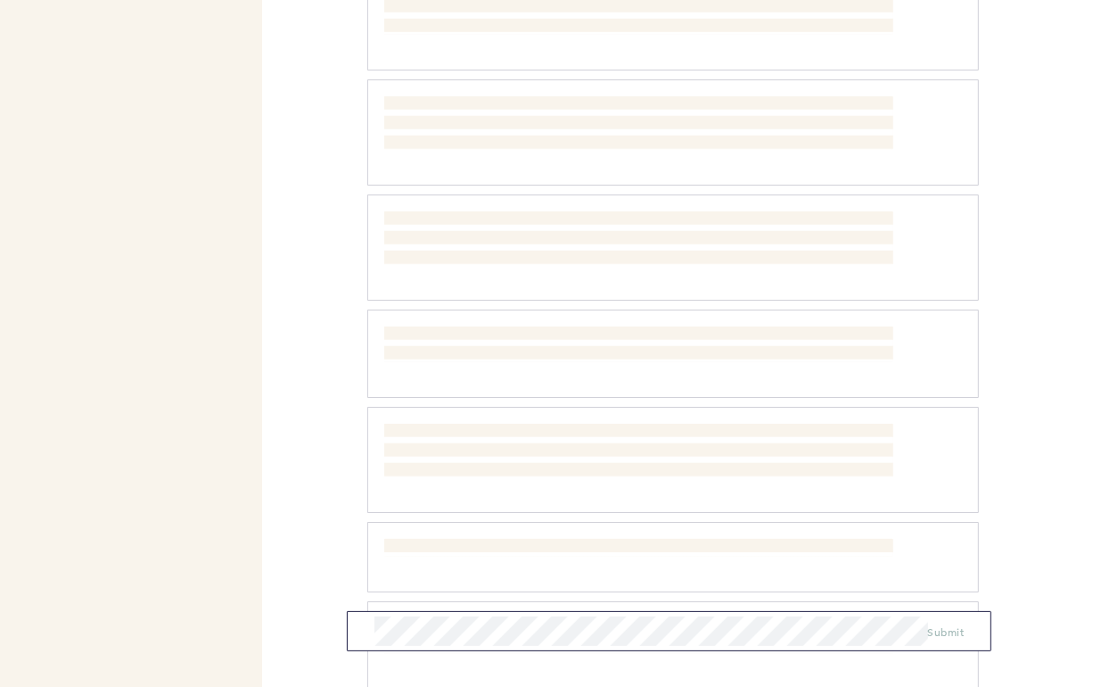
scroll to position [967, 0]
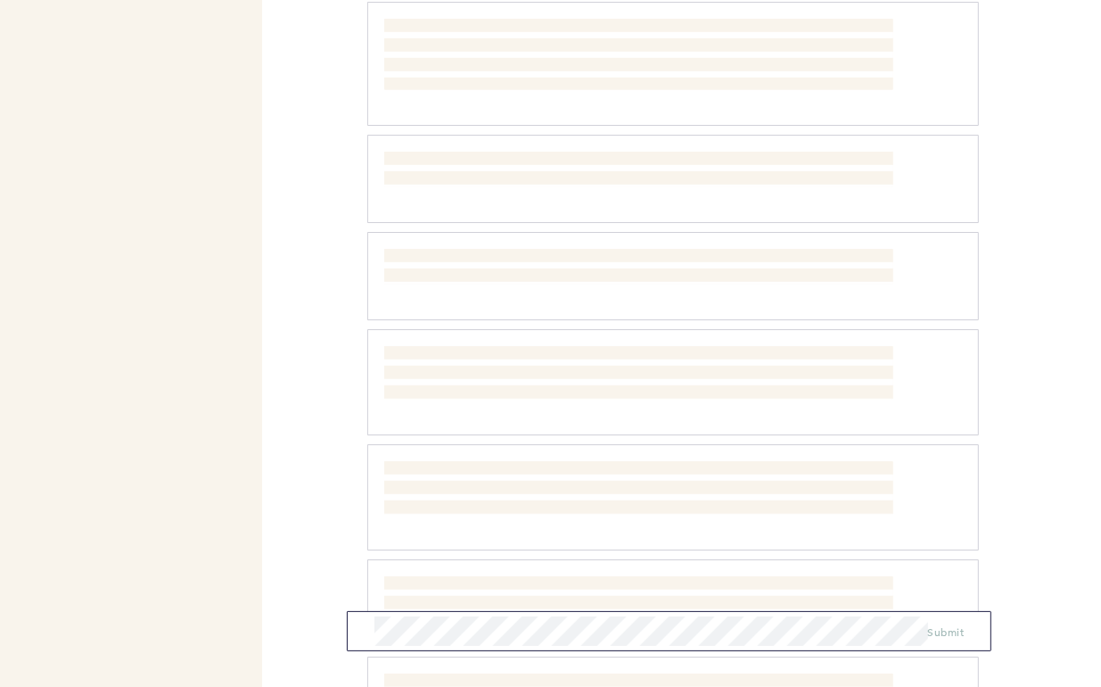
click at [985, 254] on div at bounding box center [1040, 282] width 122 height 93
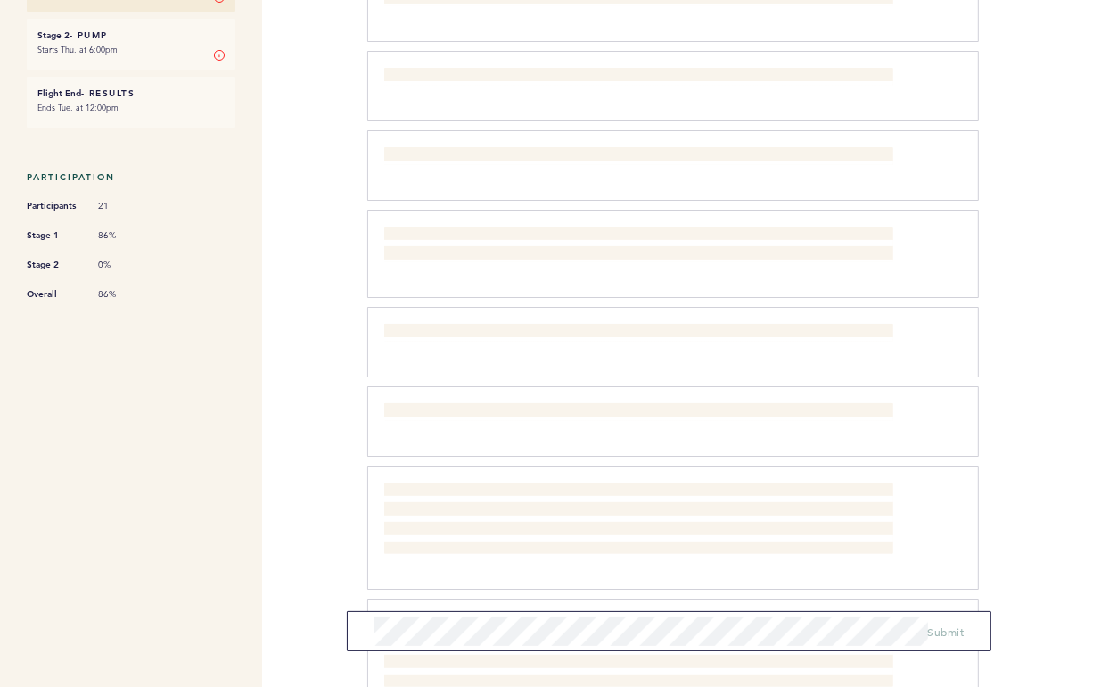
scroll to position [0, 0]
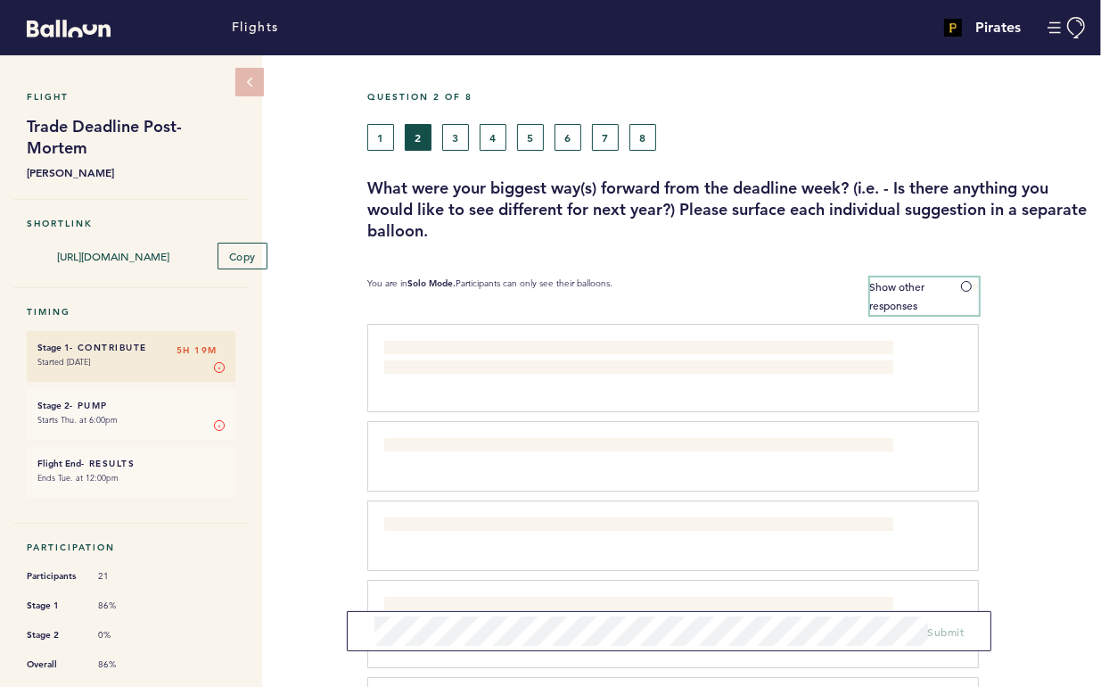
click at [967, 284] on span at bounding box center [970, 286] width 18 height 5
click at [0, 0] on input "Show other responses" at bounding box center [0, 0] width 0 height 0
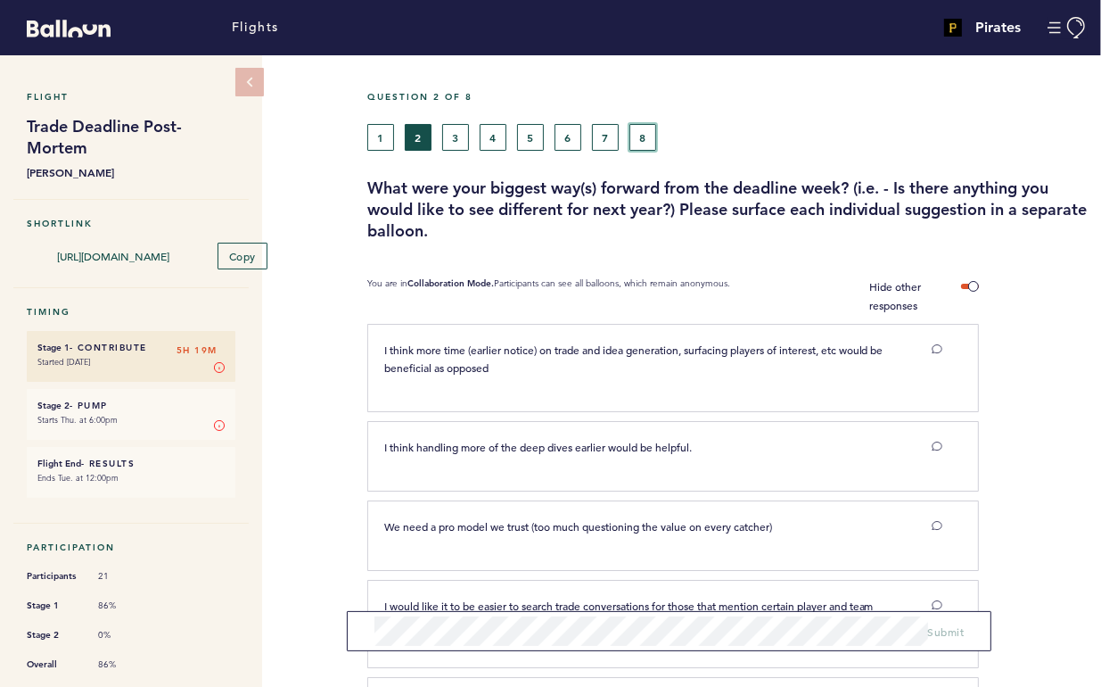
click at [638, 133] on button "8" at bounding box center [643, 137] width 27 height 27
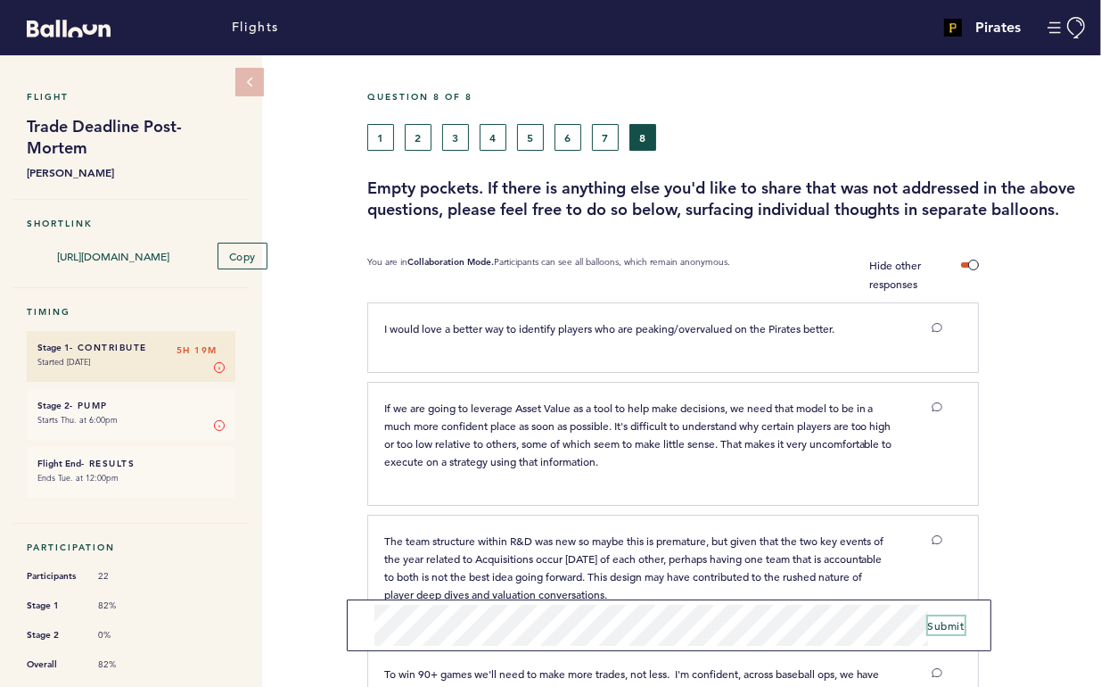
click at [940, 623] on span "Submit" at bounding box center [946, 625] width 37 height 14
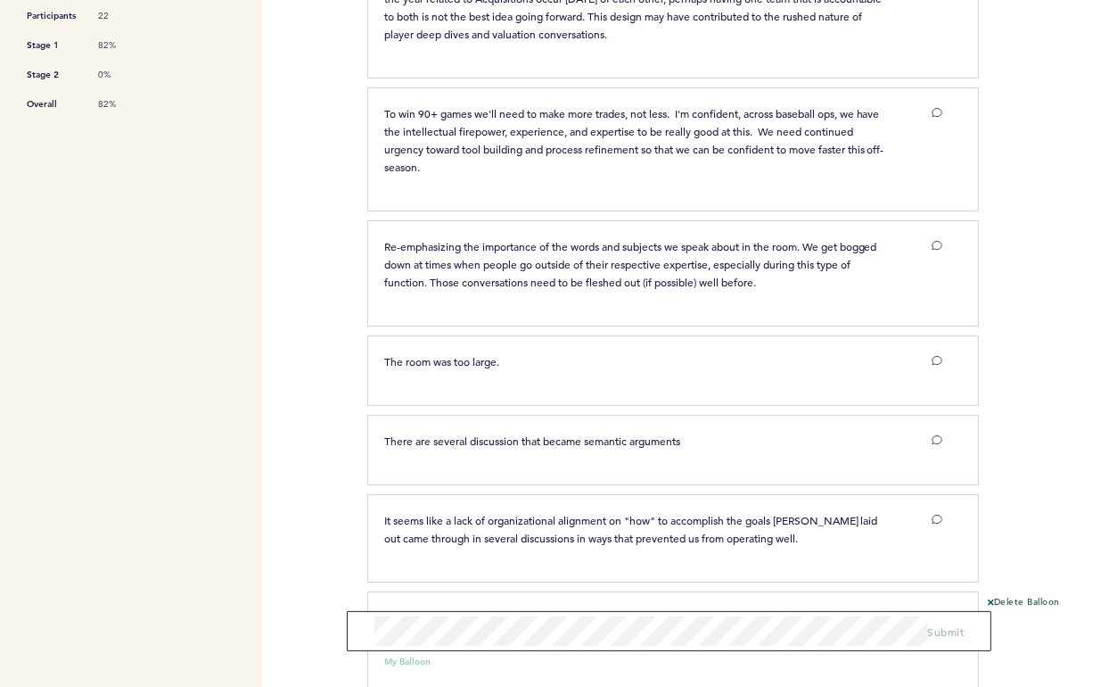
scroll to position [666, 0]
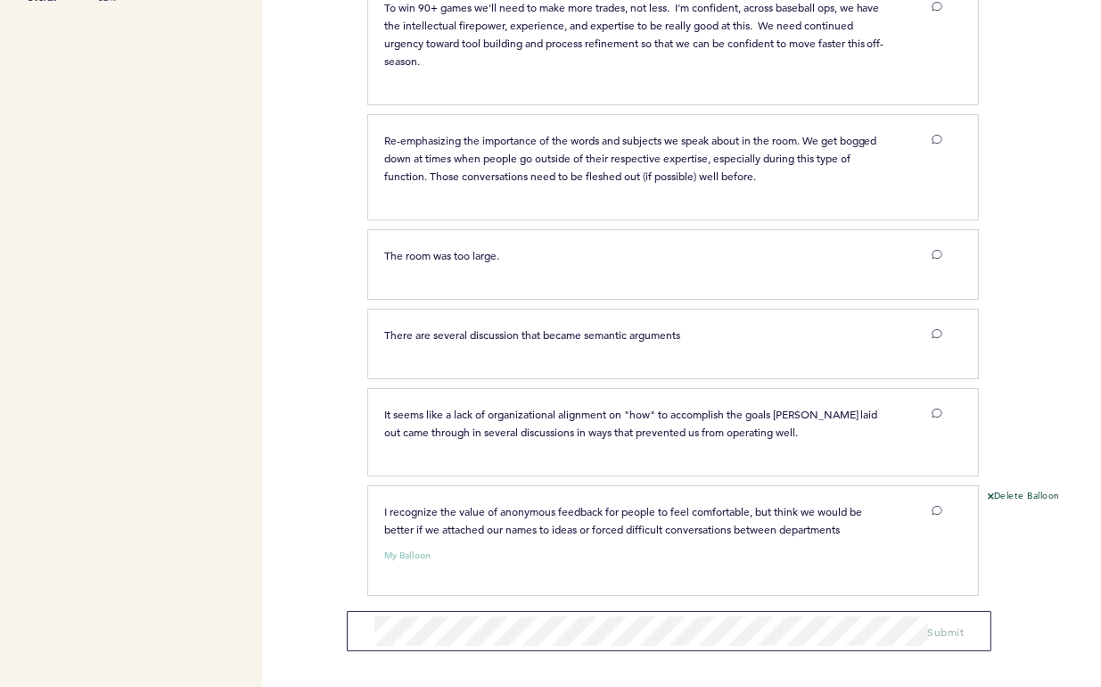
click at [721, 647] on form "Submit" at bounding box center [669, 631] width 645 height 40
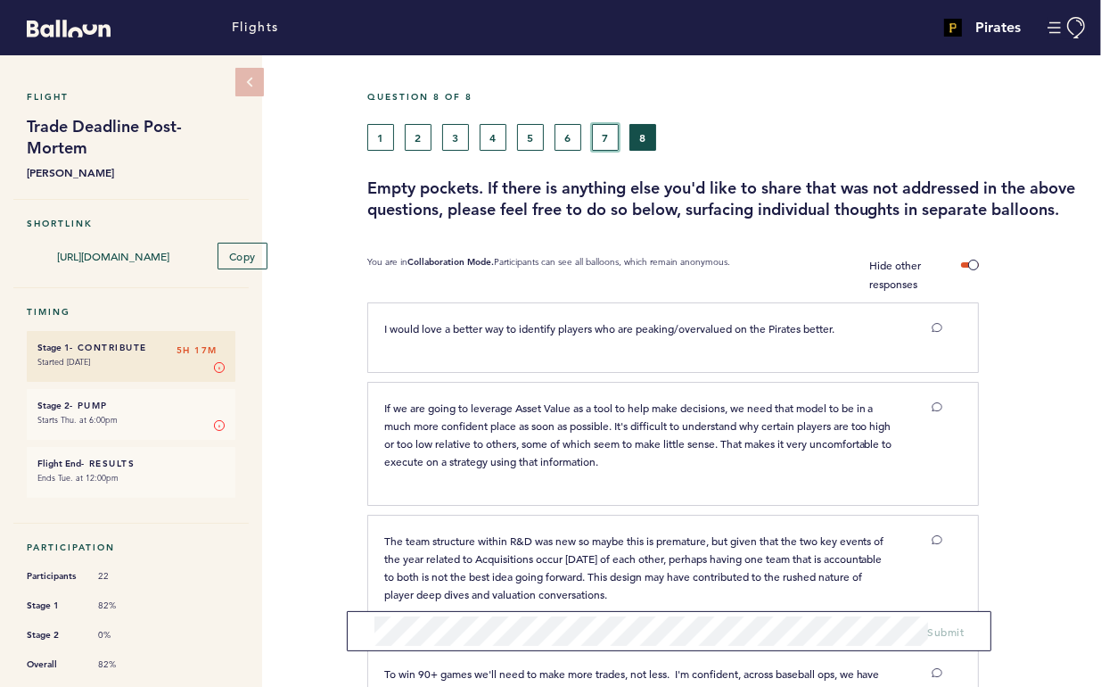
click at [608, 136] on button "7" at bounding box center [605, 137] width 27 height 27
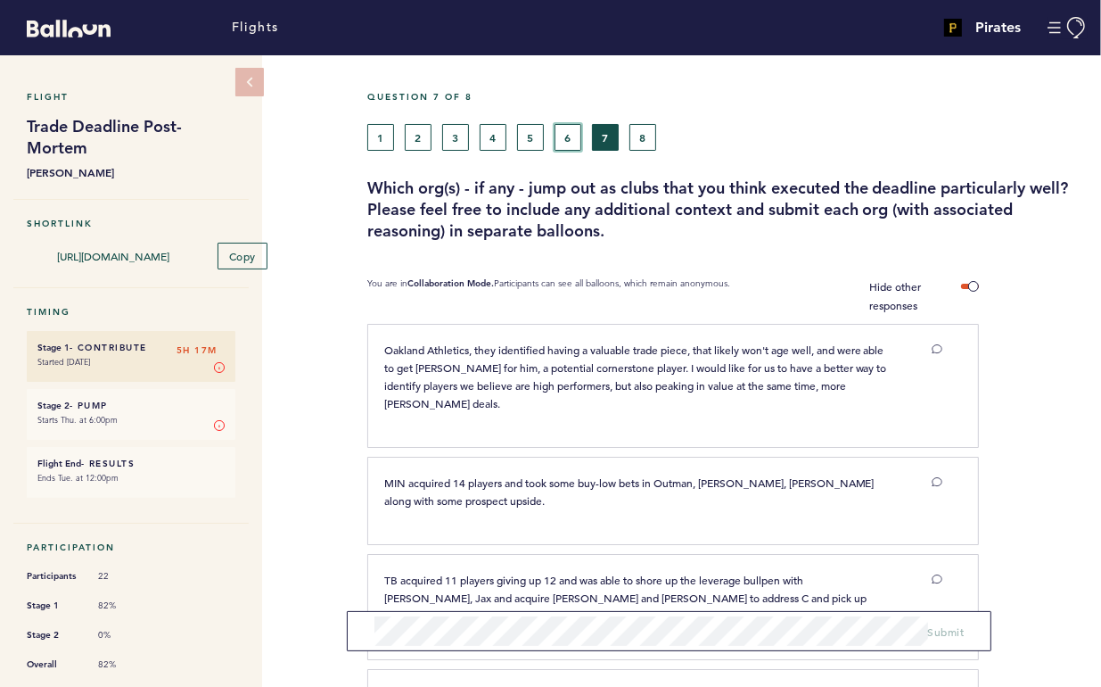
click at [567, 145] on button "6" at bounding box center [568, 137] width 27 height 27
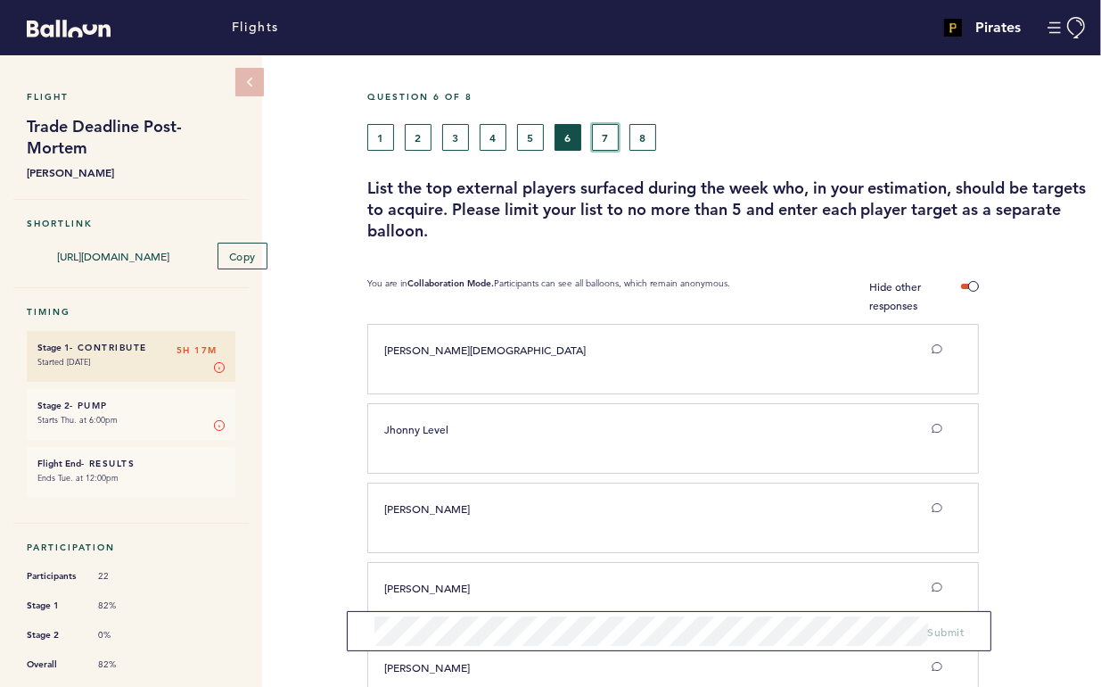
click at [607, 134] on button "7" at bounding box center [605, 137] width 27 height 27
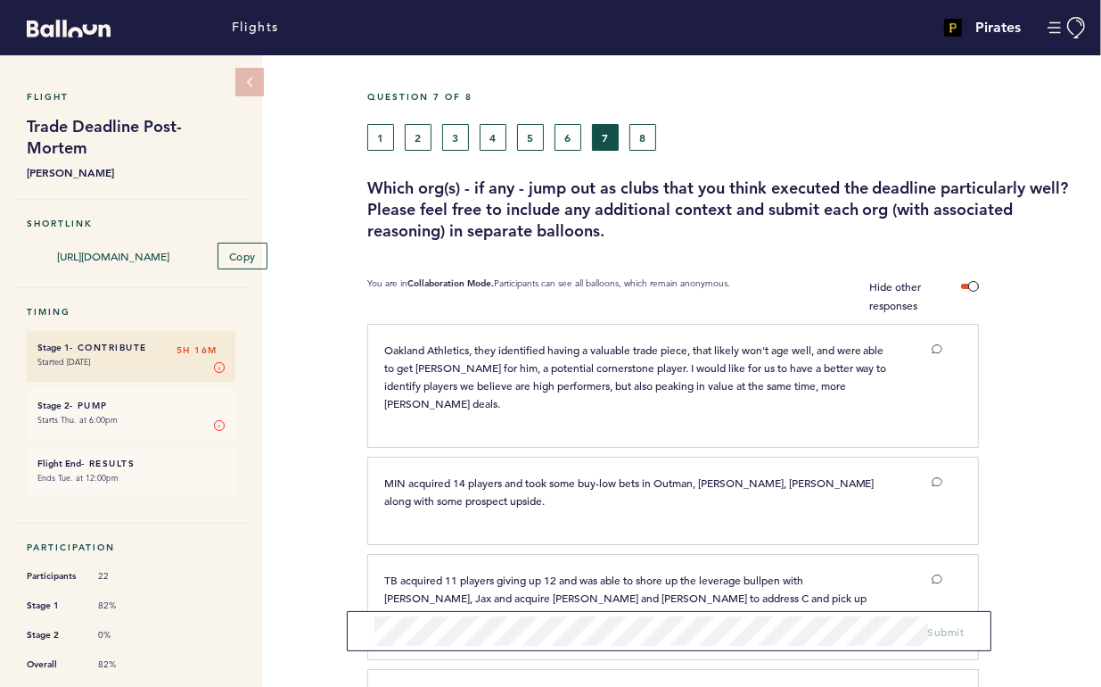
click at [572, 109] on div "Question 7 of 8" at bounding box center [727, 107] width 747 height 33
click at [567, 134] on button "6" at bounding box center [568, 137] width 27 height 27
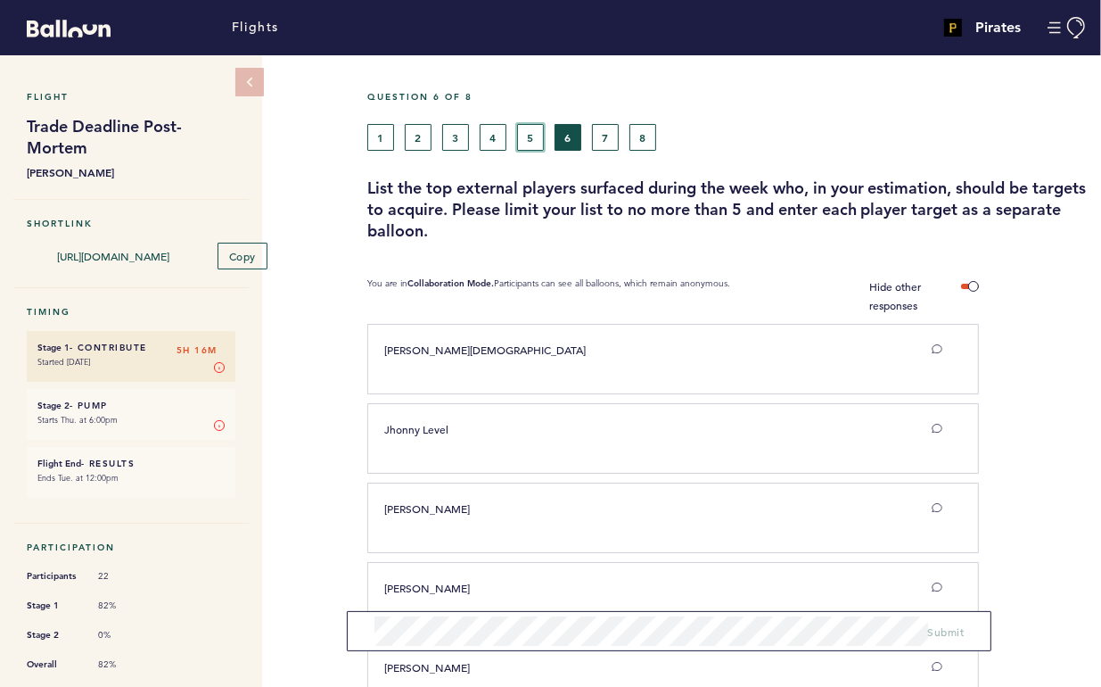
click at [532, 138] on button "5" at bounding box center [530, 137] width 27 height 27
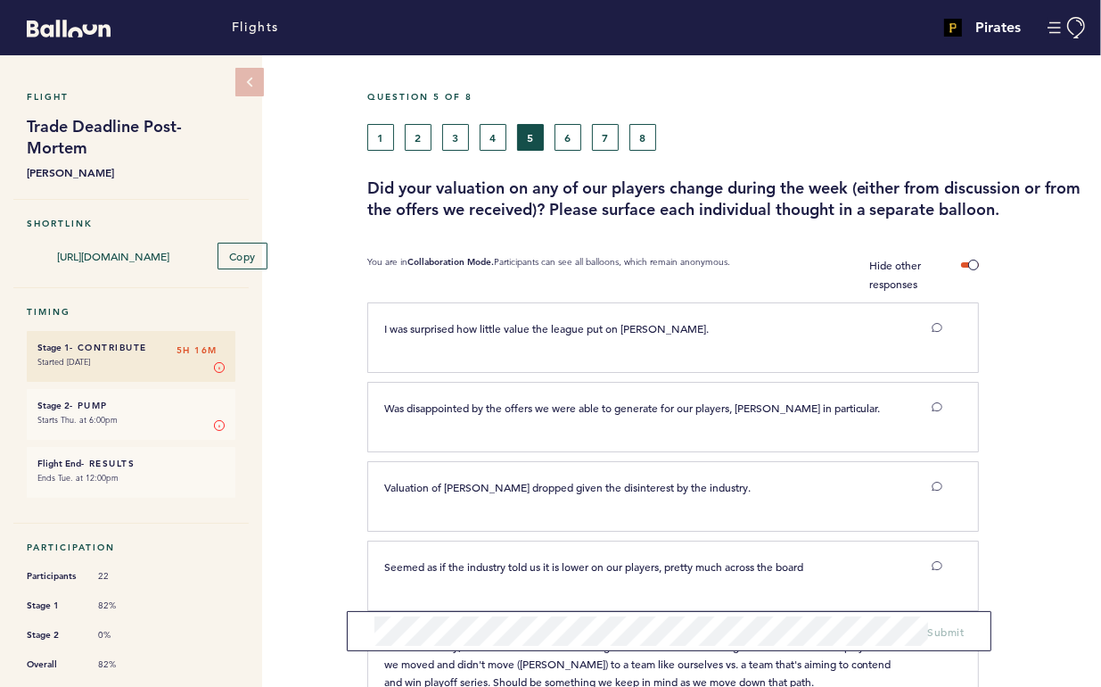
click at [490, 129] on button "4" at bounding box center [493, 137] width 27 height 27
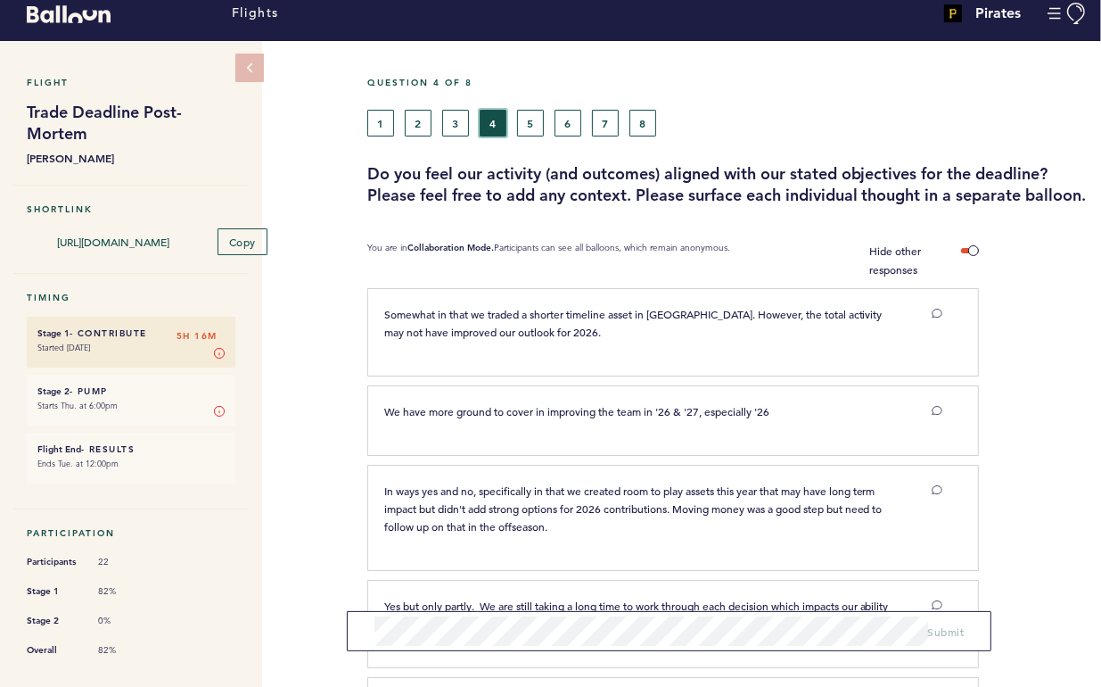
scroll to position [12, 0]
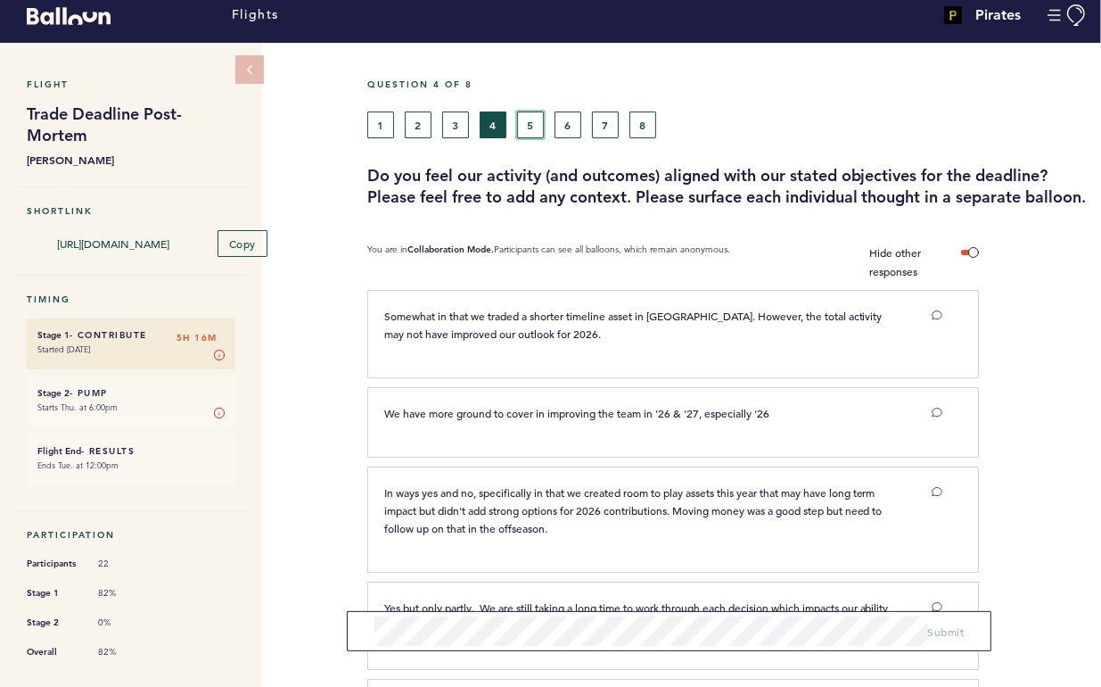
click at [532, 129] on button "5" at bounding box center [530, 124] width 27 height 27
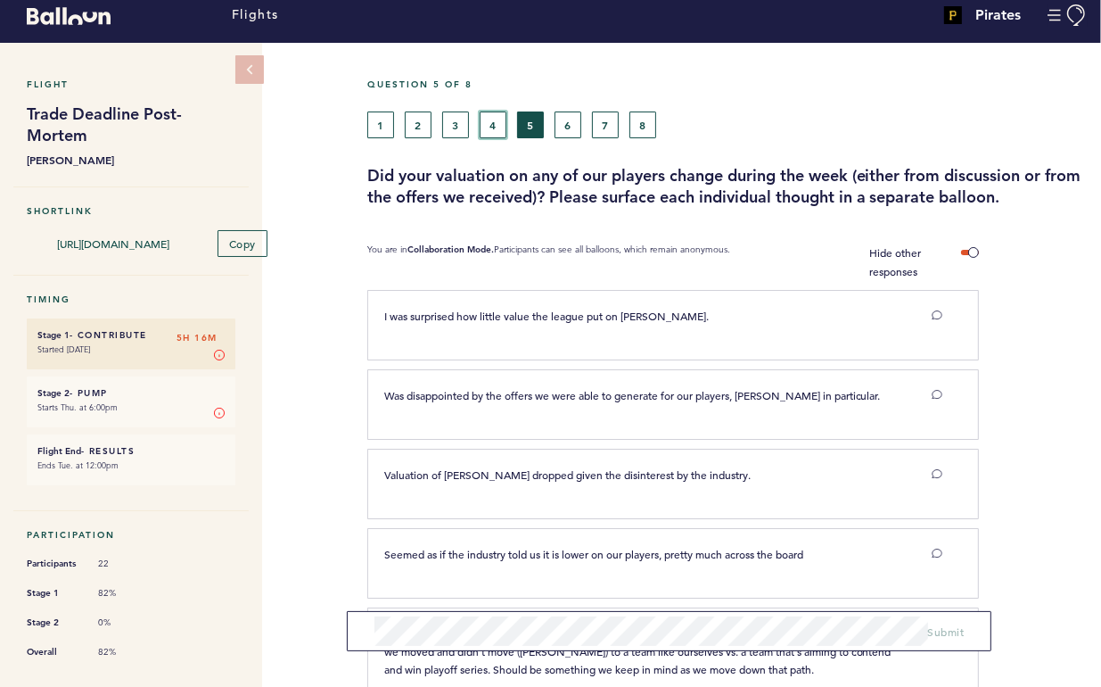
click at [496, 122] on button "4" at bounding box center [493, 124] width 27 height 27
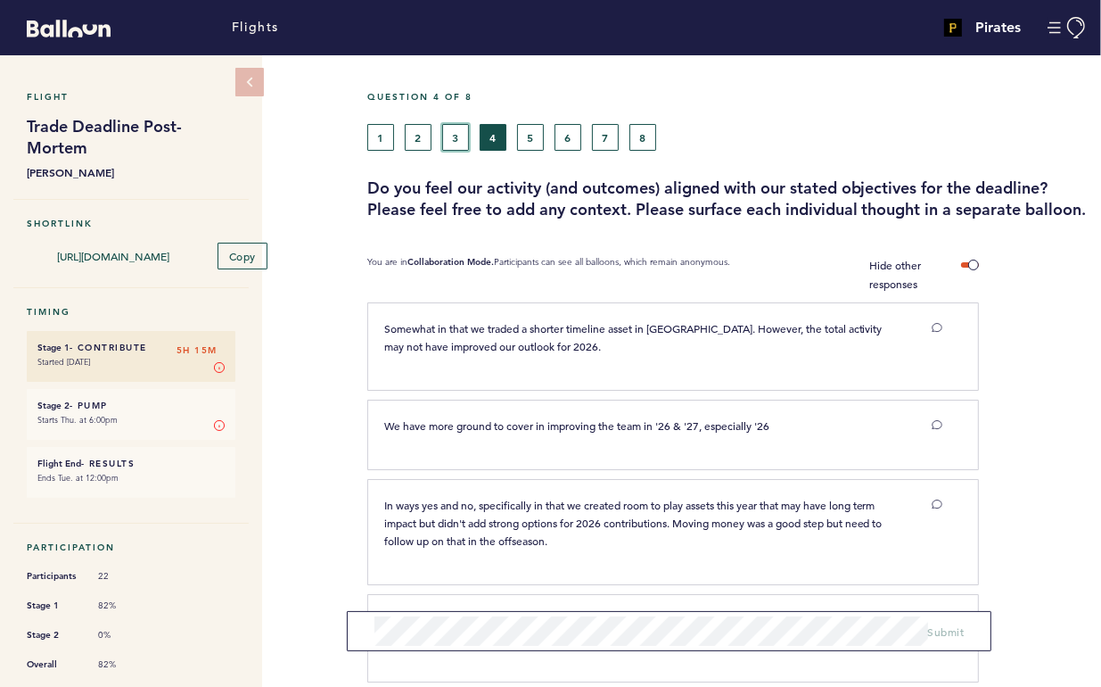
click at [458, 136] on button "3" at bounding box center [455, 137] width 27 height 27
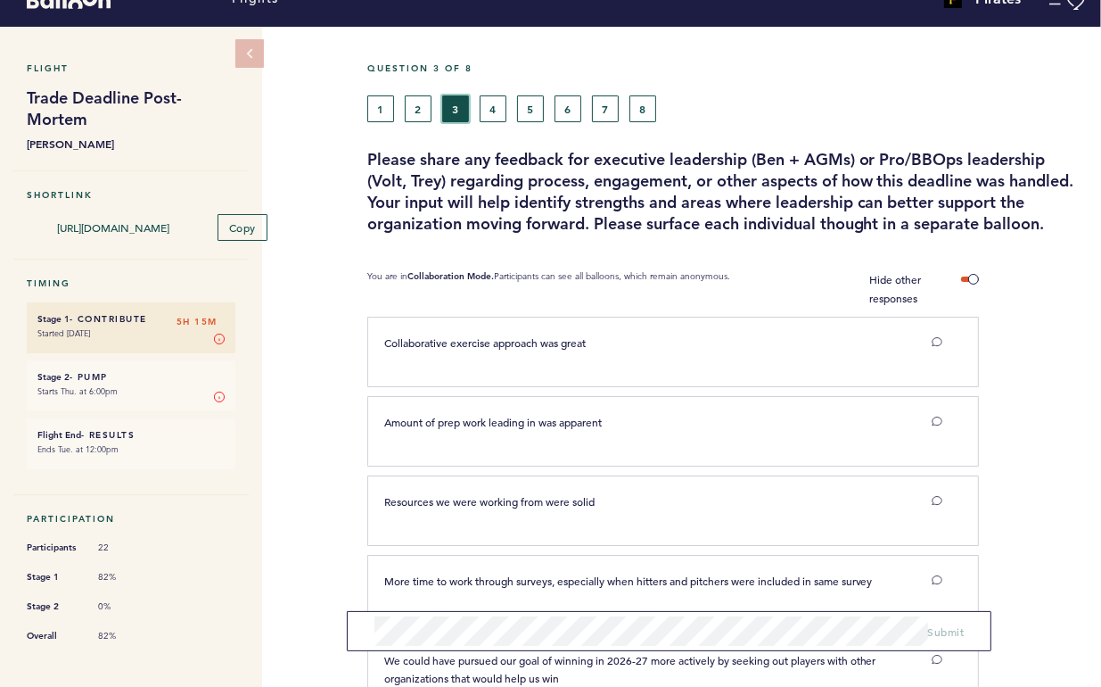
scroll to position [31, 0]
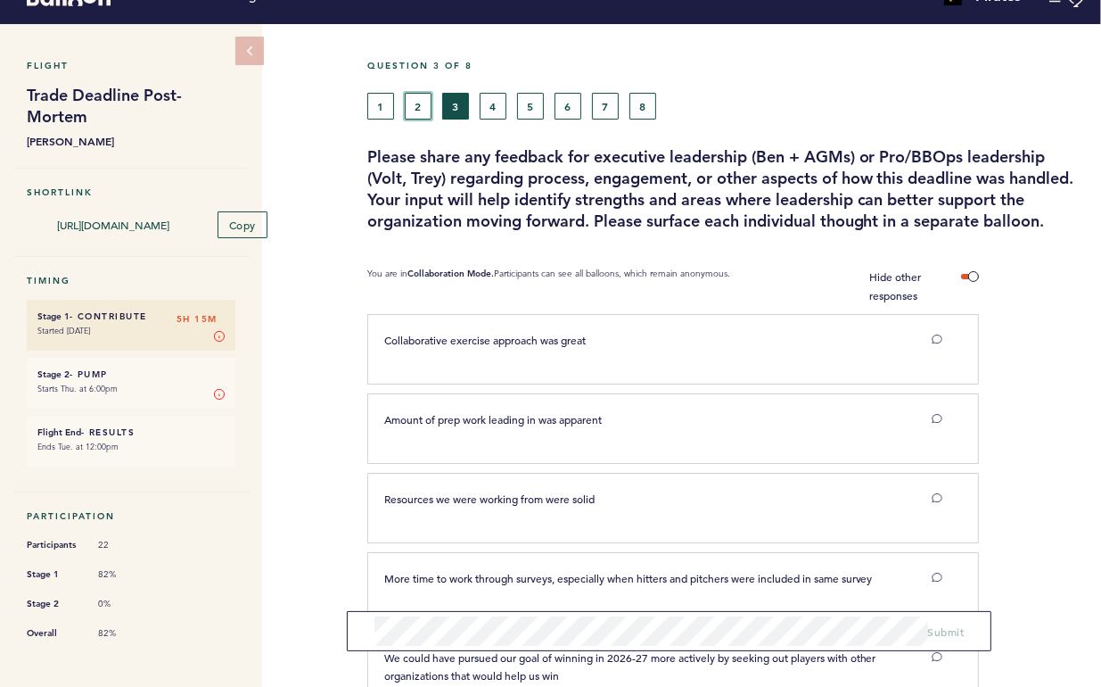
click at [410, 110] on button "2" at bounding box center [418, 106] width 27 height 27
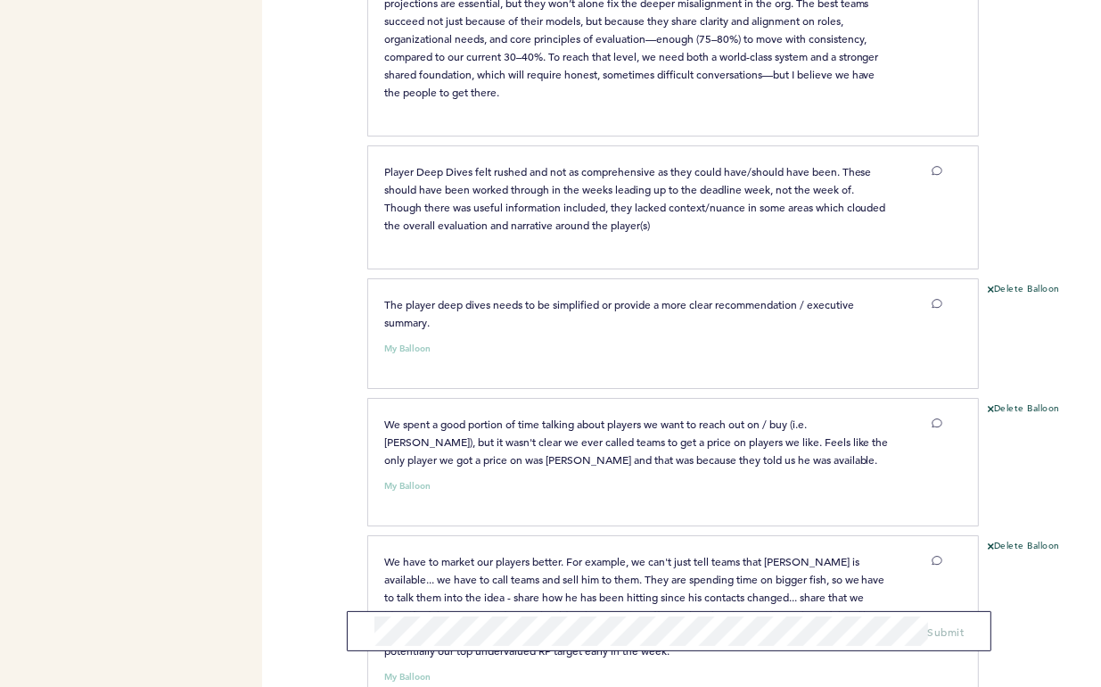
scroll to position [5069, 0]
